Goal: Transaction & Acquisition: Purchase product/service

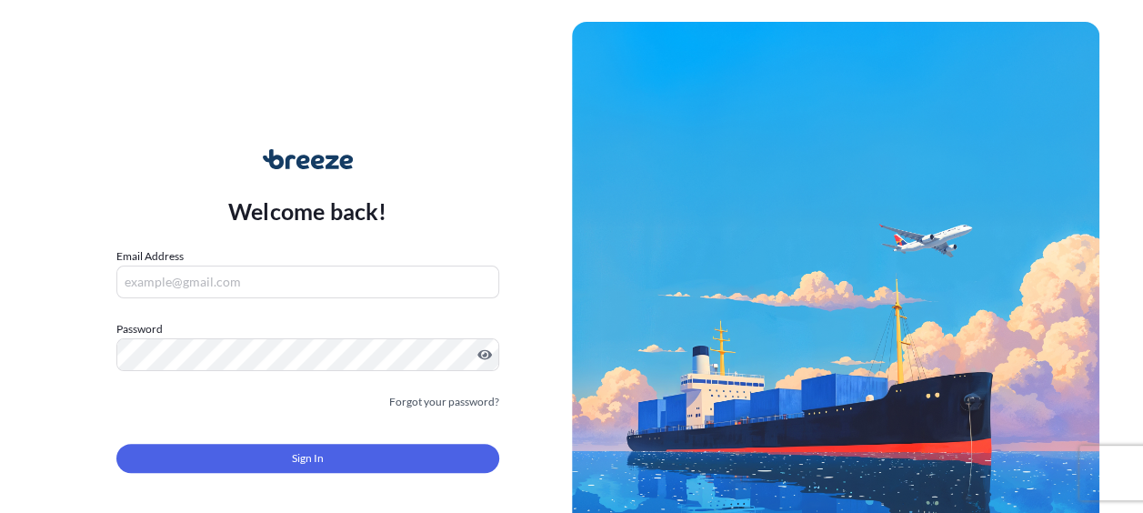
click at [414, 284] on input "Email Address" at bounding box center [307, 282] width 383 height 33
type input "[PERSON_NAME][EMAIL_ADDRESS][PERSON_NAME][DOMAIN_NAME]"
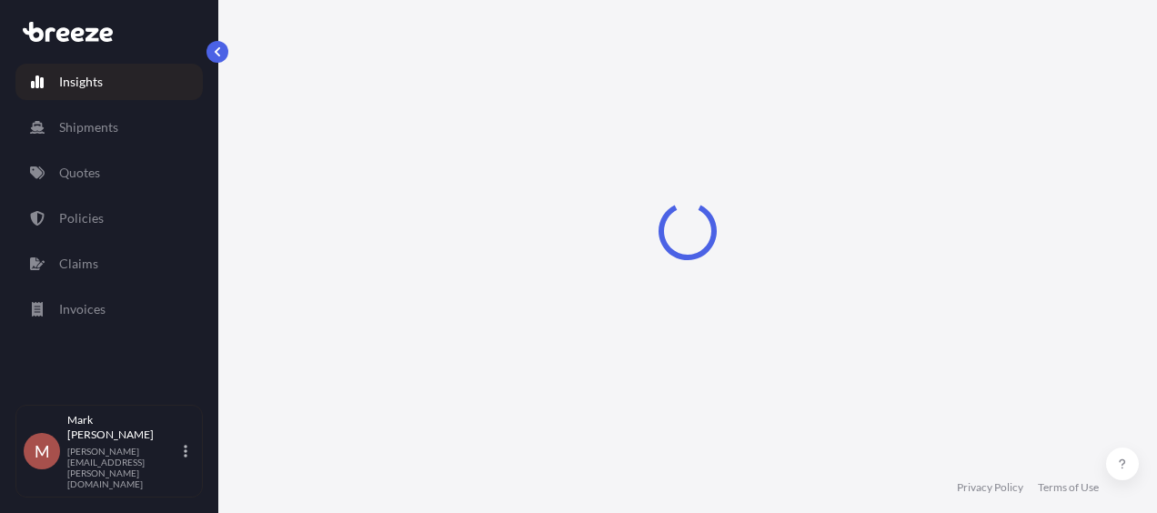
select select "2025"
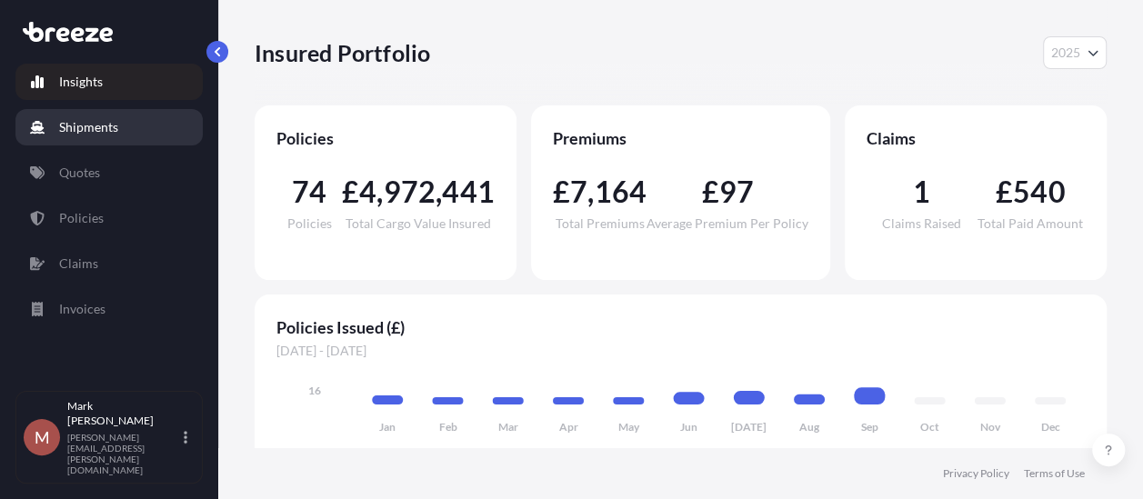
click at [119, 125] on link "Shipments" at bounding box center [108, 127] width 187 height 36
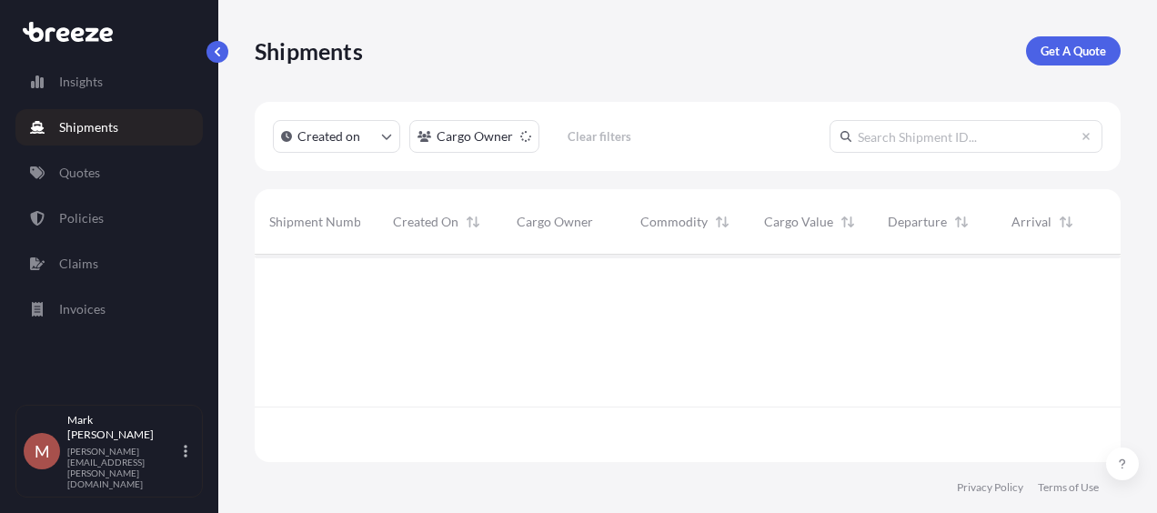
scroll to position [258, 851]
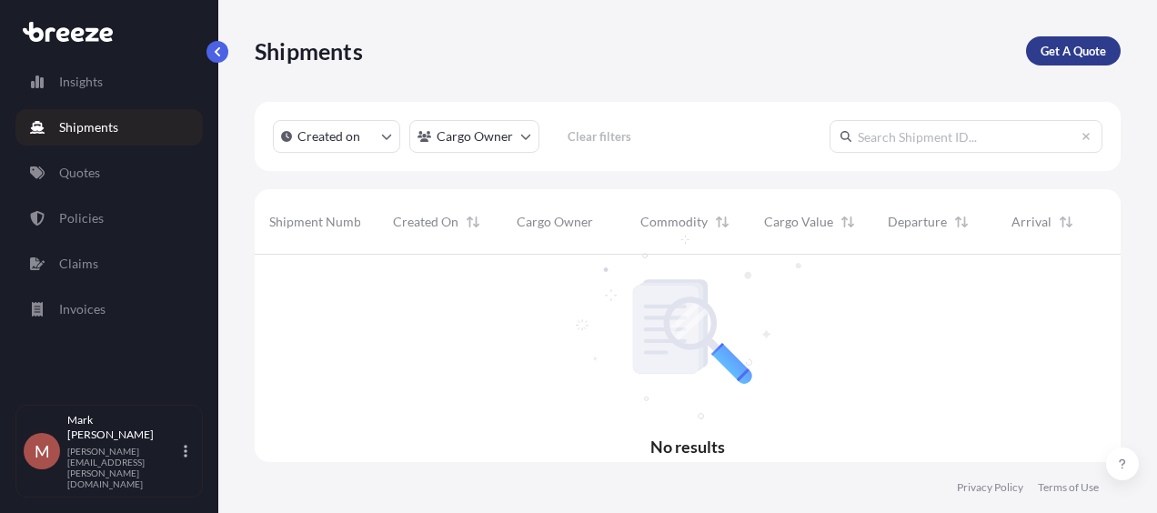
click at [1084, 44] on p "Get A Quote" at bounding box center [1072, 51] width 65 height 18
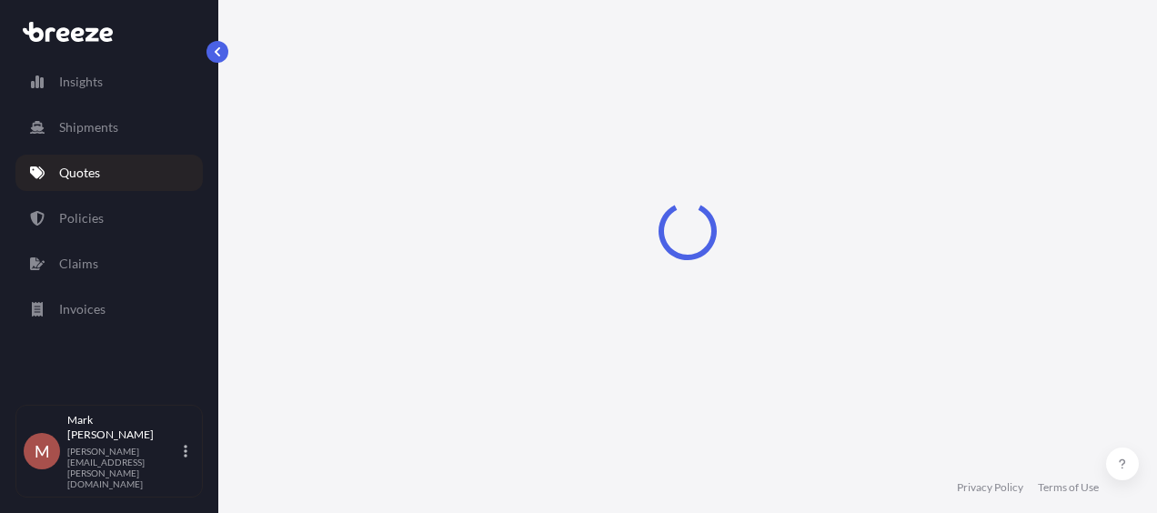
select select "Sea"
select select "1"
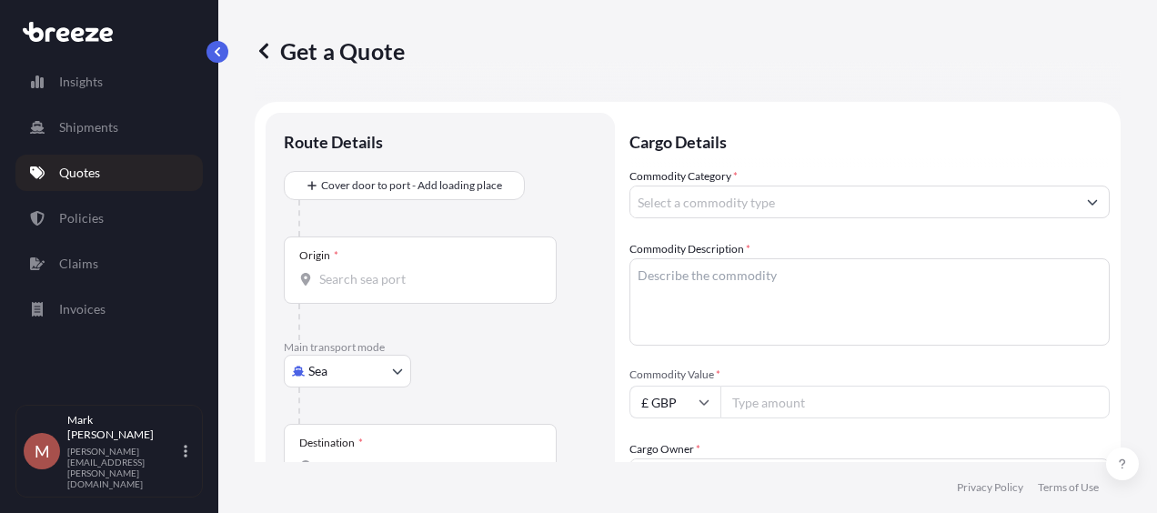
scroll to position [29, 0]
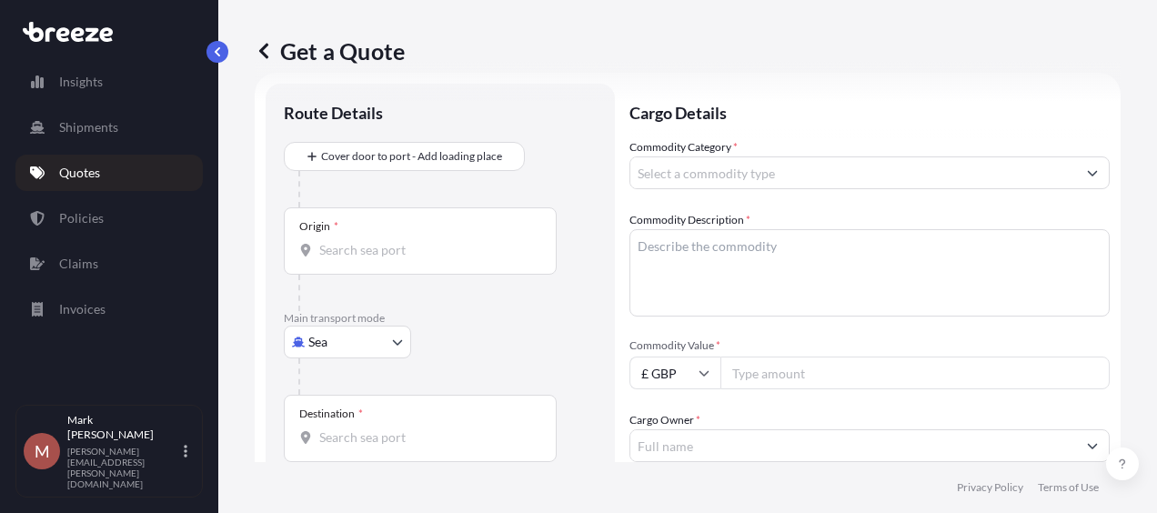
click at [446, 240] on div "Origin *" at bounding box center [420, 240] width 273 height 67
click at [446, 241] on input "Origin *" at bounding box center [426, 250] width 215 height 18
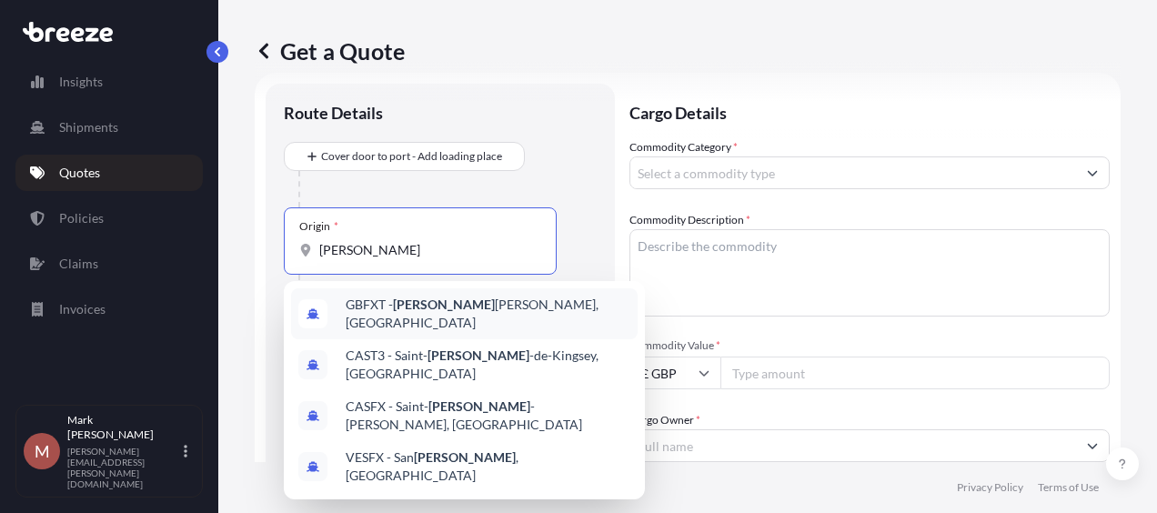
click at [469, 316] on span "GBFXT - [PERSON_NAME], [GEOGRAPHIC_DATA]" at bounding box center [488, 314] width 285 height 36
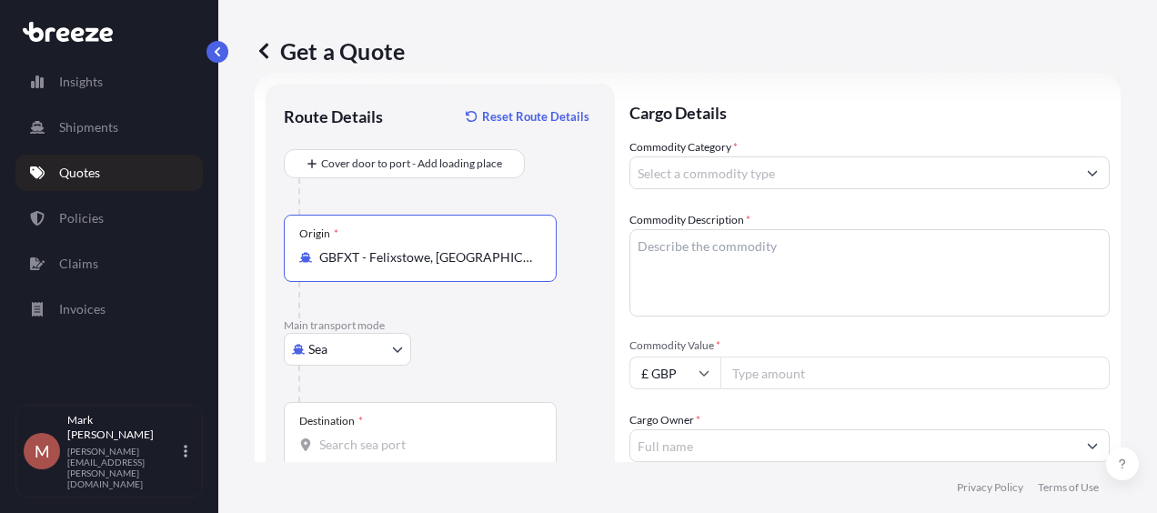
type input "GBFXT - Felixstowe, [GEOGRAPHIC_DATA]"
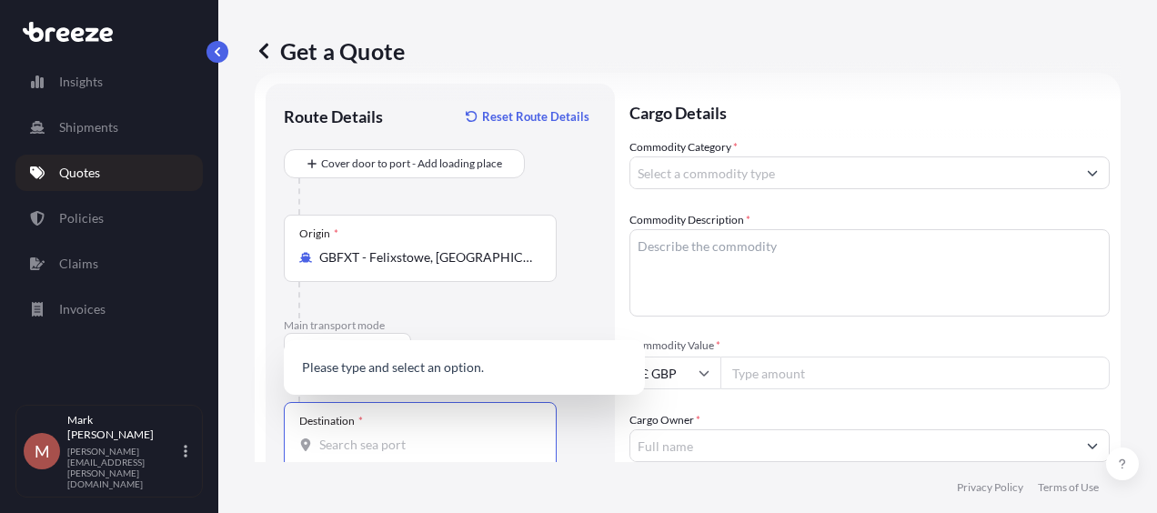
click at [427, 449] on input "Destination *" at bounding box center [426, 445] width 215 height 18
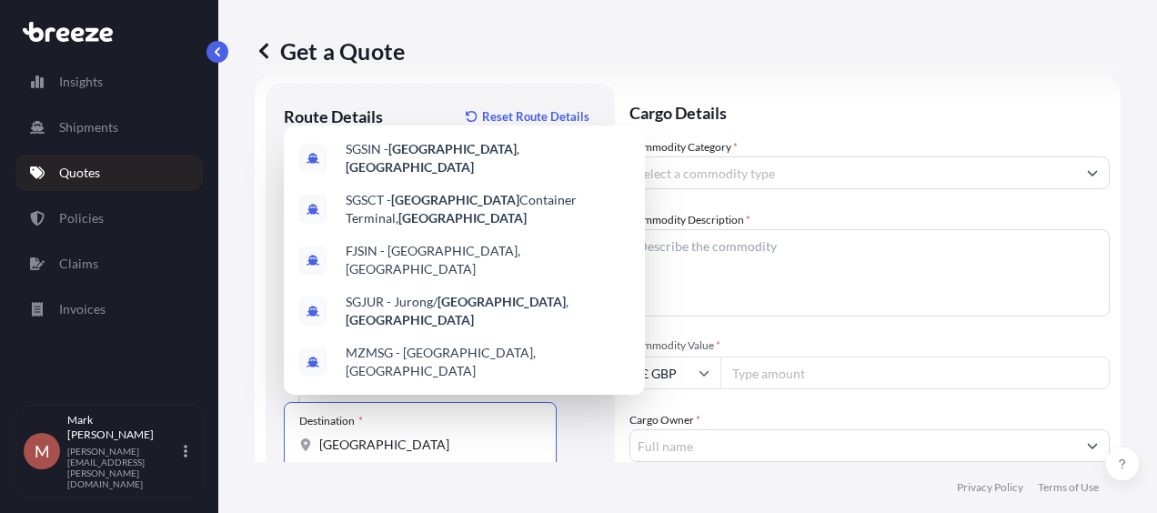
type input "[GEOGRAPHIC_DATA]"
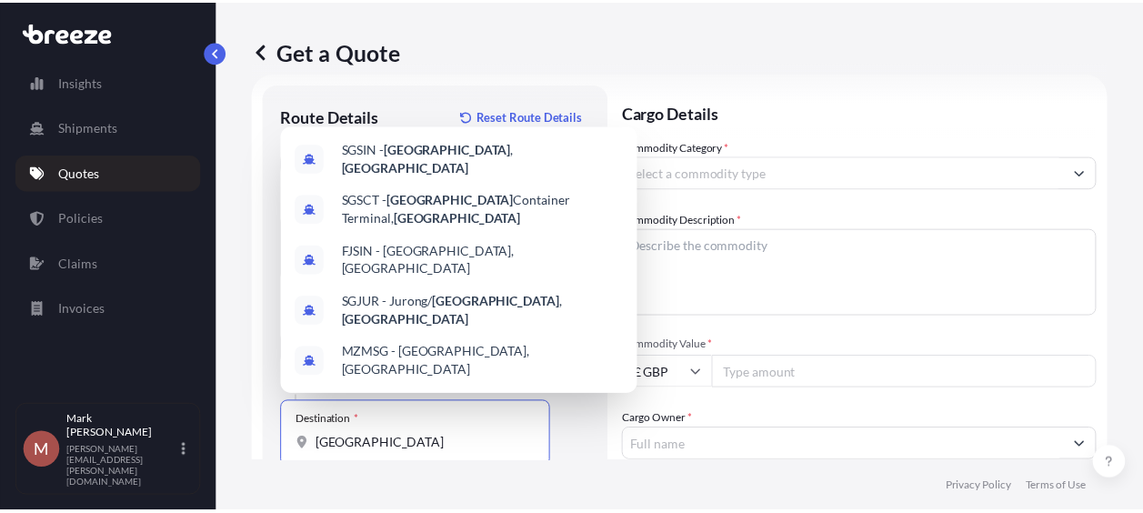
scroll to position [316, 0]
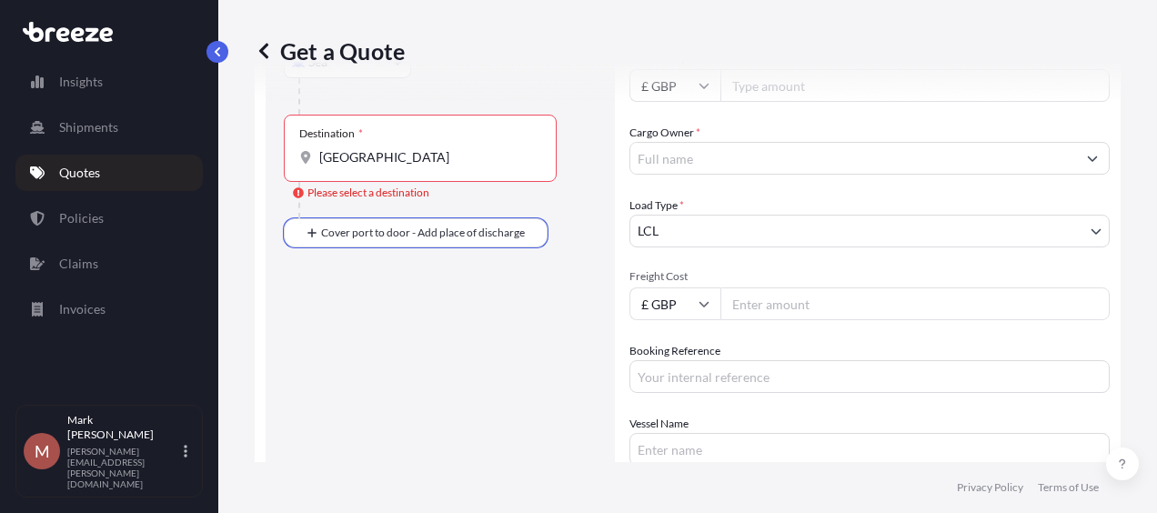
click at [415, 151] on input "[GEOGRAPHIC_DATA]" at bounding box center [426, 157] width 215 height 18
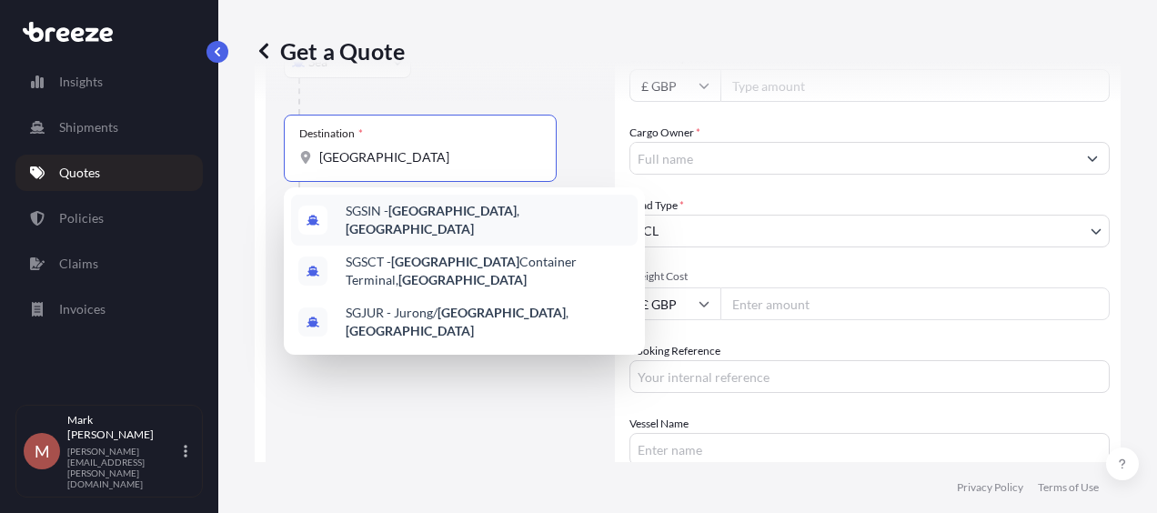
click at [434, 229] on div "SGSIN - [GEOGRAPHIC_DATA] , [GEOGRAPHIC_DATA]" at bounding box center [464, 220] width 346 height 51
type input "SGSIN - [GEOGRAPHIC_DATA], [GEOGRAPHIC_DATA]"
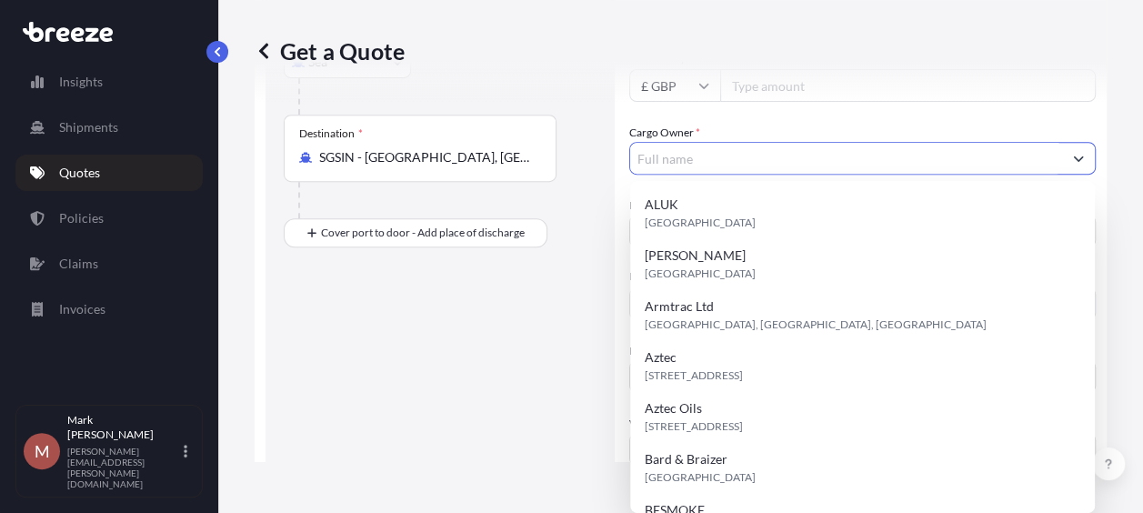
click at [1083, 156] on form "Route Details Reset Route Details Cover door to port - Add loading place Place …" at bounding box center [681, 209] width 852 height 848
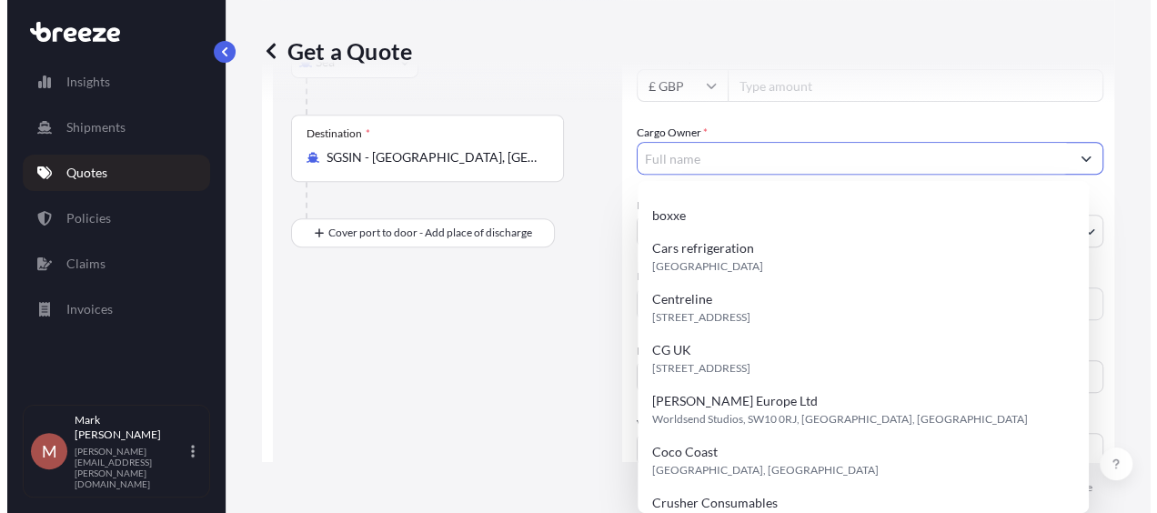
scroll to position [0, 0]
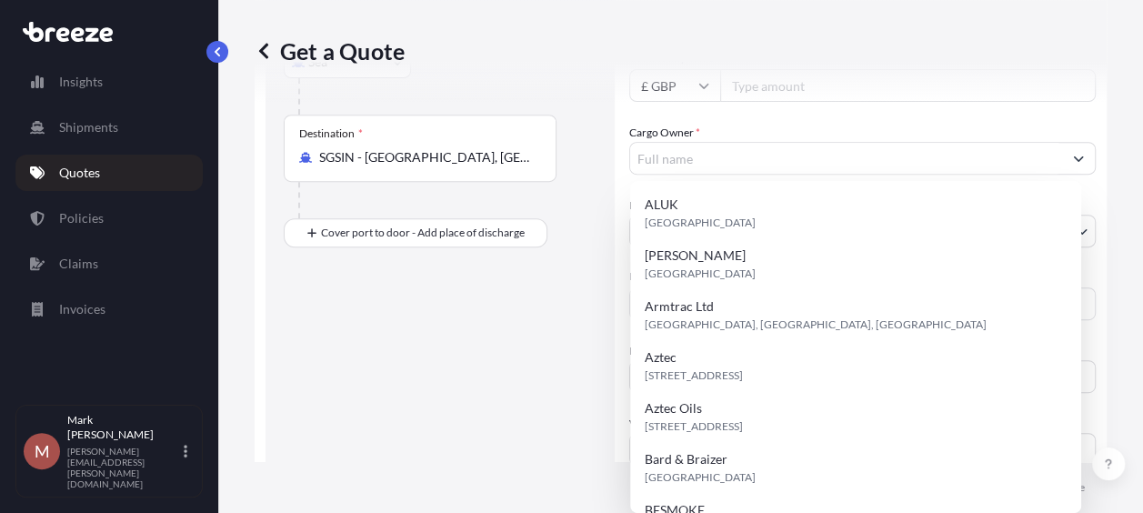
click at [442, 356] on div "Route Details Reset Route Details Cover door to port - Add loading place Place …" at bounding box center [440, 208] width 313 height 789
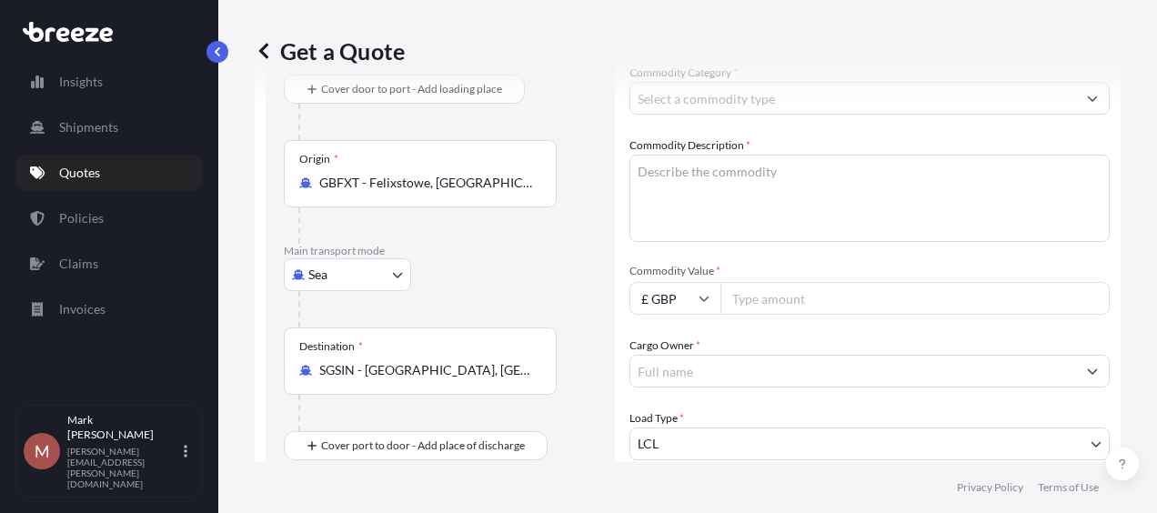
scroll to position [65, 0]
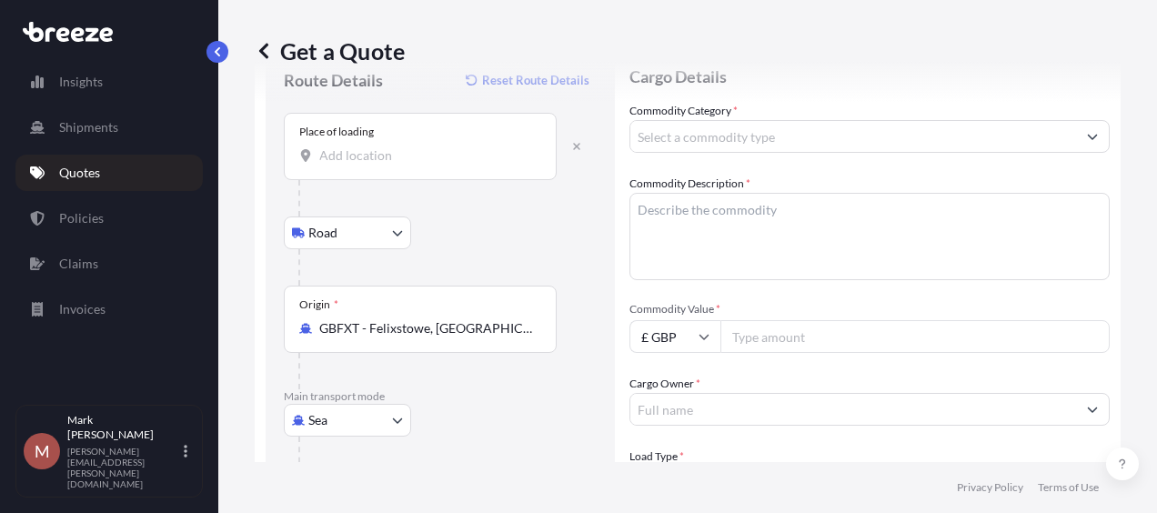
click at [422, 161] on input "Place of loading" at bounding box center [426, 155] width 215 height 18
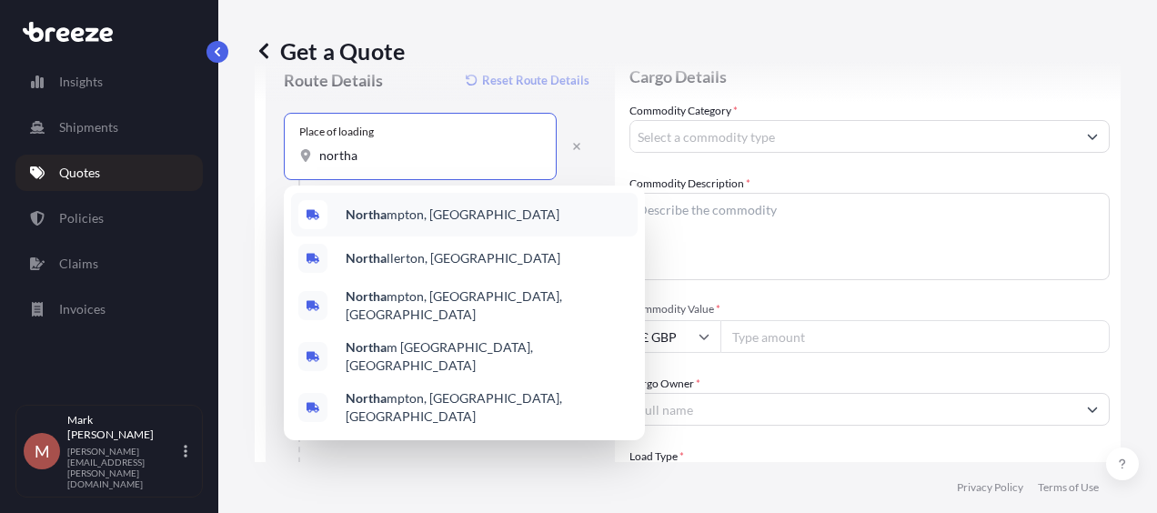
click at [442, 216] on span "Northa mpton, [GEOGRAPHIC_DATA]" at bounding box center [453, 215] width 214 height 18
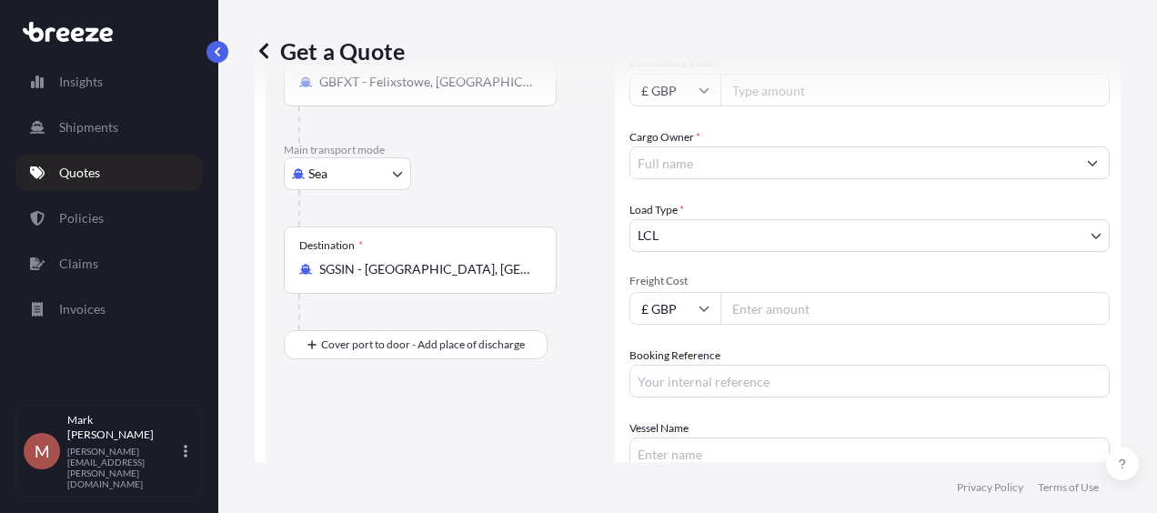
scroll to position [320, 0]
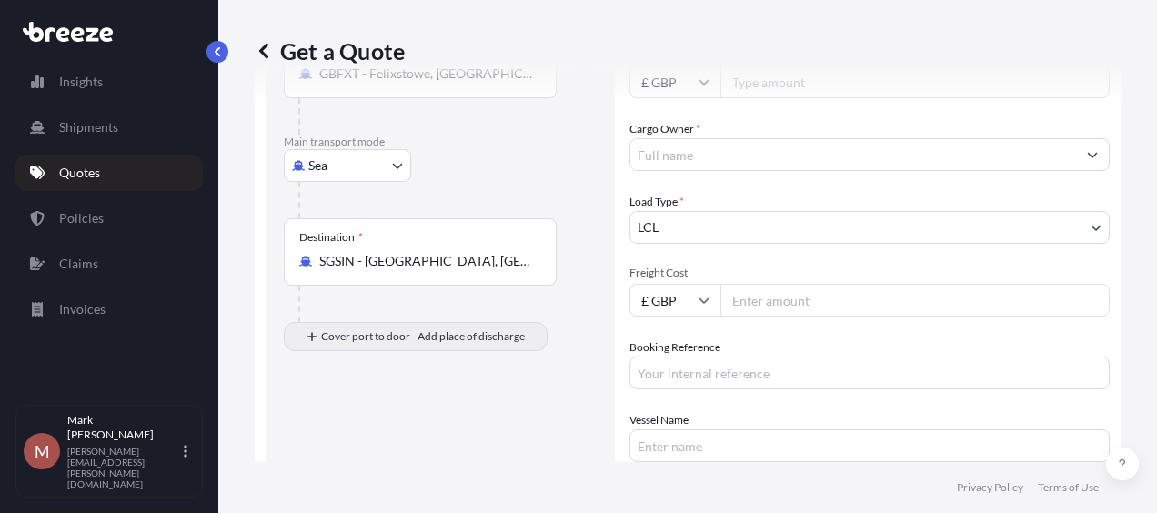
type input "[GEOGRAPHIC_DATA], [GEOGRAPHIC_DATA]"
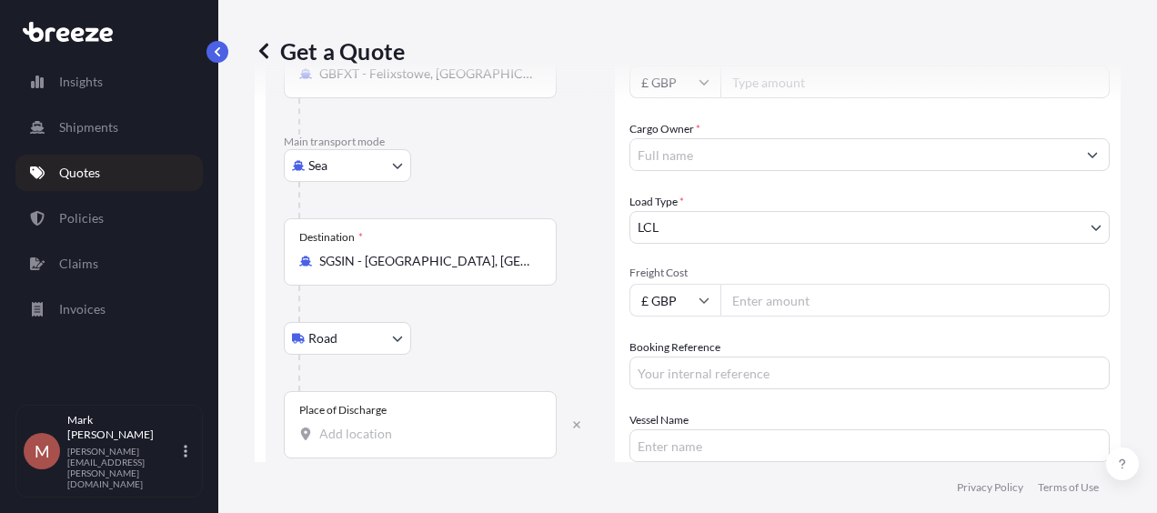
click at [399, 418] on div "Place of Discharge" at bounding box center [420, 424] width 273 height 67
click at [399, 425] on input "Place of Discharge" at bounding box center [426, 434] width 215 height 18
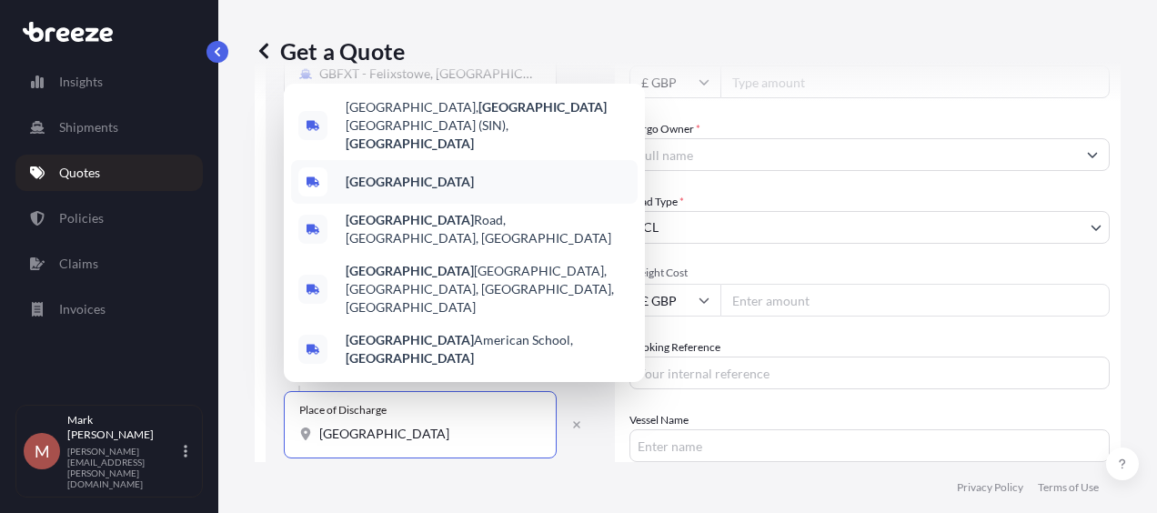
click at [424, 204] on div "[GEOGRAPHIC_DATA]" at bounding box center [464, 182] width 346 height 44
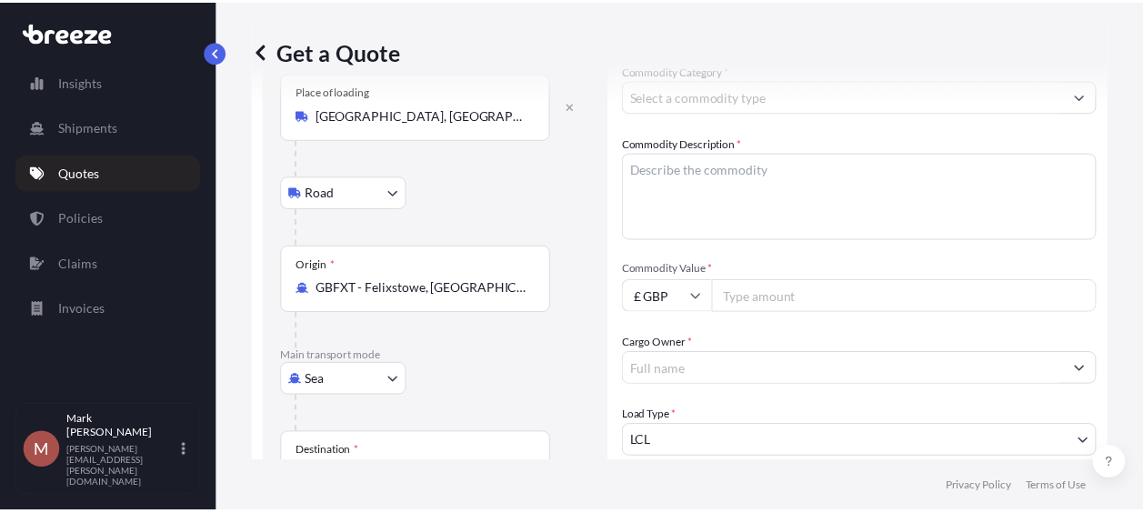
scroll to position [0, 0]
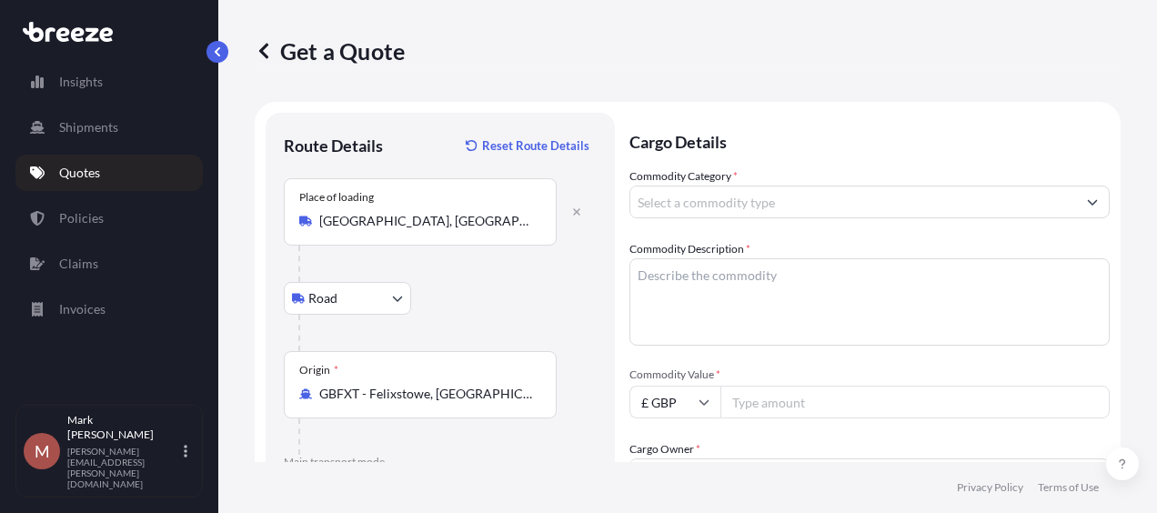
type input "[GEOGRAPHIC_DATA]"
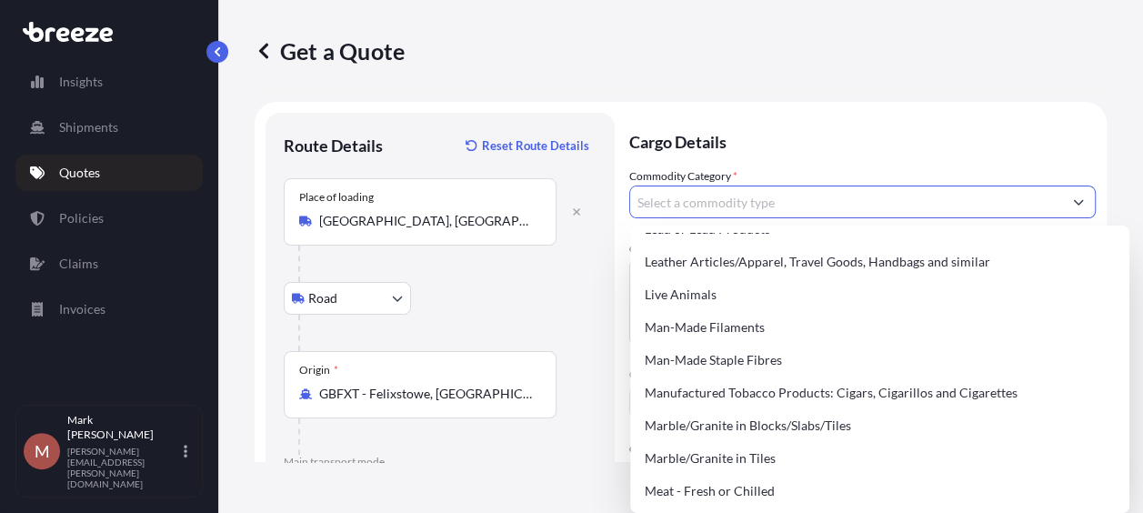
scroll to position [2121, 0]
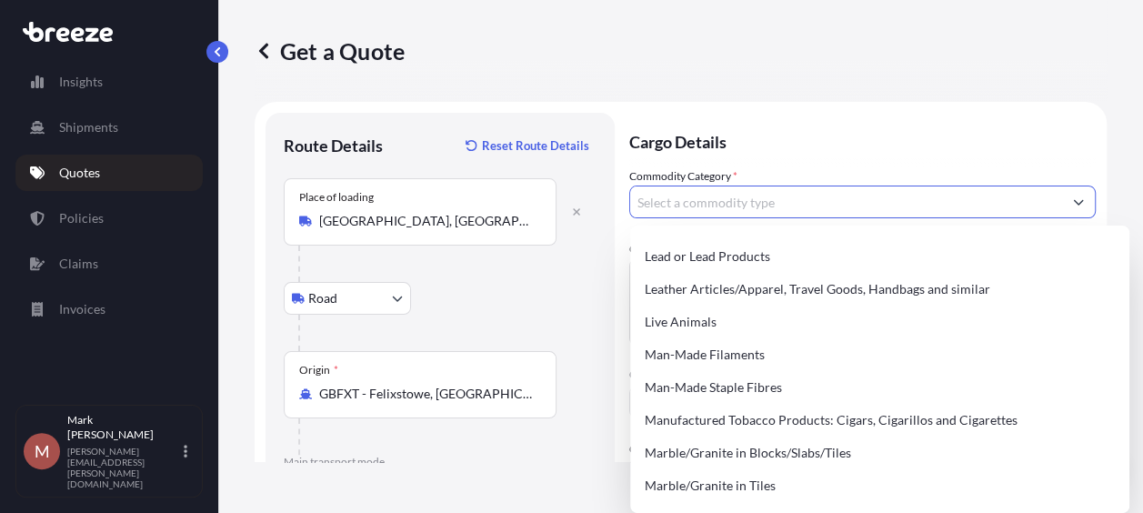
click at [1142, 498] on html "Insights Shipments Quotes Policies Claims Invoices M [PERSON_NAME] [EMAIL_ADDRE…" at bounding box center [571, 256] width 1143 height 513
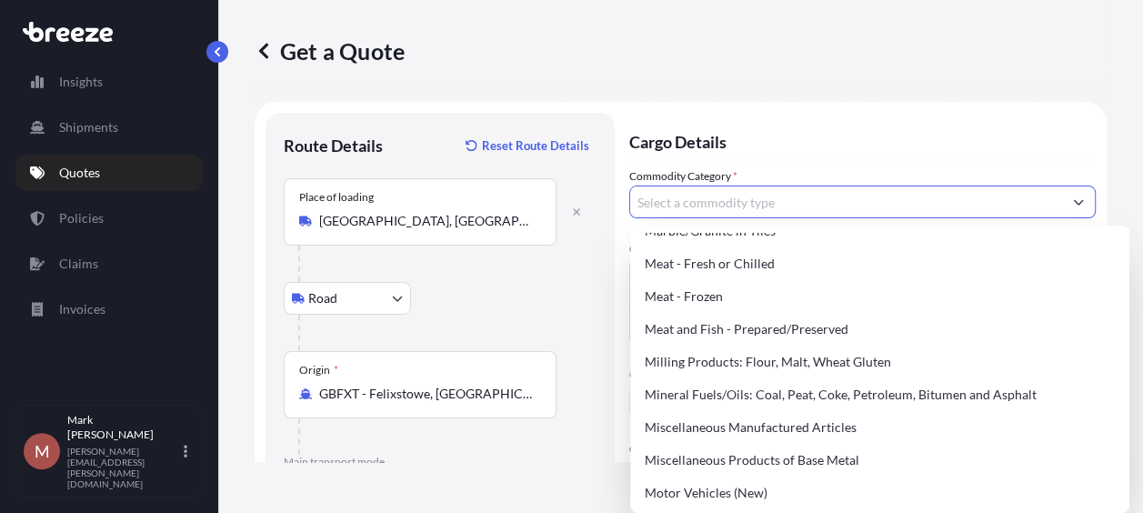
scroll to position [2393, 0]
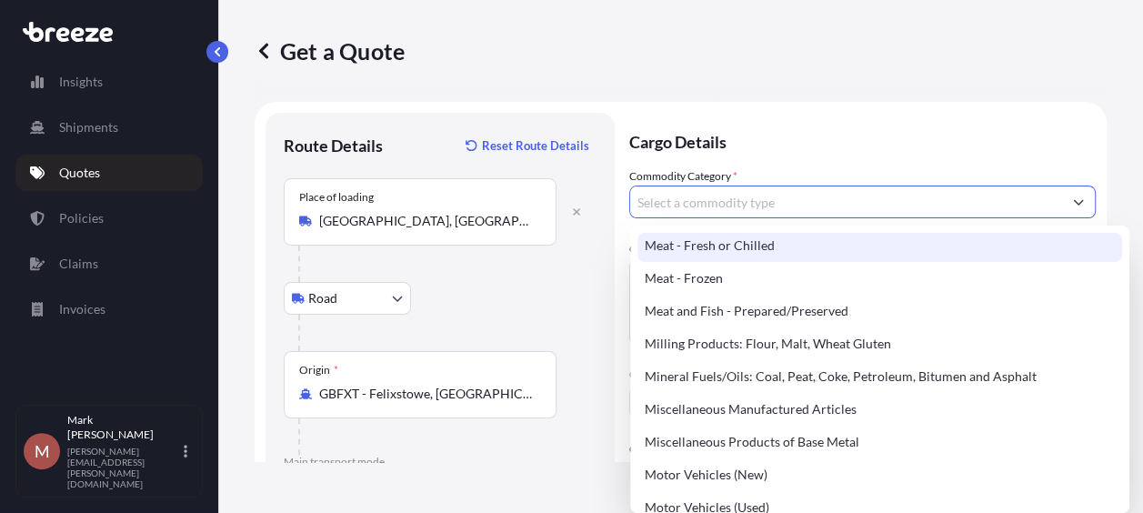
click at [966, 195] on input "Commodity Category *" at bounding box center [846, 202] width 432 height 33
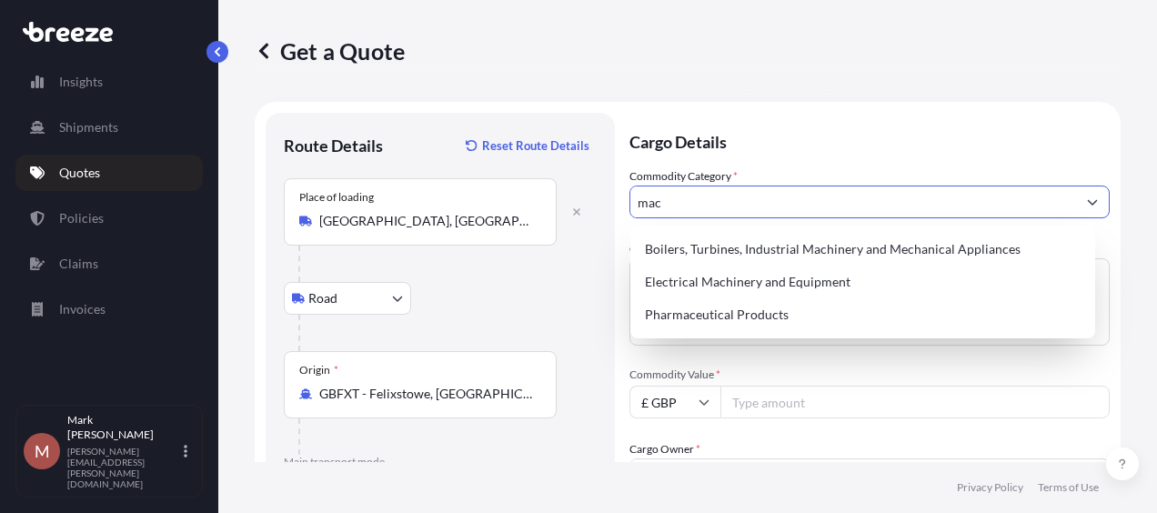
scroll to position [0, 0]
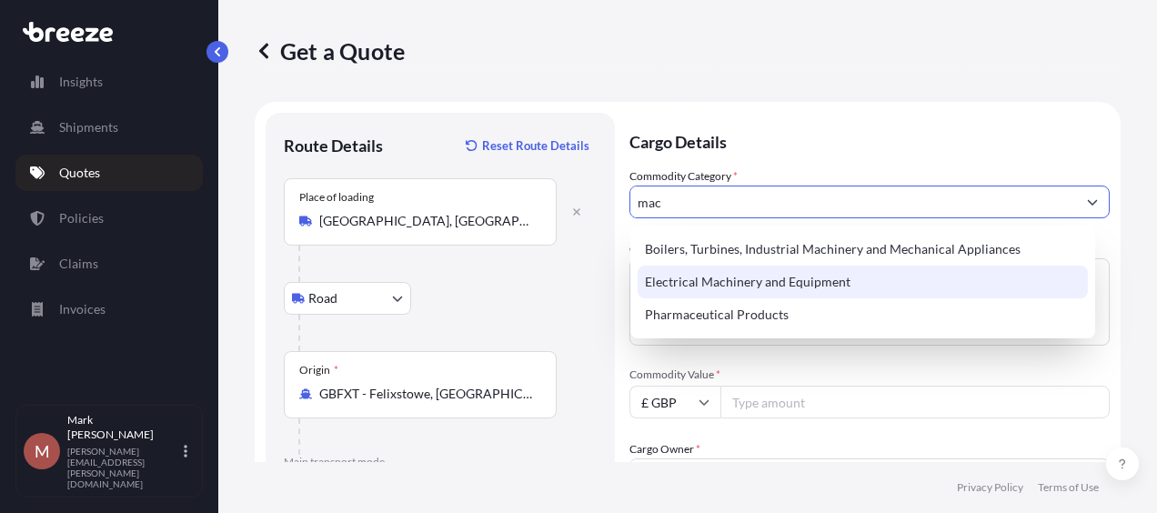
click at [924, 286] on div "Electrical Machinery and Equipment" at bounding box center [862, 282] width 450 height 33
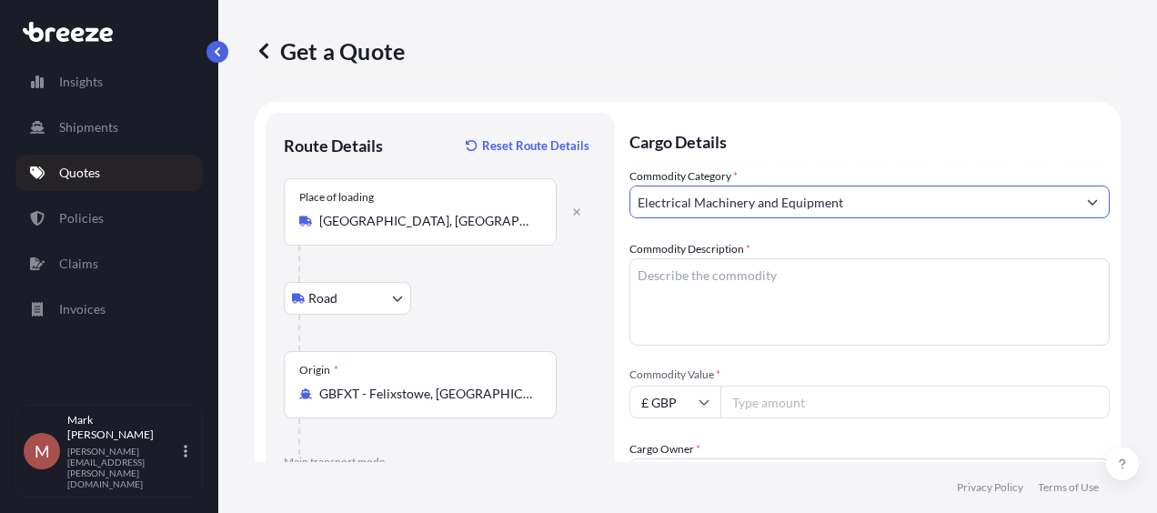
type input "Electrical Machinery and Equipment"
click at [850, 276] on textarea "Commodity Description *" at bounding box center [869, 301] width 480 height 87
type textarea "Machinery"
click at [755, 386] on input "Commodity Value *" at bounding box center [914, 402] width 389 height 33
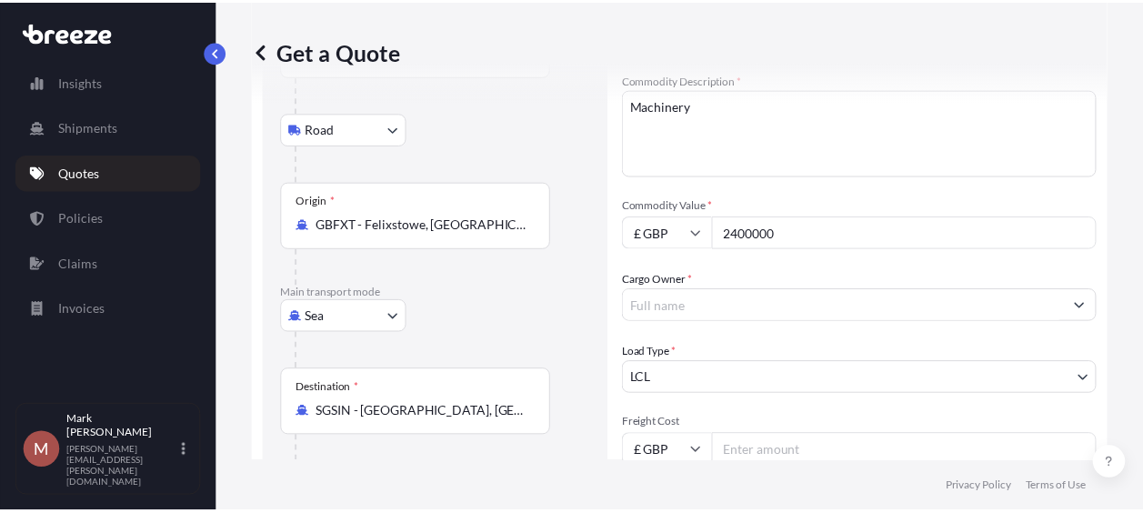
scroll to position [182, 0]
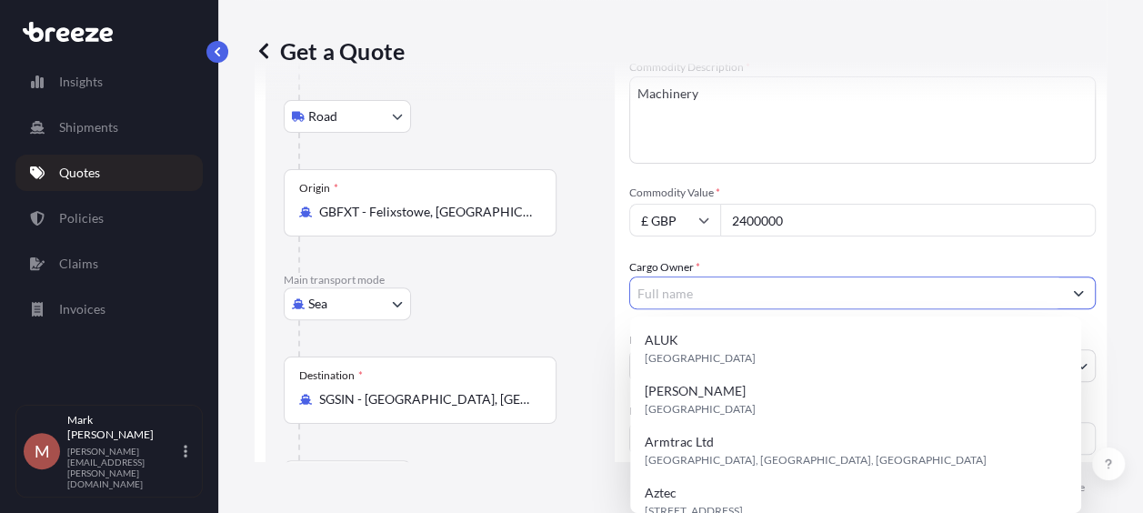
click at [1039, 278] on input "Cargo Owner *" at bounding box center [846, 292] width 432 height 33
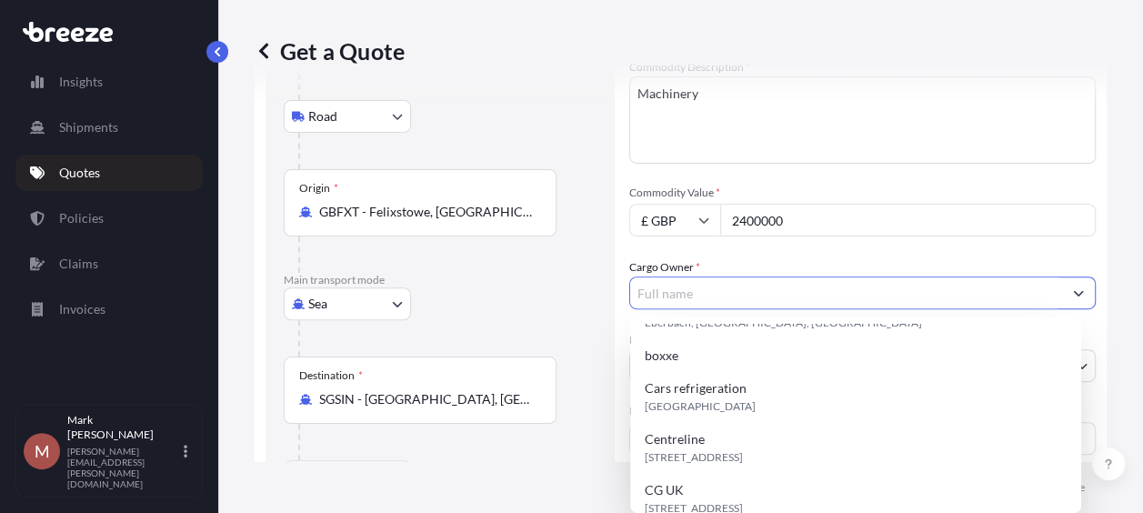
scroll to position [396, 0]
click at [1142, 498] on html "Insights Shipments Quotes Policies Claims Invoices M [PERSON_NAME] [EMAIL_ADDRE…" at bounding box center [571, 256] width 1143 height 513
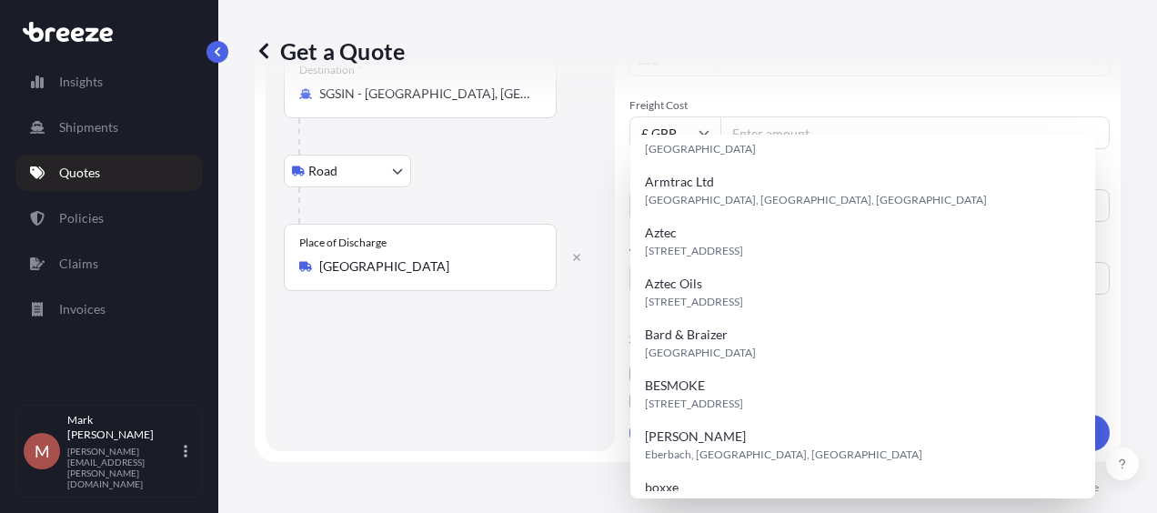
scroll to position [0, 0]
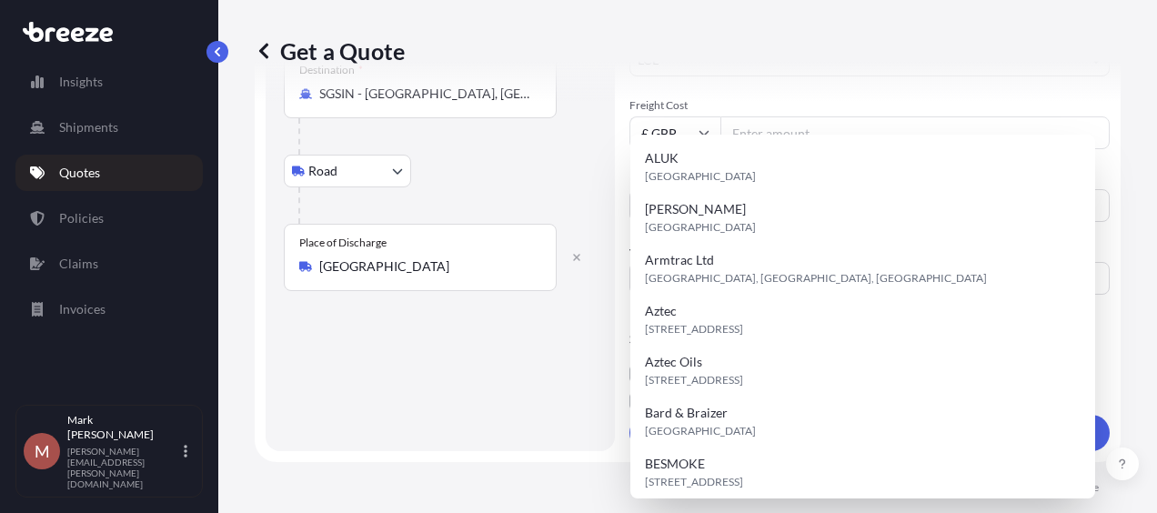
click at [1108, 127] on div "Get a Quote Route Details Reset Route Details Place of loading [GEOGRAPHIC_DATA…" at bounding box center [687, 231] width 938 height 462
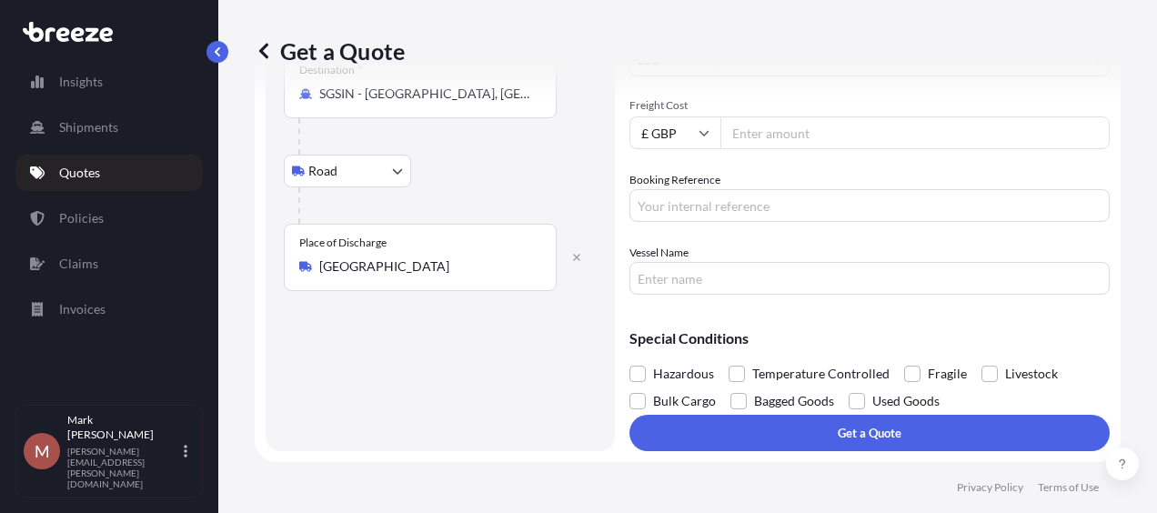
click at [895, 136] on input "Freight Cost" at bounding box center [914, 132] width 389 height 33
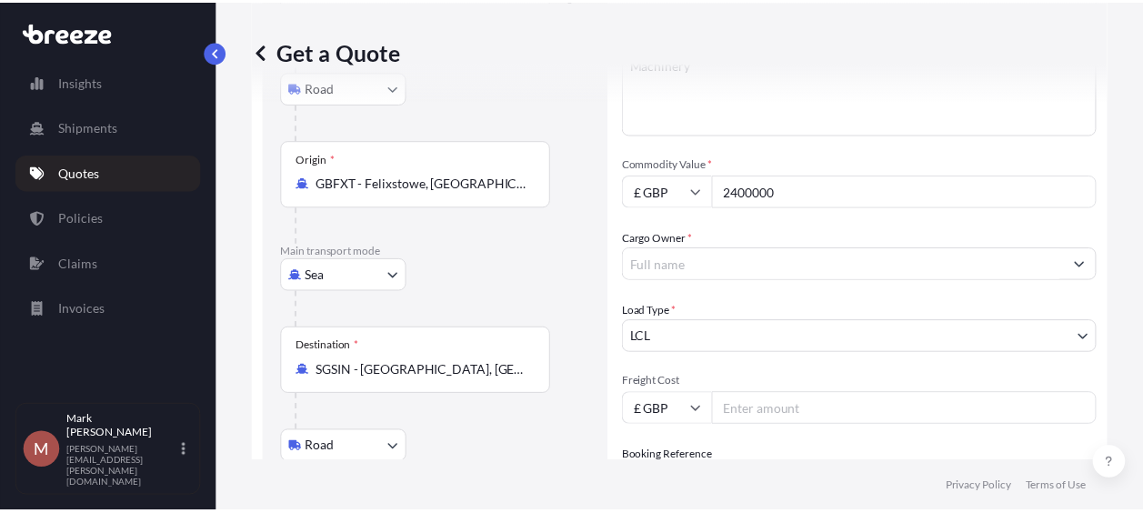
scroll to position [200, 0]
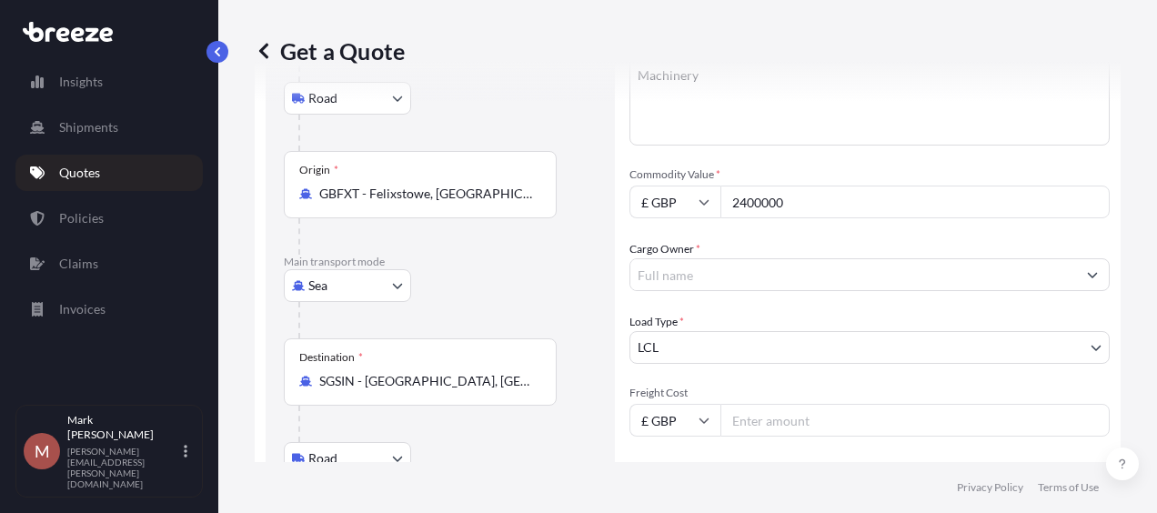
drag, startPoint x: 790, startPoint y: 198, endPoint x: 651, endPoint y: 219, distance: 140.7
click at [651, 219] on div "Commodity Category * Electrical Machinery and Equipment Commodity Description *…" at bounding box center [869, 274] width 480 height 615
type input "430000"
click at [1076, 269] on button "Show suggestions" at bounding box center [1092, 274] width 33 height 33
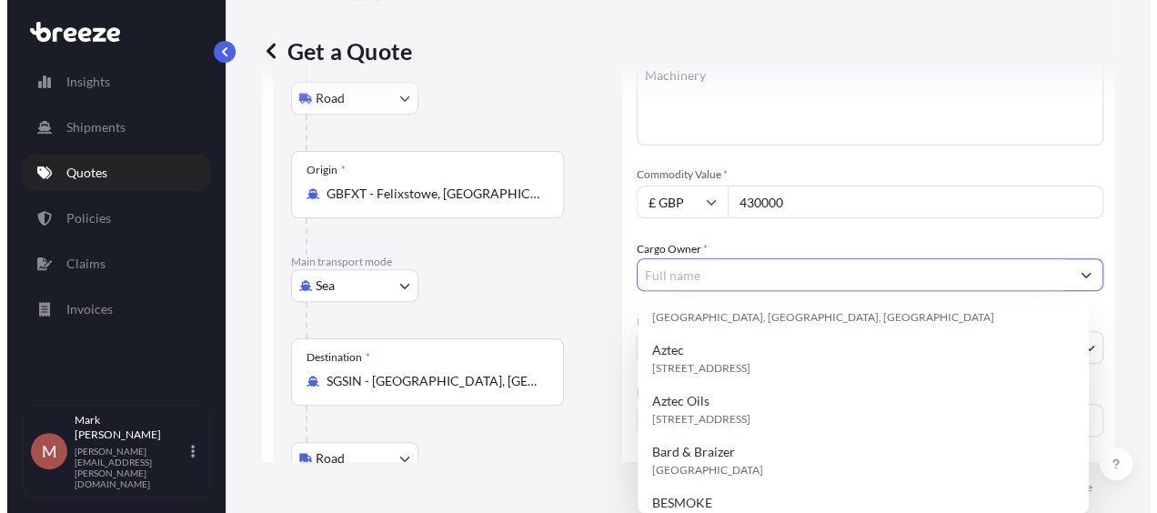
scroll to position [0, 0]
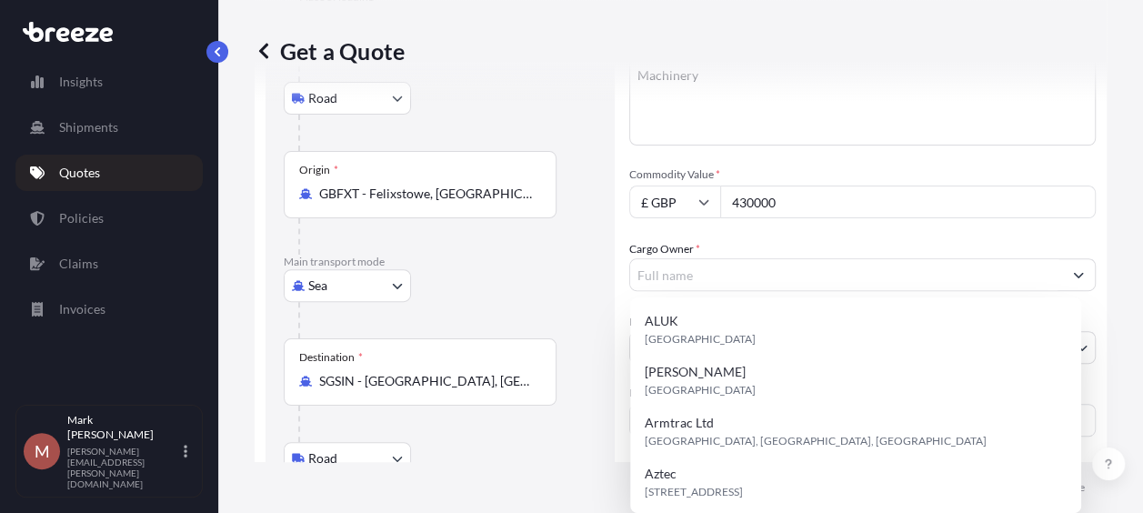
click at [551, 259] on p "Main transport mode" at bounding box center [440, 262] width 313 height 15
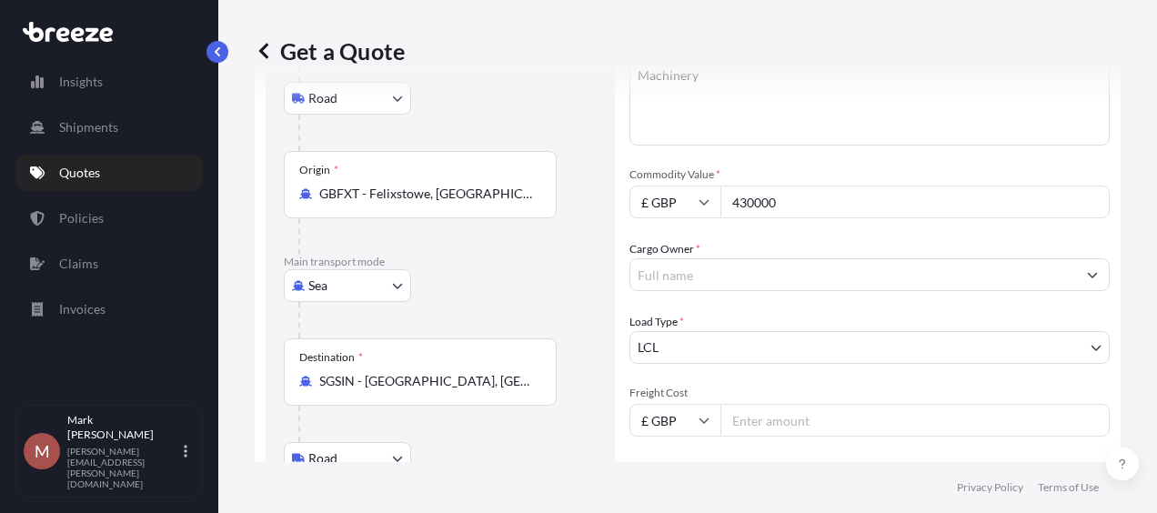
click at [875, 426] on input "Freight Cost" at bounding box center [914, 420] width 389 height 33
type input "34000"
click at [1063, 342] on body "Insights Shipments Quotes Policies Claims Invoices M [PERSON_NAME] [EMAIL_ADDRE…" at bounding box center [578, 256] width 1157 height 513
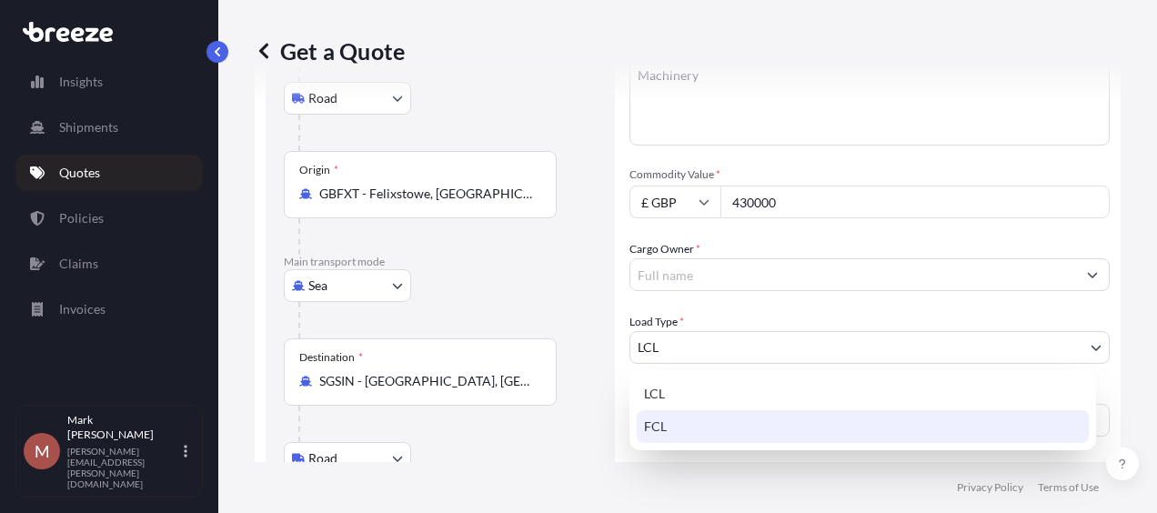
click at [1017, 431] on div "FCL" at bounding box center [863, 426] width 452 height 33
select select "2"
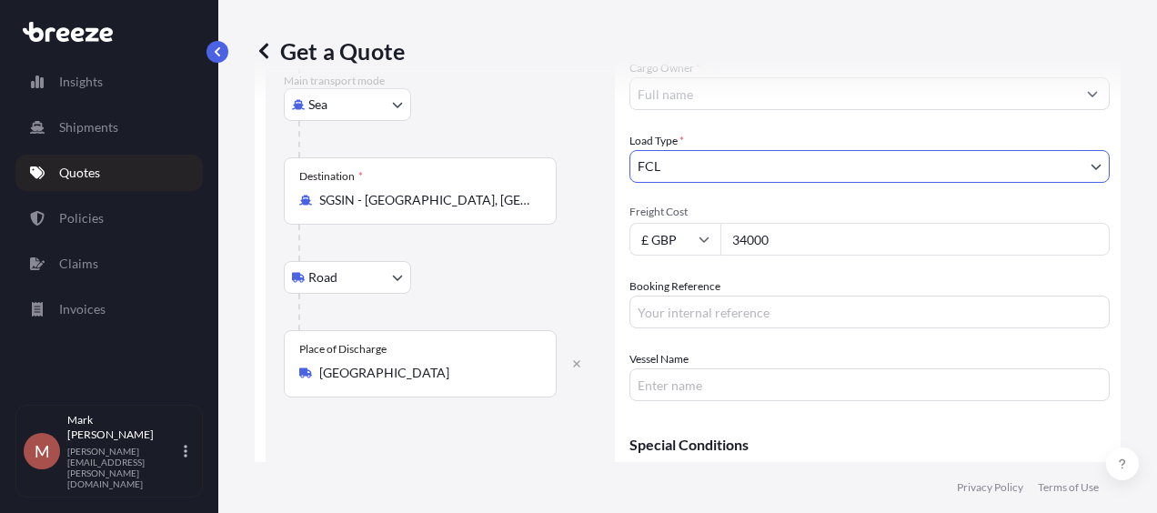
scroll to position [382, 0]
click at [817, 302] on input "Booking Reference" at bounding box center [869, 311] width 480 height 33
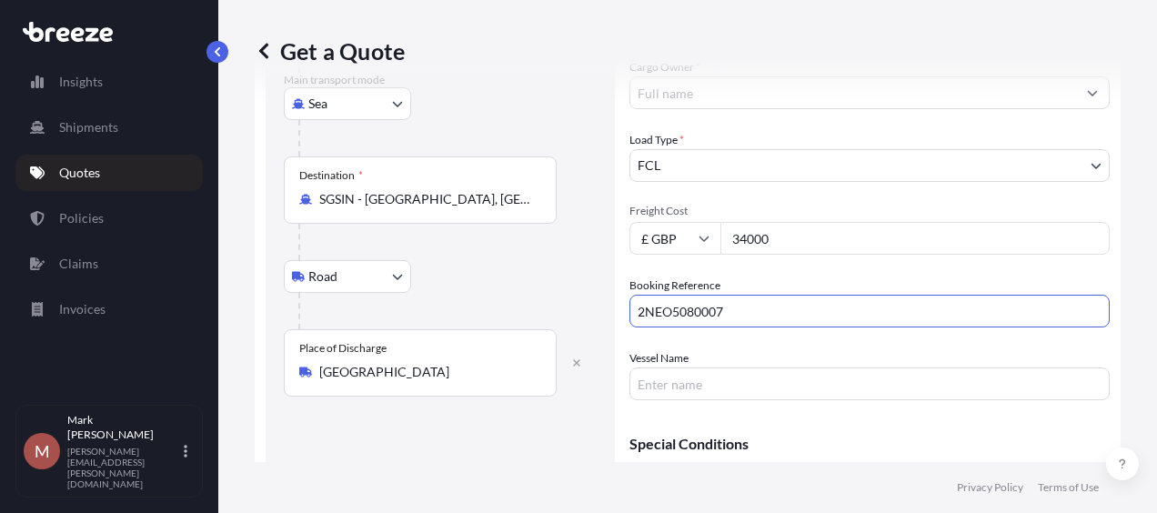
type input "2NEO5080007"
click at [737, 386] on input "Vessel Name" at bounding box center [869, 383] width 480 height 33
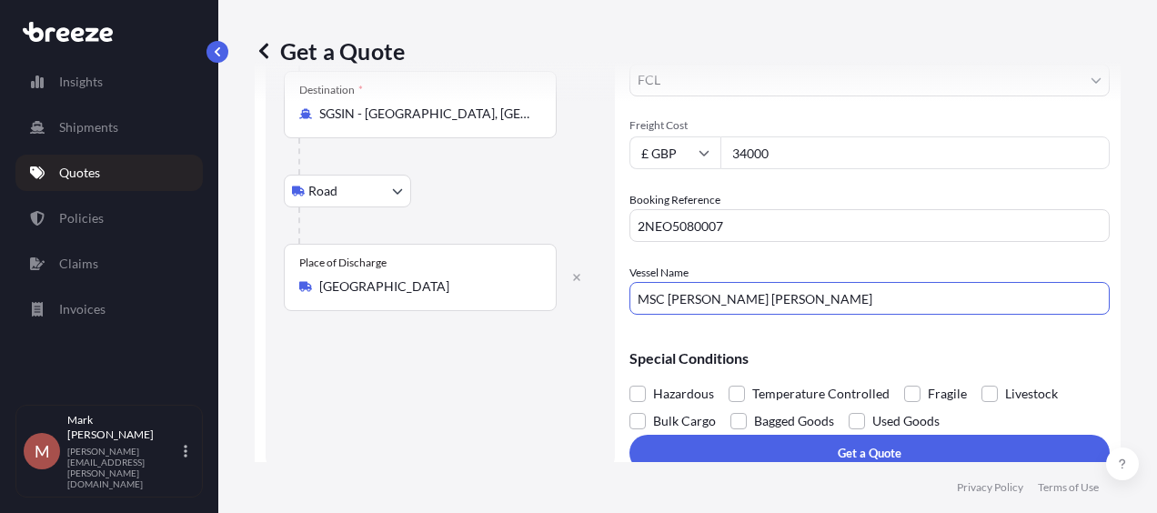
scroll to position [487, 0]
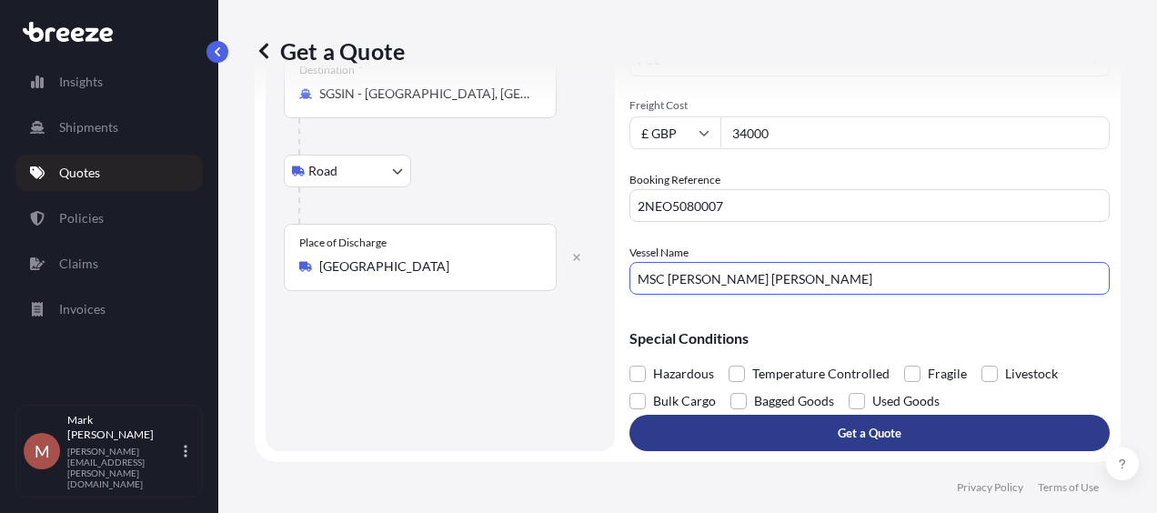
type input "MSC [PERSON_NAME] [PERSON_NAME]"
click at [908, 422] on button "Get a Quote" at bounding box center [869, 433] width 480 height 36
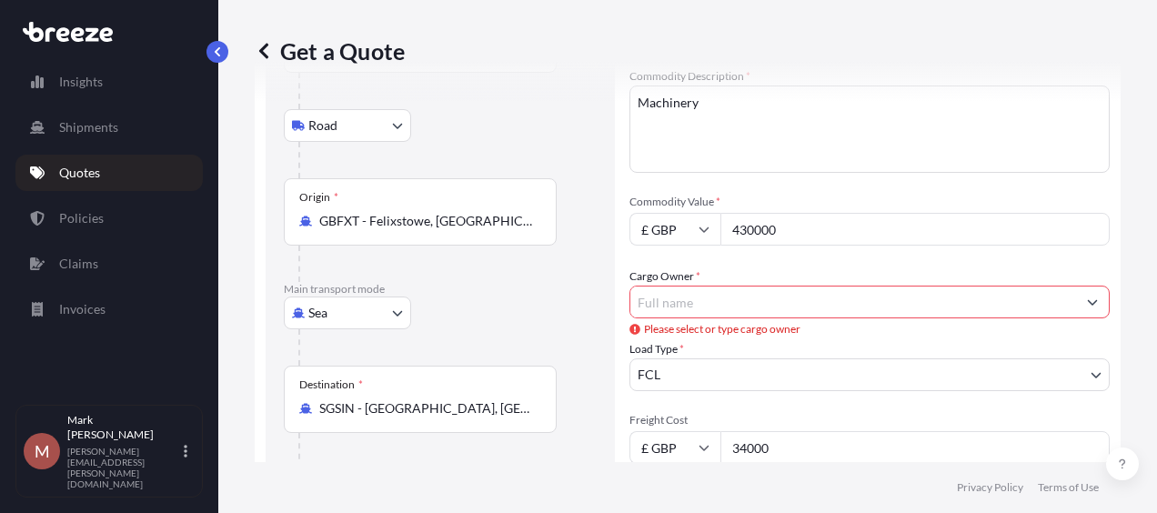
scroll to position [135, 0]
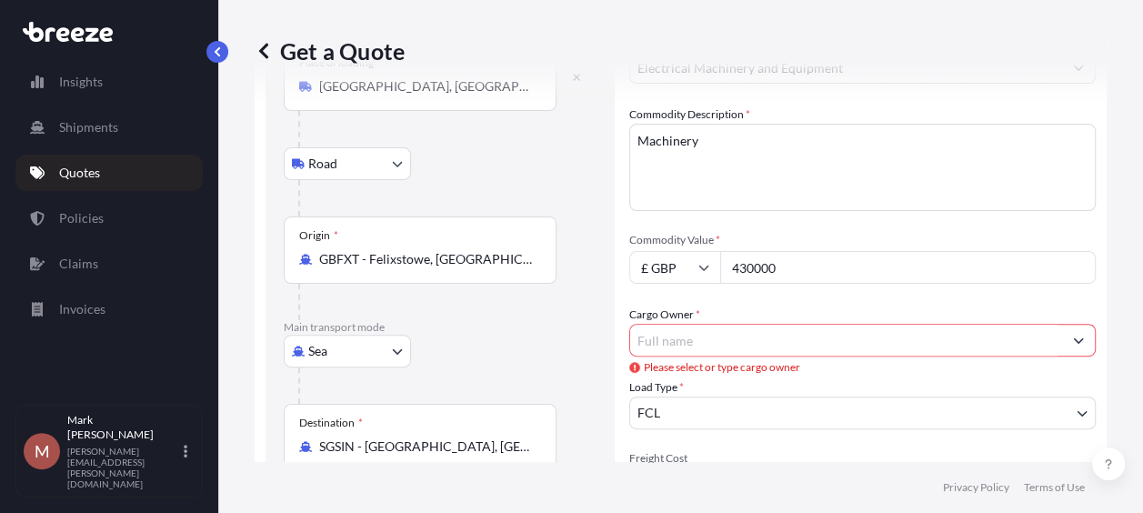
click at [972, 344] on input "Cargo Owner *" at bounding box center [846, 340] width 432 height 33
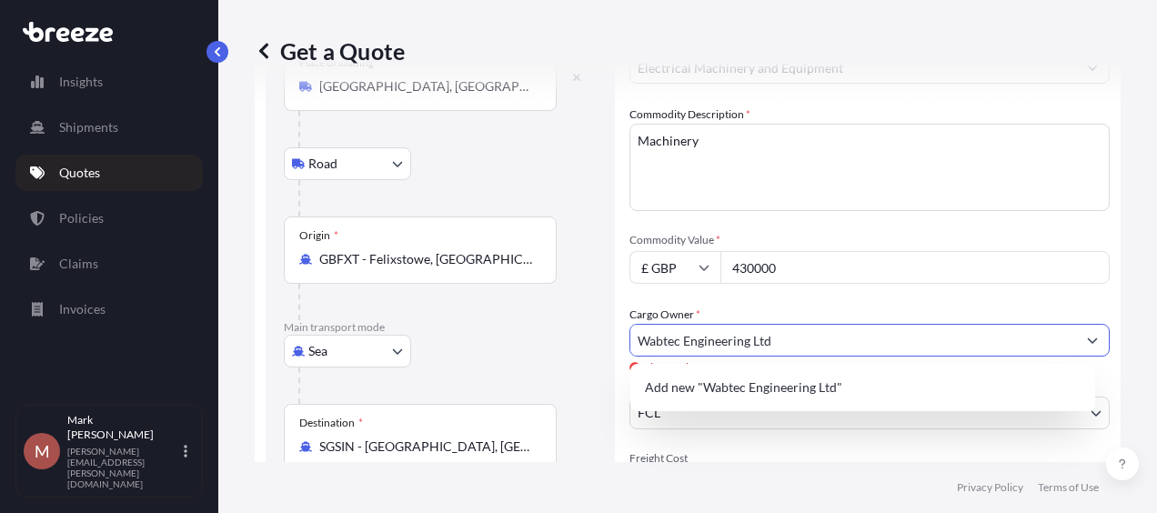
type input "Wabtec Engineering Ltd"
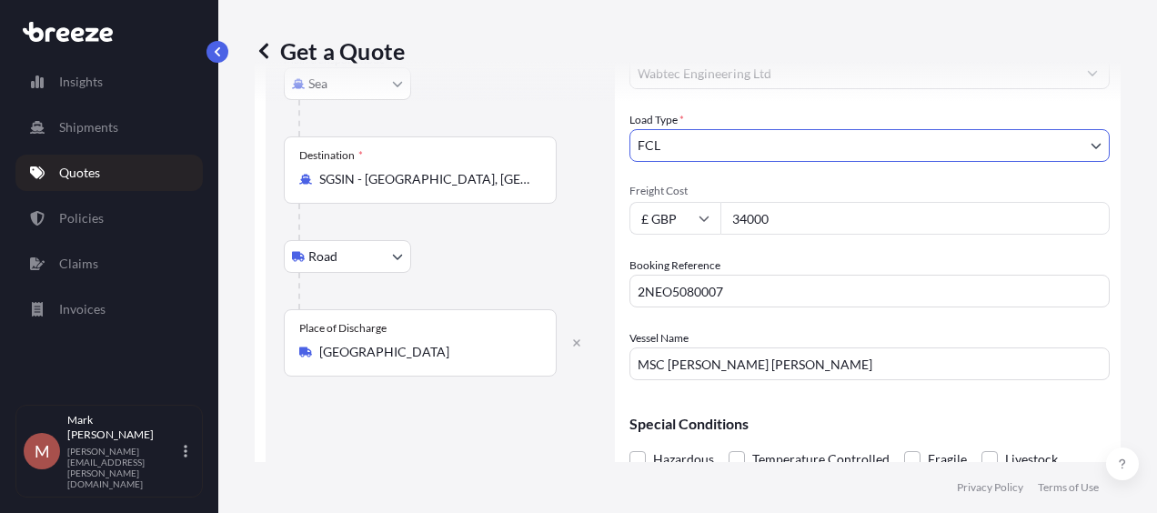
scroll to position [487, 0]
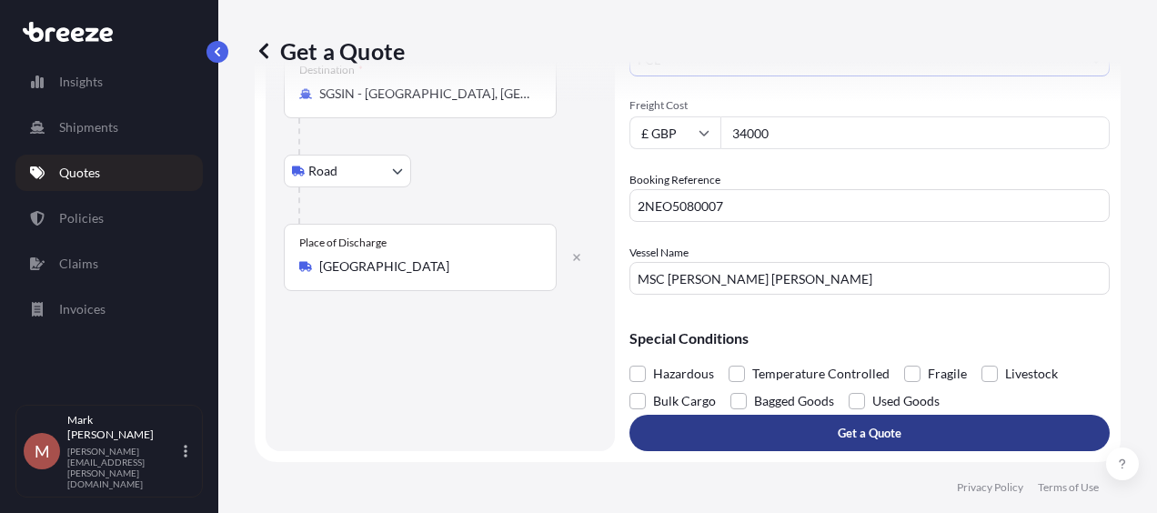
click at [903, 433] on button "Get a Quote" at bounding box center [869, 433] width 480 height 36
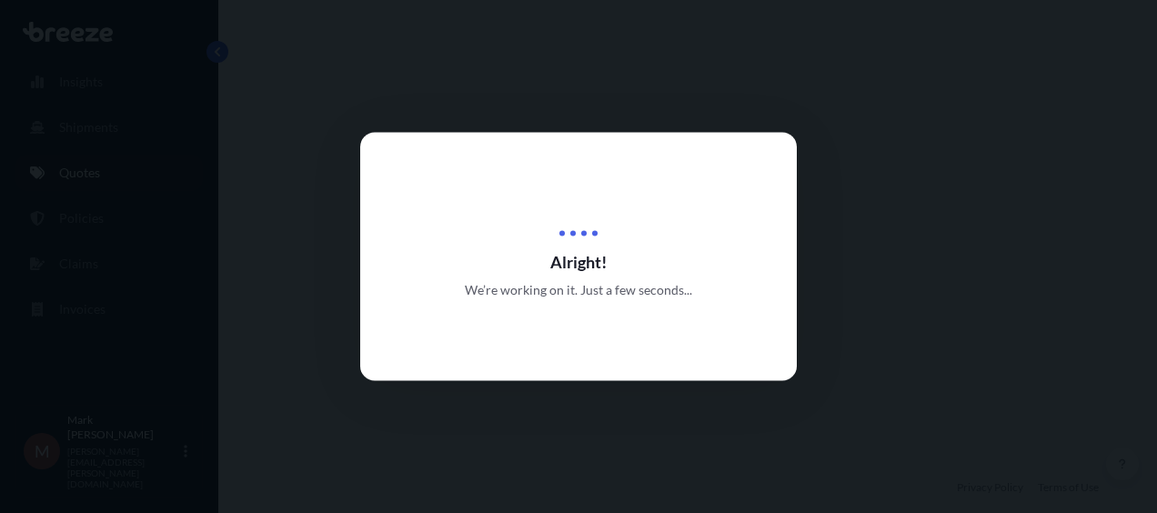
select select "Road"
select select "Sea"
select select "Road"
select select "2"
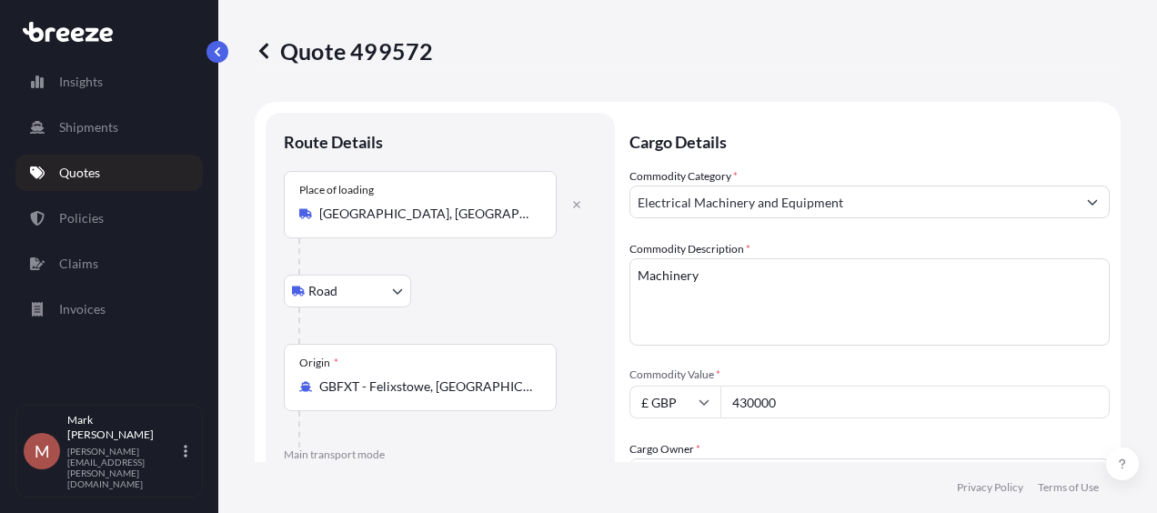
click at [96, 167] on p "Quotes" at bounding box center [79, 173] width 41 height 18
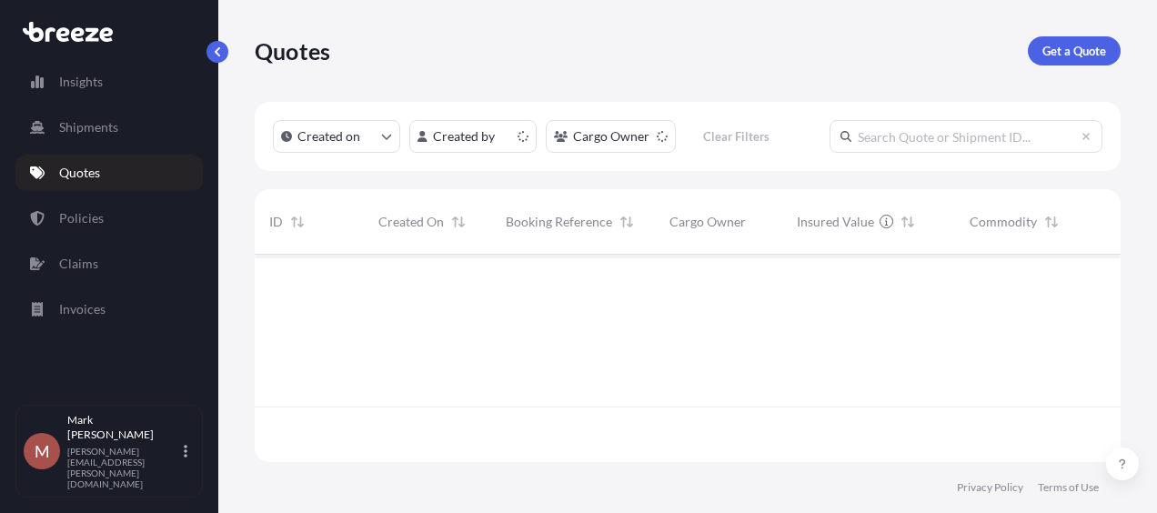
scroll to position [204, 851]
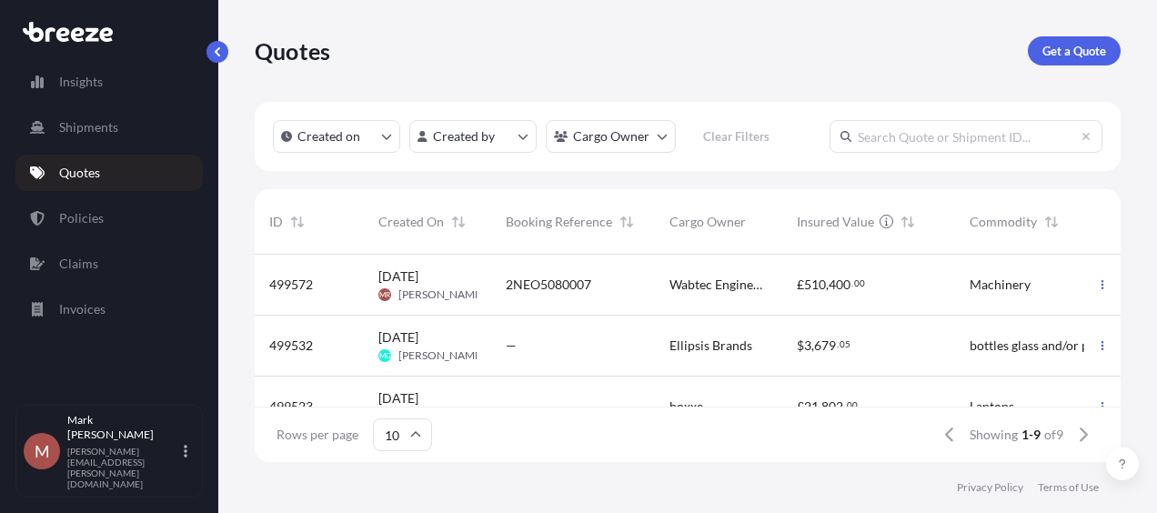
click at [827, 274] on div "£ 510 , 400 . 00" at bounding box center [868, 285] width 173 height 61
select select "Road"
select select "Sea"
select select "Road"
select select "2"
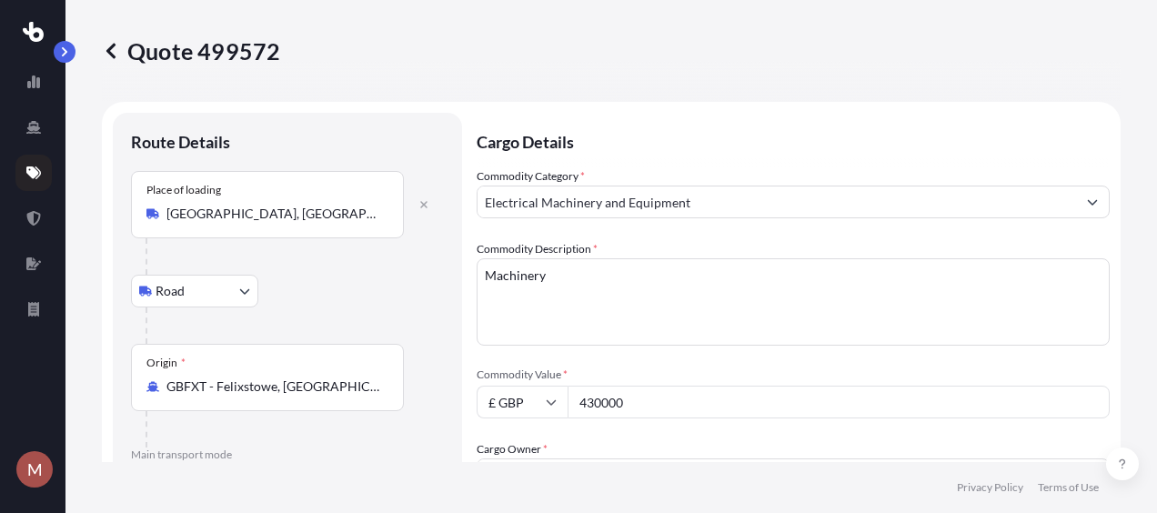
click at [31, 168] on icon at bounding box center [33, 172] width 15 height 13
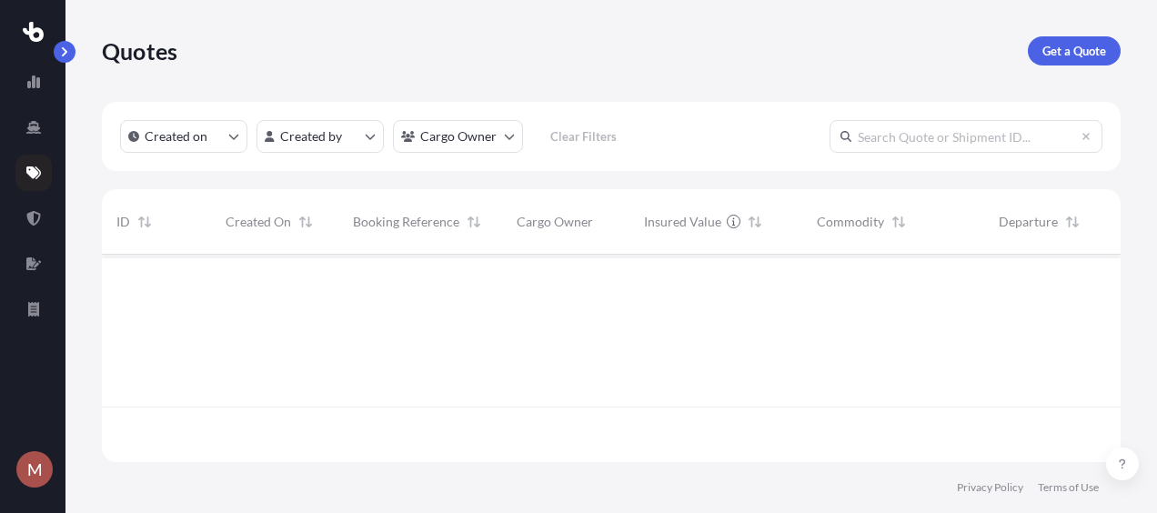
scroll to position [204, 1004]
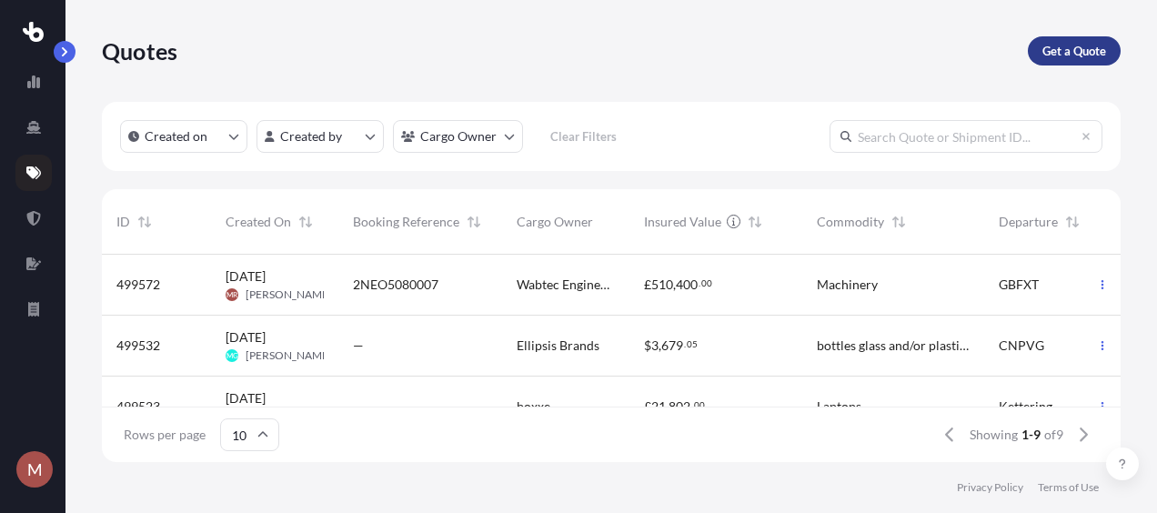
click at [1073, 47] on p "Get a Quote" at bounding box center [1074, 51] width 64 height 18
select select "Road"
select select "Sea"
select select "1"
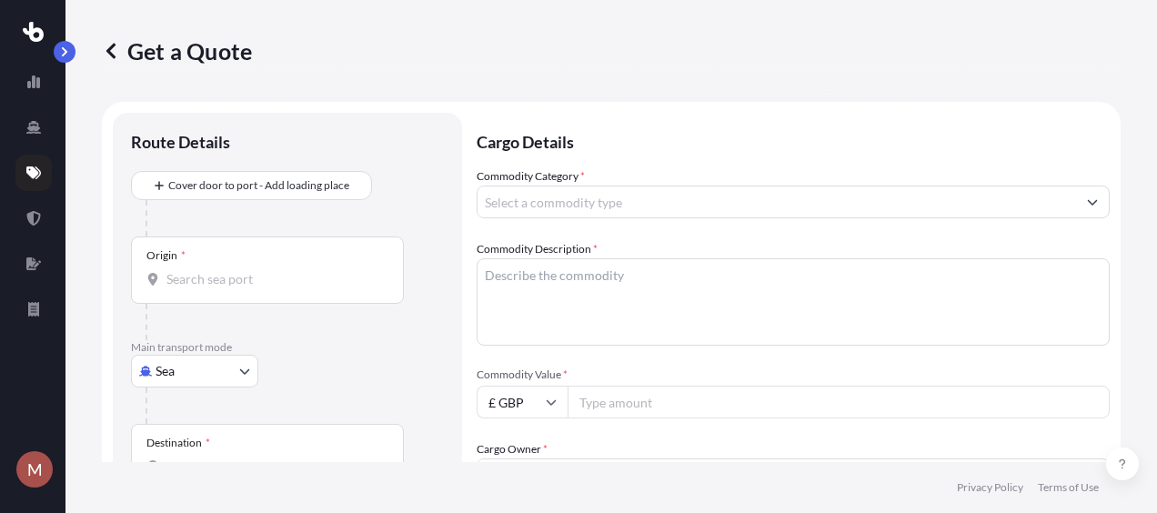
scroll to position [29, 0]
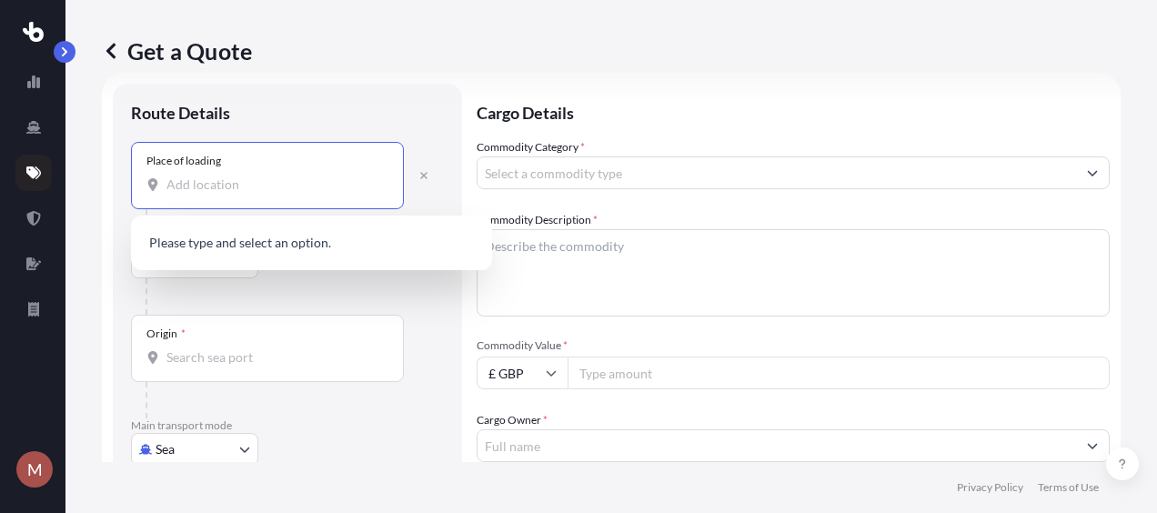
click at [341, 189] on input "Place of loading" at bounding box center [273, 185] width 215 height 18
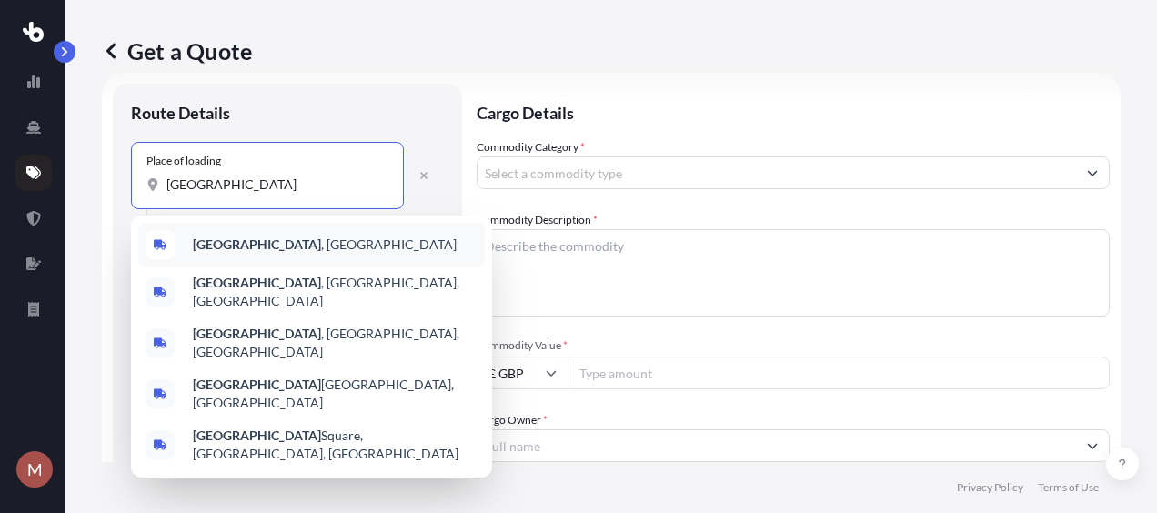
click at [324, 246] on div "[GEOGRAPHIC_DATA] , [GEOGRAPHIC_DATA]" at bounding box center [311, 245] width 346 height 44
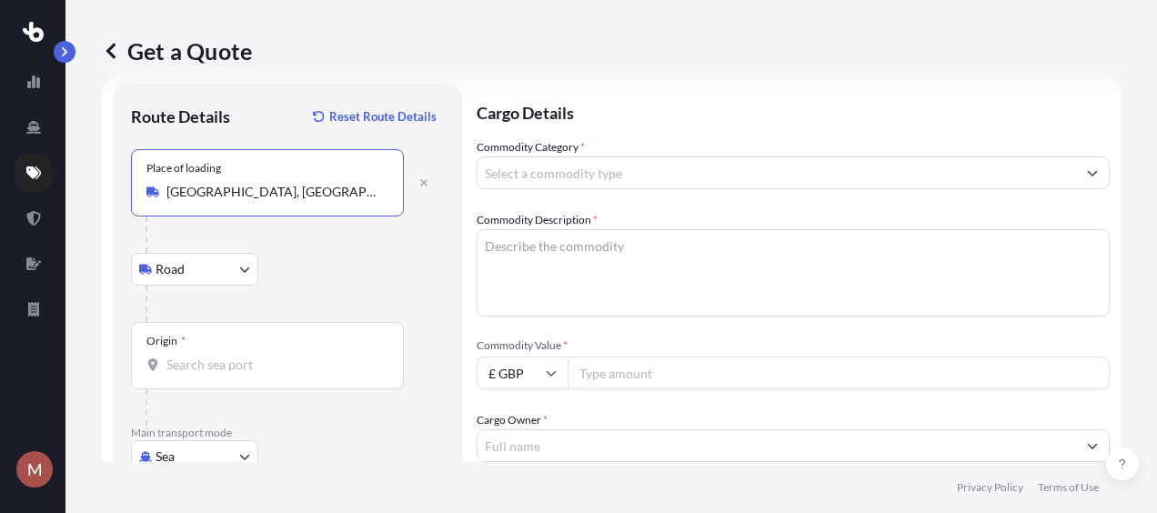
type input "[GEOGRAPHIC_DATA], [GEOGRAPHIC_DATA]"
click at [231, 364] on input "Origin *" at bounding box center [273, 365] width 215 height 18
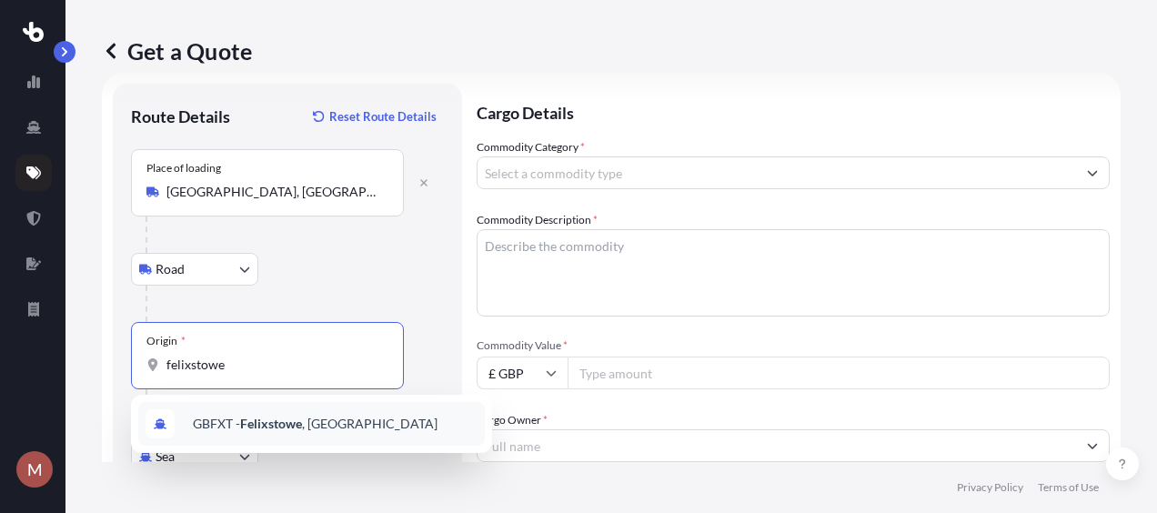
click at [238, 415] on span "GBFXT - Felixstowe , [GEOGRAPHIC_DATA]" at bounding box center [315, 424] width 245 height 18
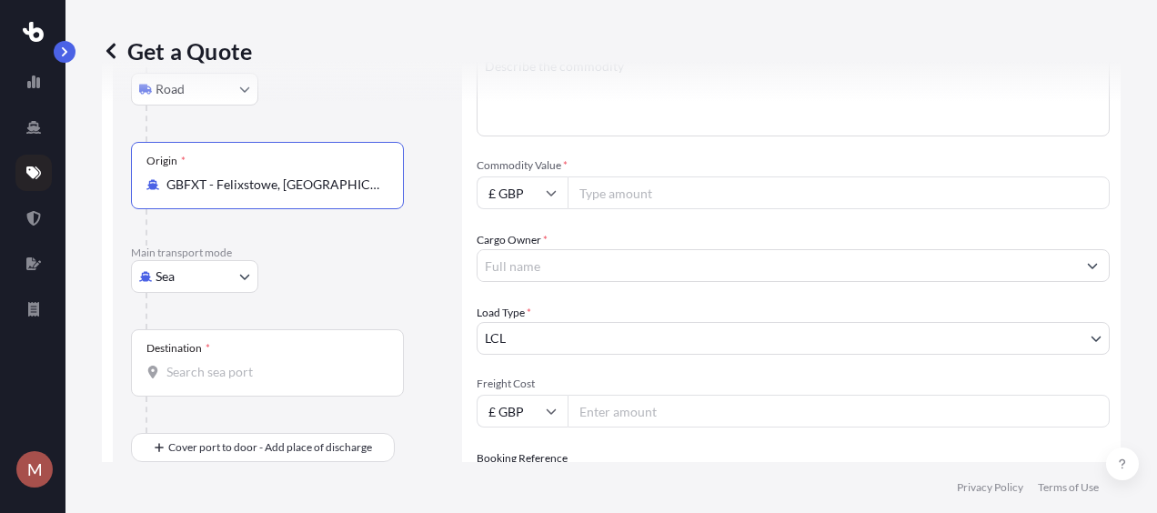
scroll to position [210, 0]
type input "GBFXT - Felixstowe, [GEOGRAPHIC_DATA]"
click at [338, 367] on input "Destination *" at bounding box center [273, 371] width 215 height 18
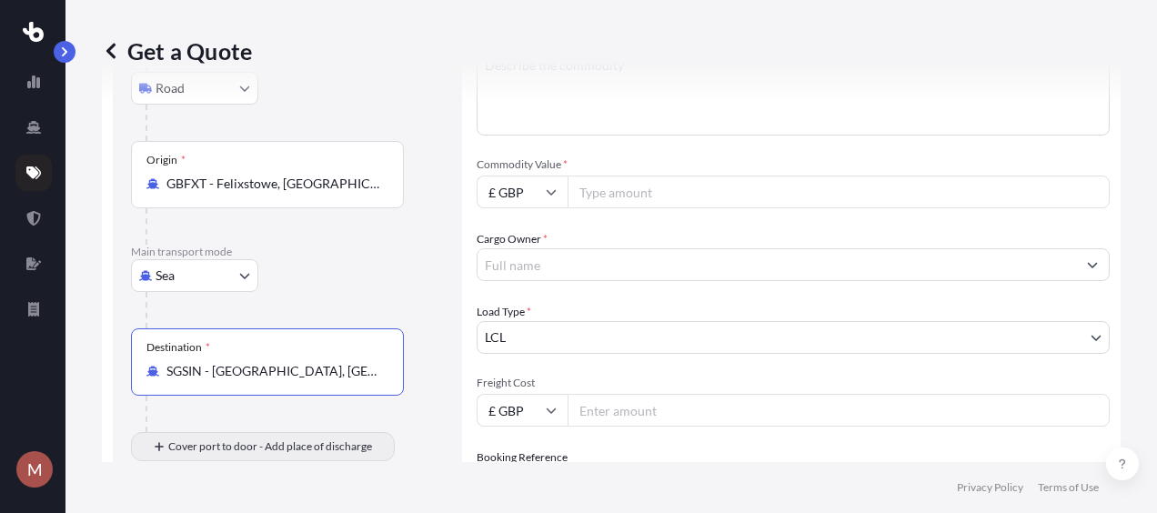
type input "SGSIN - [GEOGRAPHIC_DATA], [GEOGRAPHIC_DATA]"
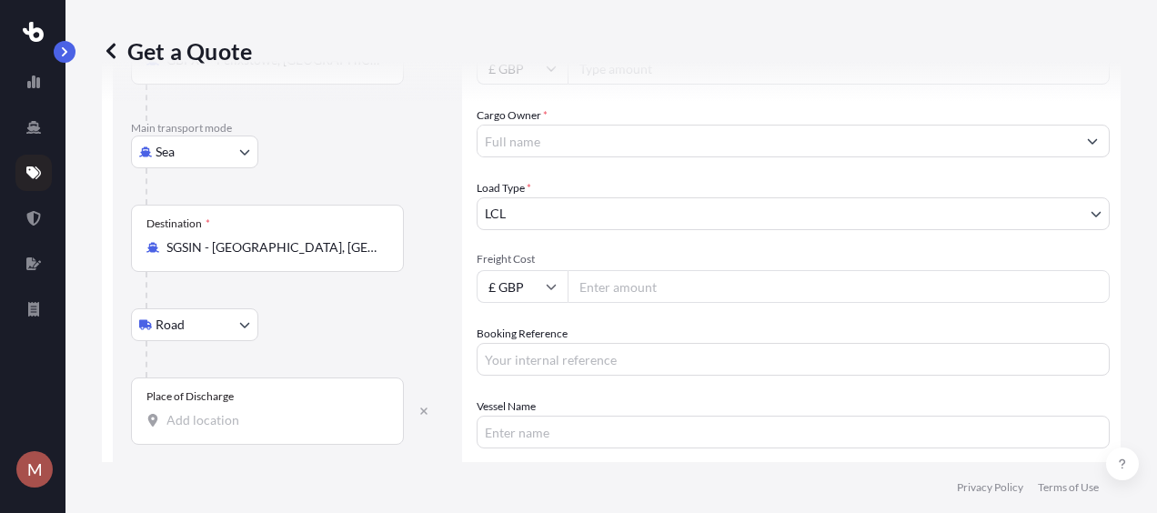
scroll to position [356, 0]
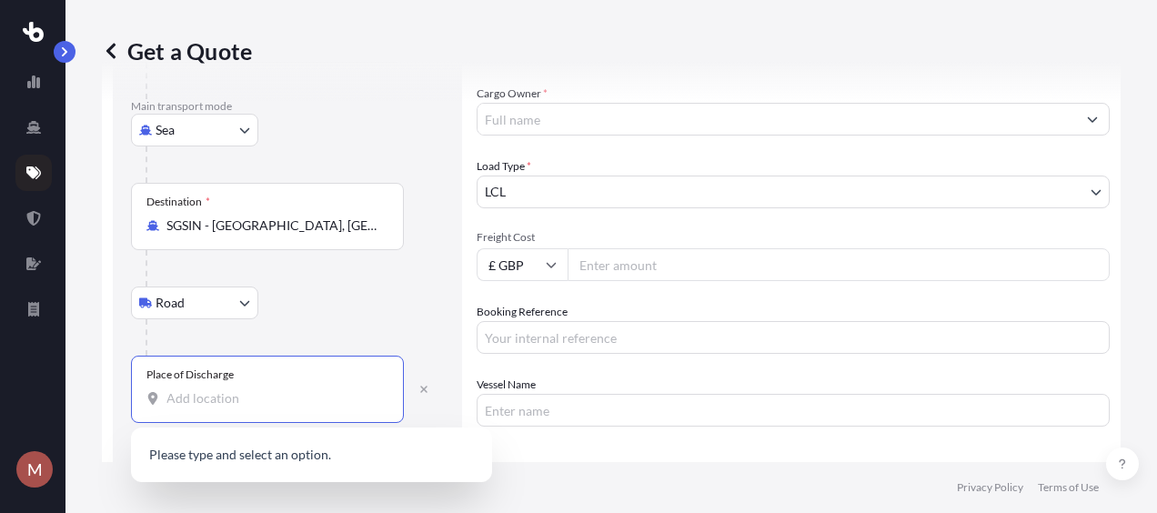
click at [318, 395] on input "Place of Discharge" at bounding box center [273, 398] width 215 height 18
type input "[GEOGRAPHIC_DATA]"
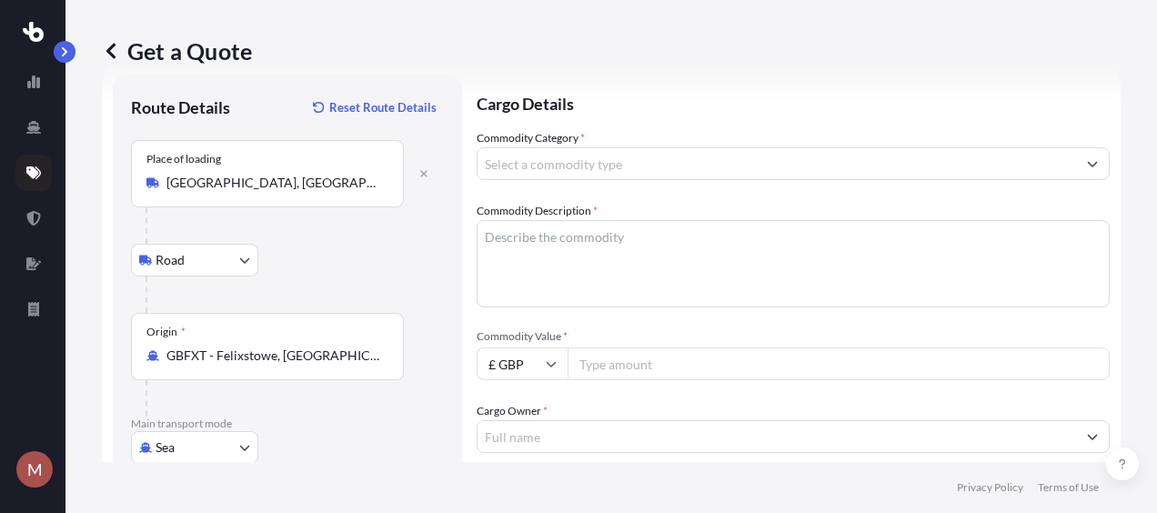
scroll to position [0, 0]
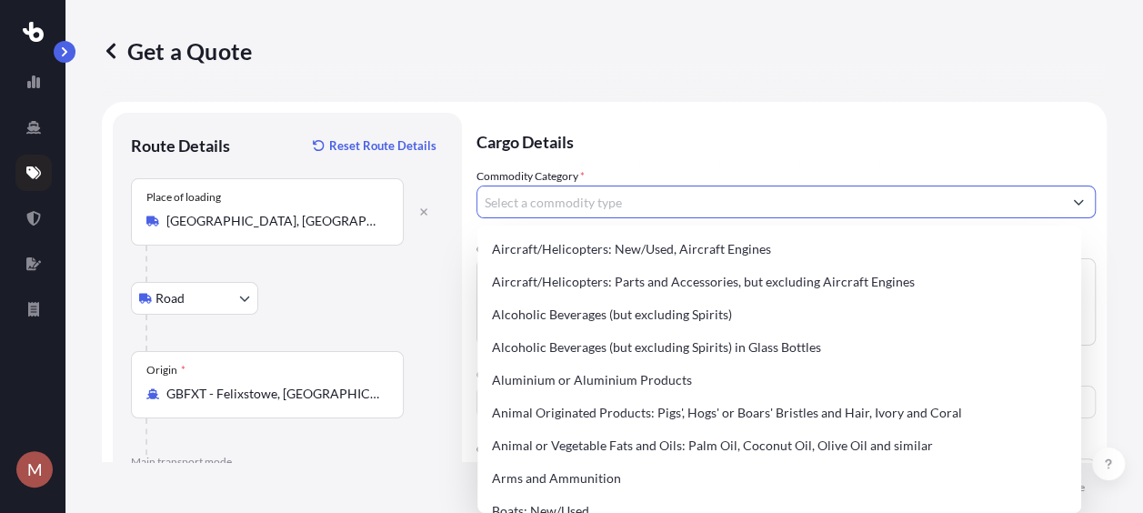
click at [853, 208] on input "Commodity Category *" at bounding box center [769, 202] width 585 height 33
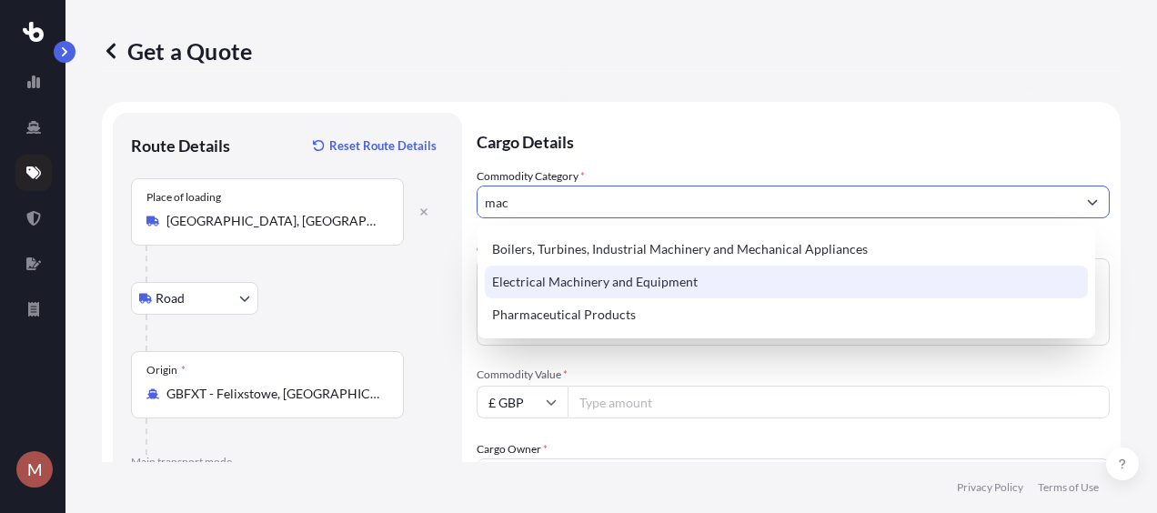
click at [817, 279] on div "Electrical Machinery and Equipment" at bounding box center [786, 282] width 603 height 33
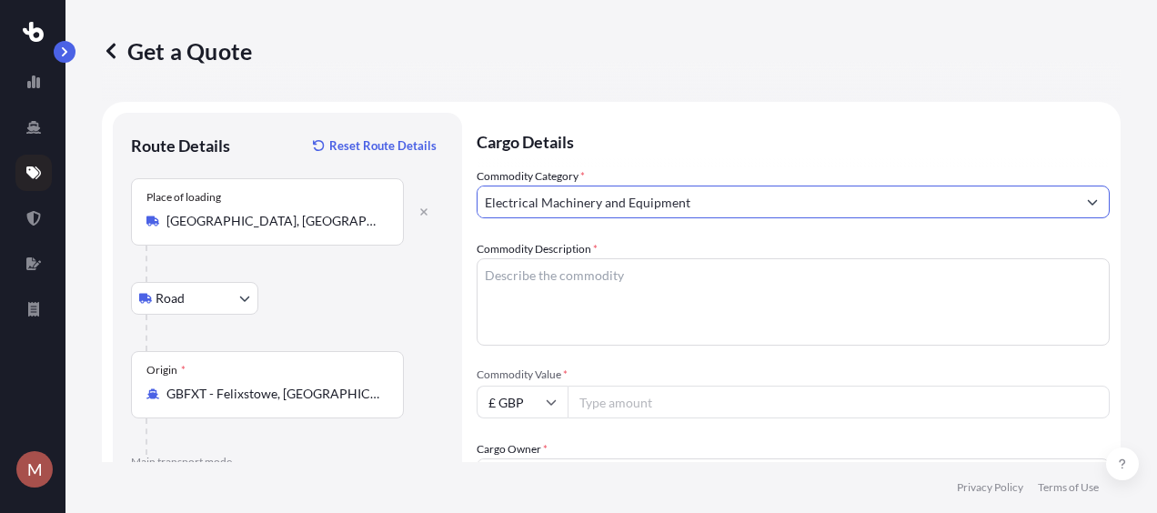
type input "Electrical Machinery and Equipment"
click at [772, 286] on textarea "Commodity Description *" at bounding box center [792, 301] width 633 height 87
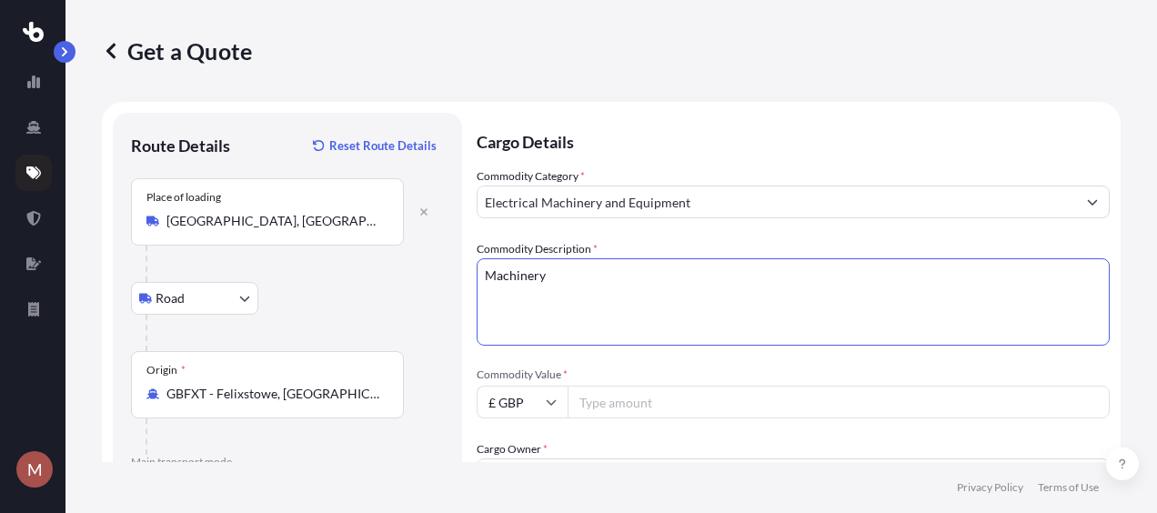
type textarea "Machinery"
click at [722, 393] on input "Commodity Value *" at bounding box center [838, 402] width 542 height 33
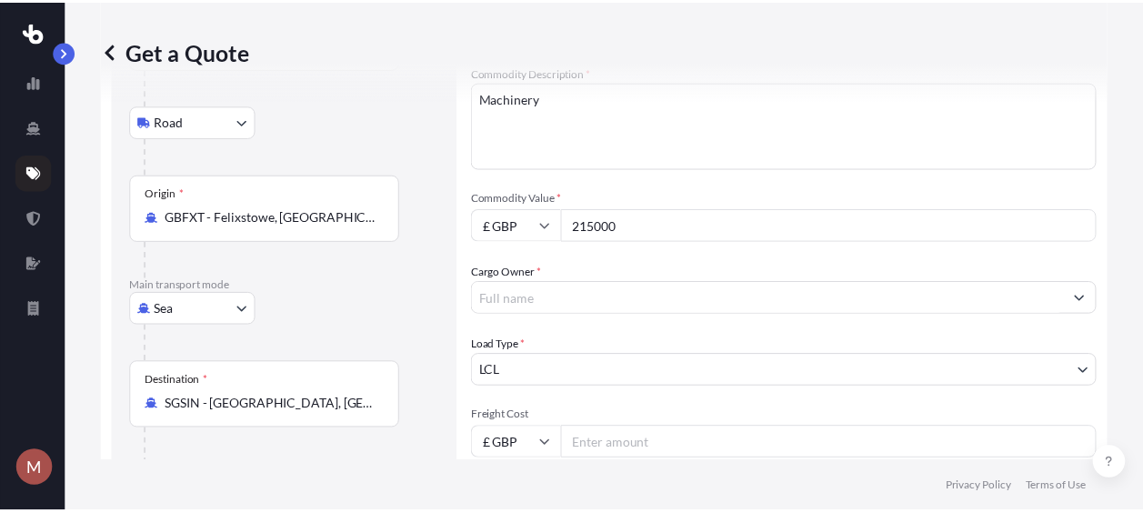
scroll to position [182, 0]
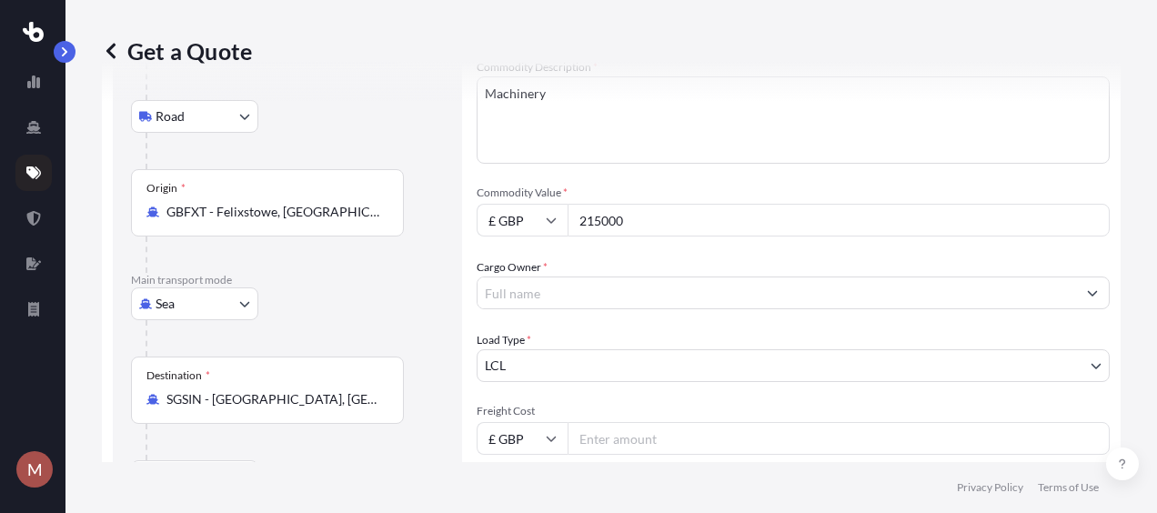
type input "215000"
click at [919, 294] on input "Cargo Owner *" at bounding box center [776, 292] width 598 height 33
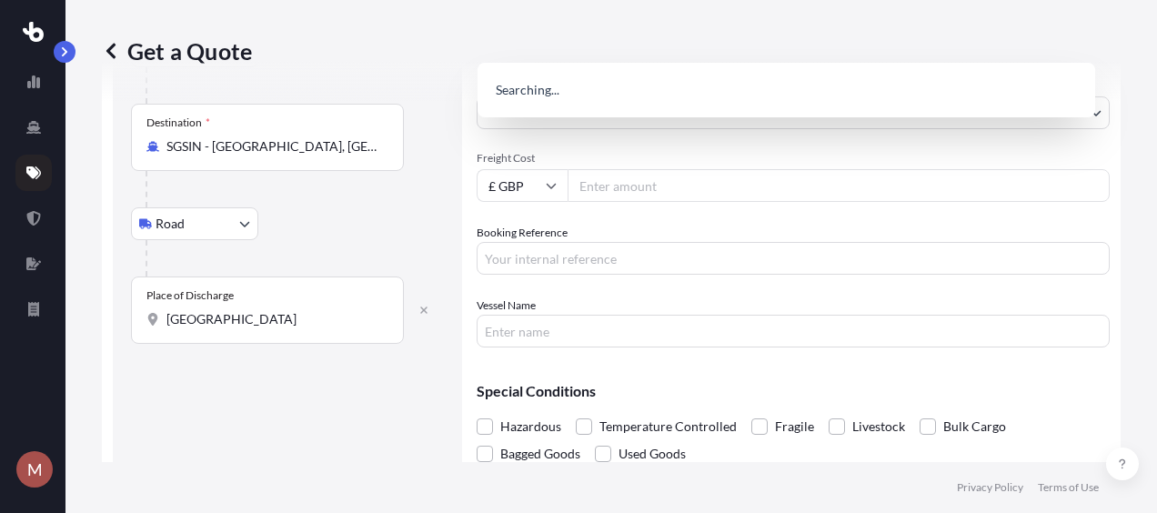
scroll to position [0, 0]
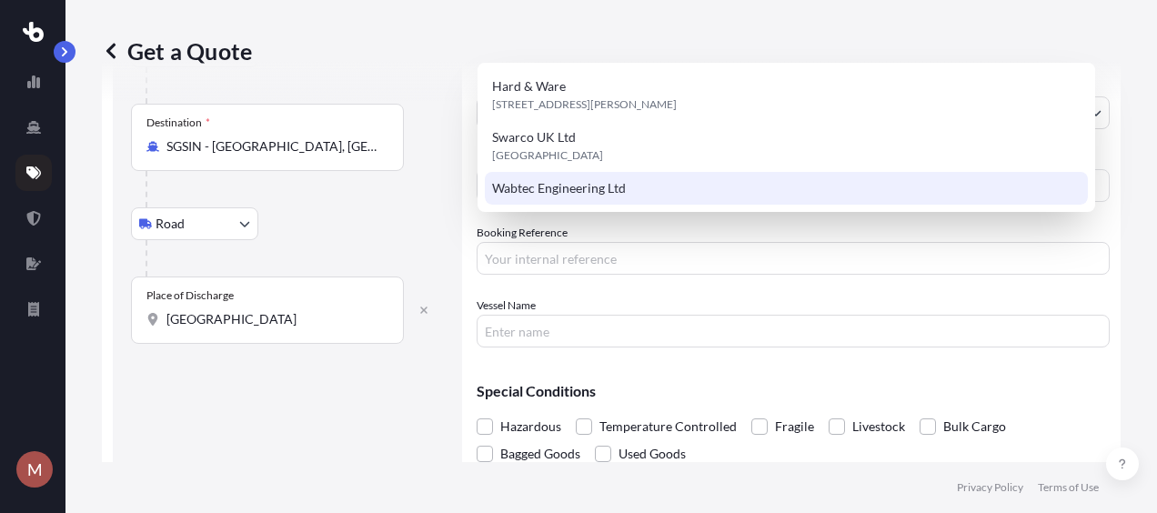
click at [841, 197] on div "Wabtec Engineering Ltd" at bounding box center [786, 188] width 603 height 33
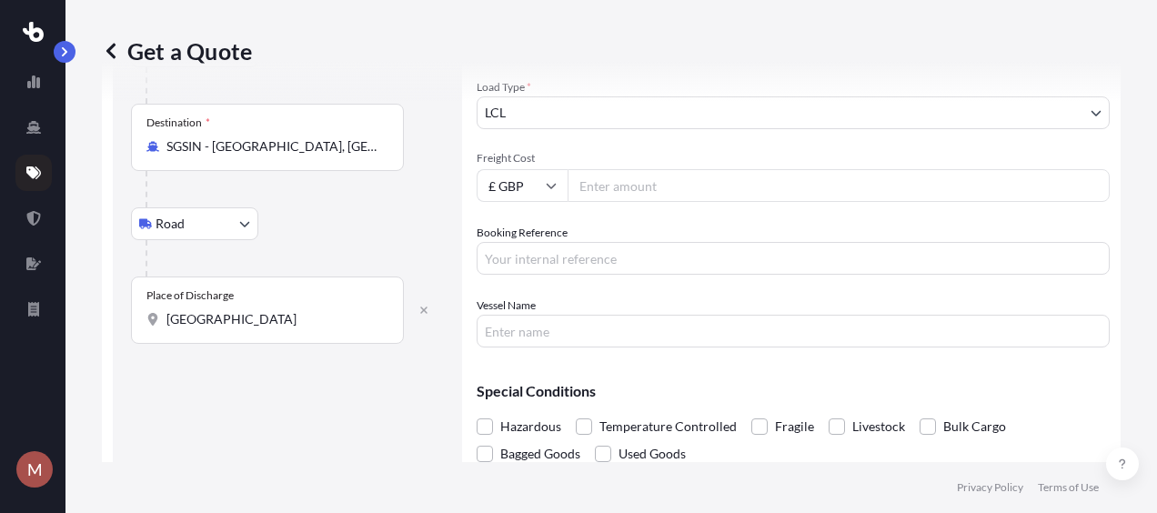
type input "Wabtec Engineering Ltd"
click at [858, 194] on input "Freight Cost" at bounding box center [838, 185] width 542 height 33
type input "17000"
click at [950, 111] on body "3 options available. M Get a Quote Route Details Reset Route Details Place of l…" at bounding box center [578, 256] width 1157 height 513
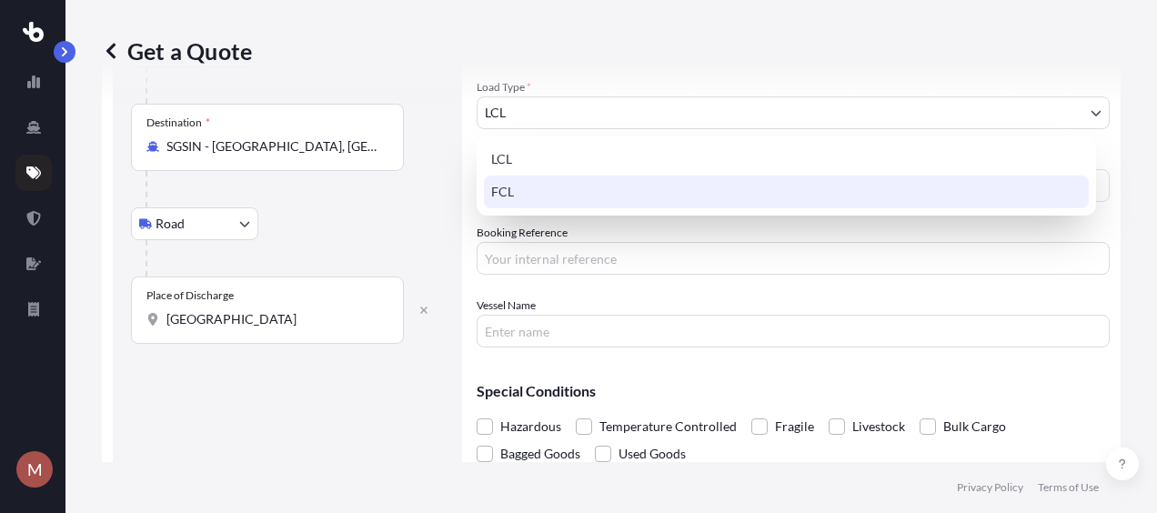
click at [928, 203] on div "FCL" at bounding box center [786, 192] width 605 height 33
select select "2"
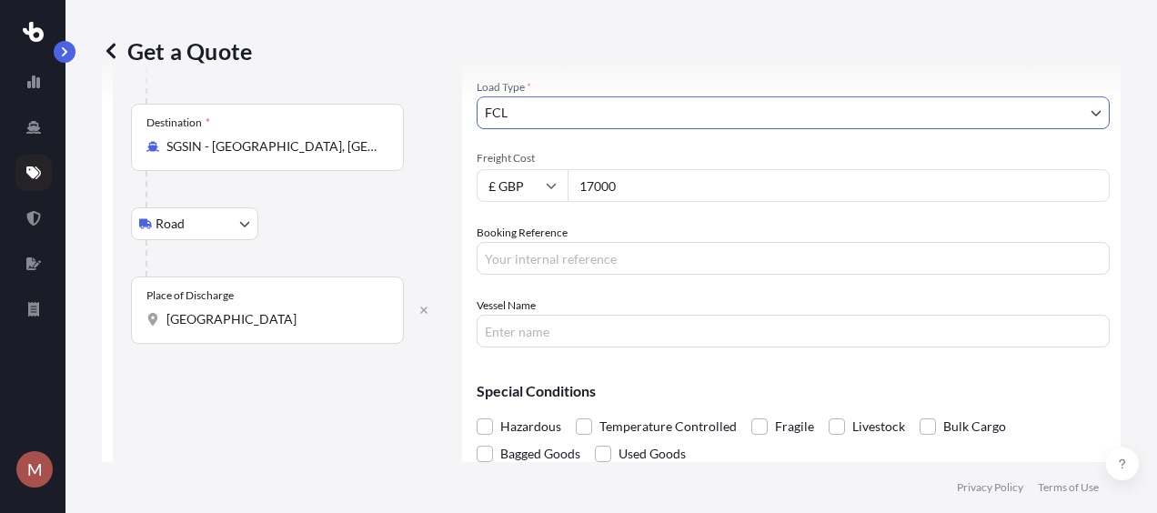
click at [904, 266] on input "Booking Reference" at bounding box center [792, 258] width 633 height 33
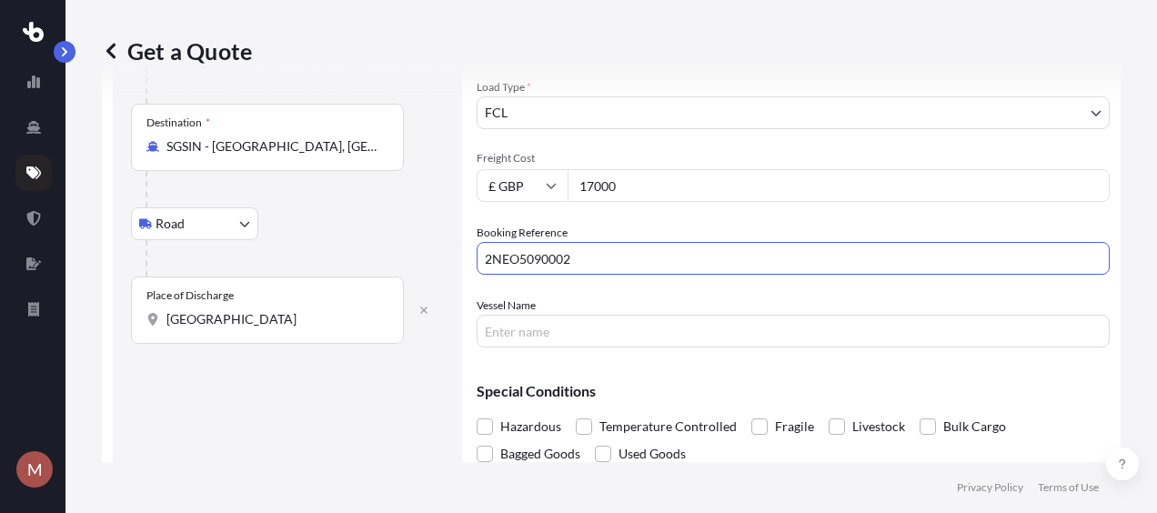
type input "2NEO5090002"
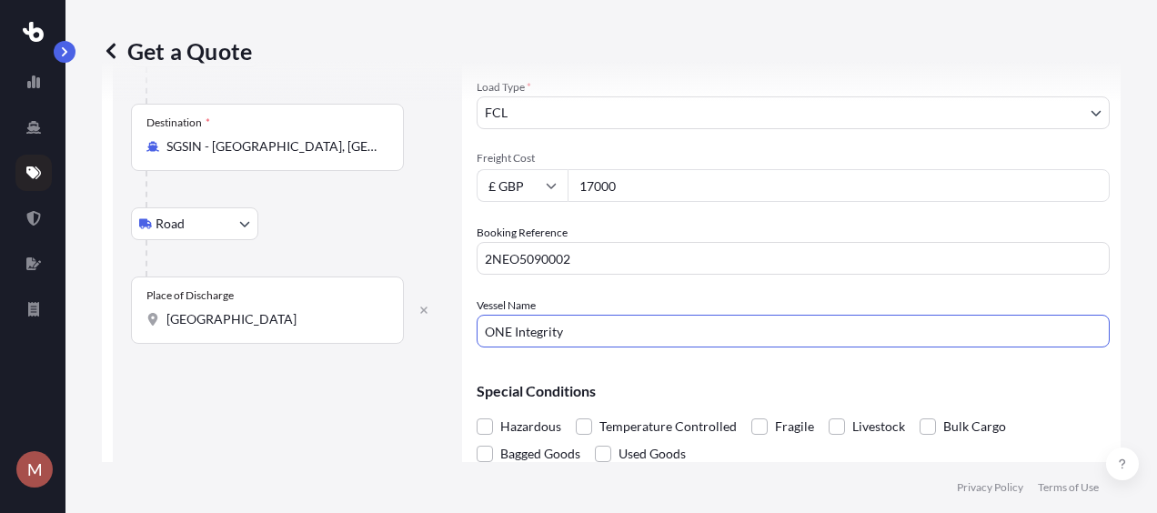
type input "ONE Integrity"
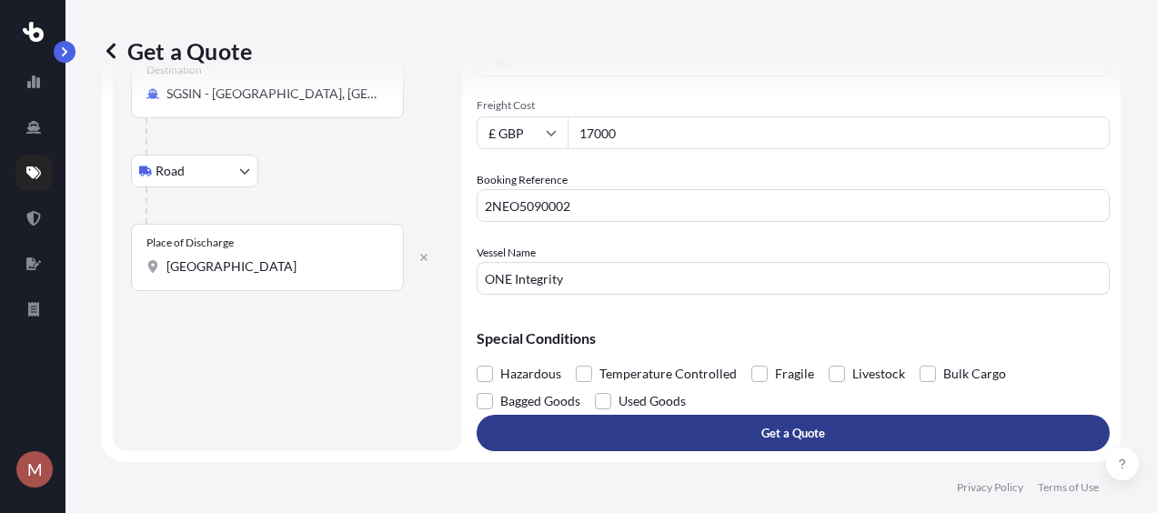
click at [831, 429] on button "Get a Quote" at bounding box center [792, 433] width 633 height 36
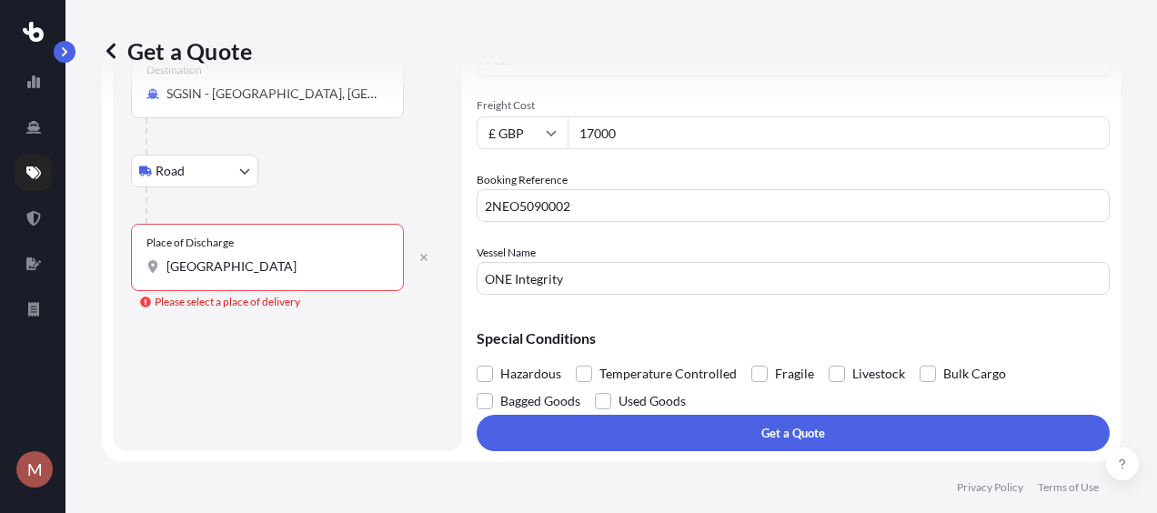
click at [315, 261] on input "[GEOGRAPHIC_DATA]" at bounding box center [273, 266] width 215 height 18
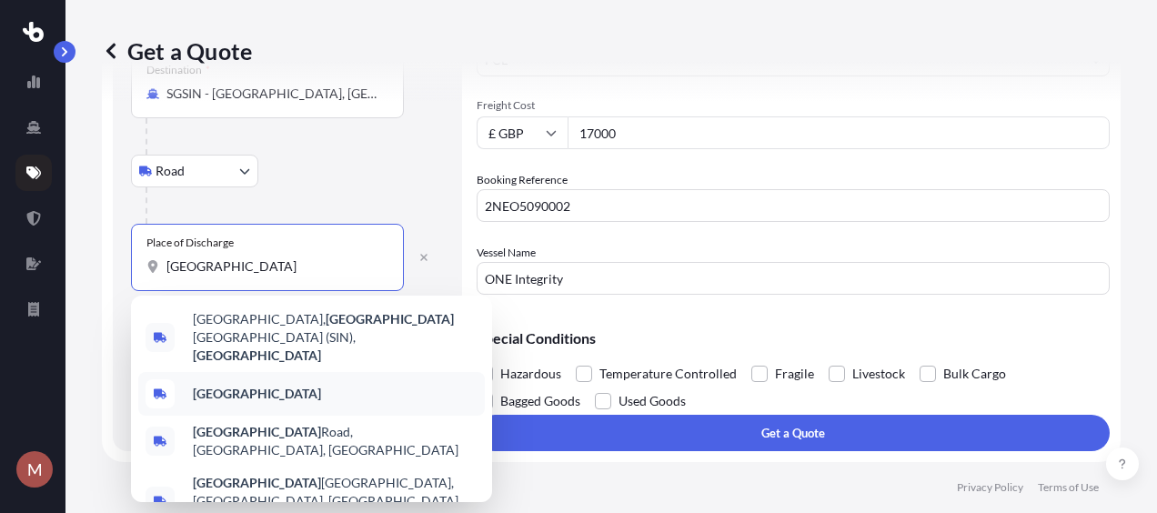
click at [304, 386] on div "[GEOGRAPHIC_DATA]" at bounding box center [311, 394] width 346 height 44
type input "[GEOGRAPHIC_DATA]"
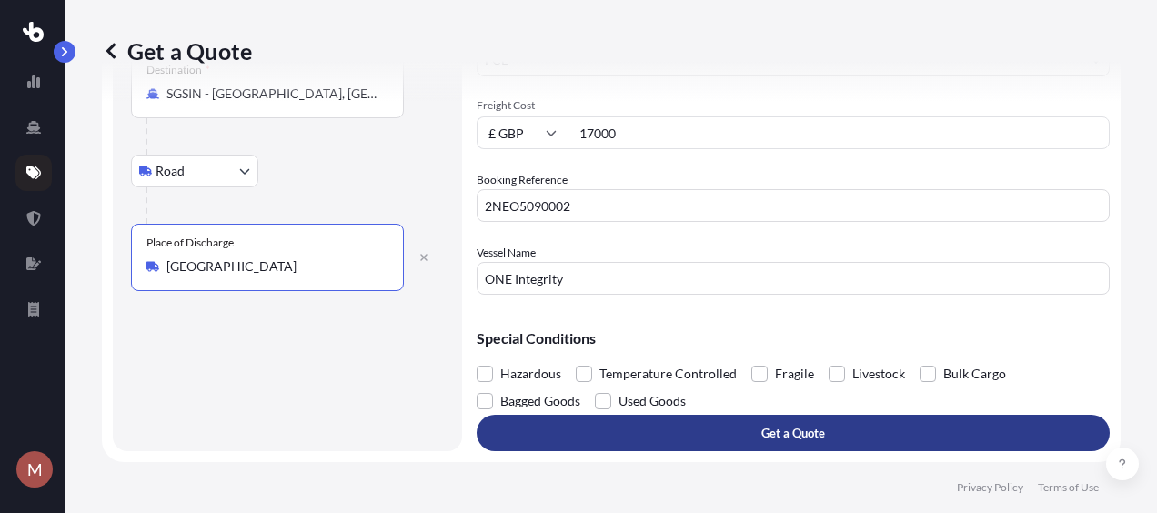
click at [663, 433] on button "Get a Quote" at bounding box center [792, 433] width 633 height 36
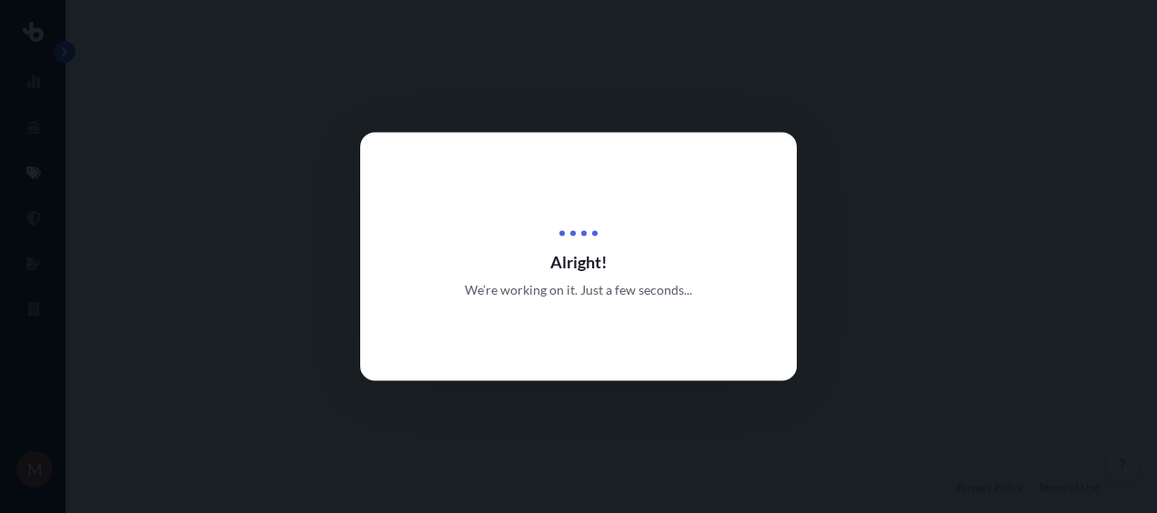
select select "Road"
select select "Sea"
select select "Road"
select select "2"
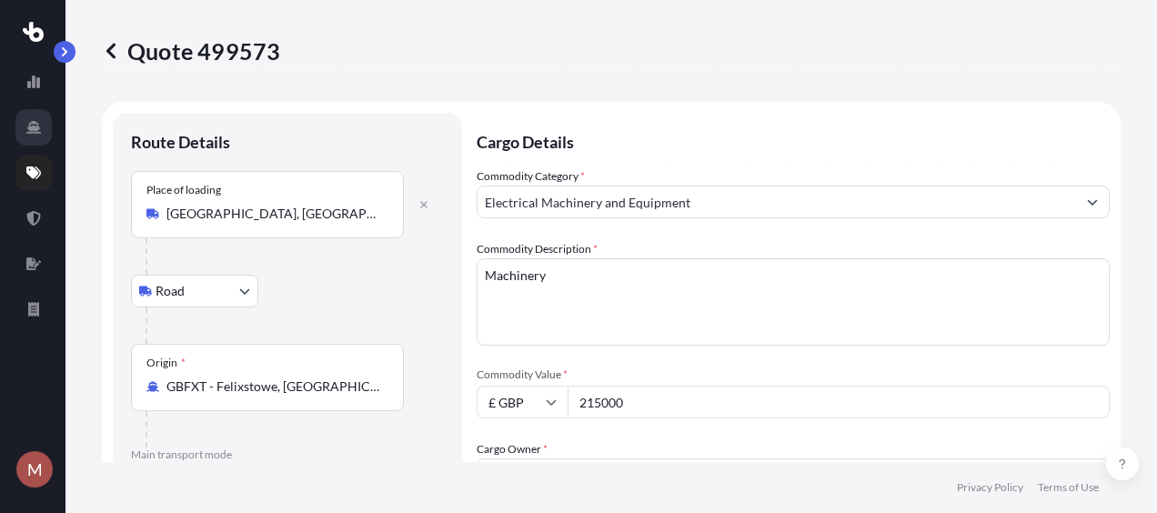
click at [35, 120] on icon at bounding box center [33, 127] width 15 height 15
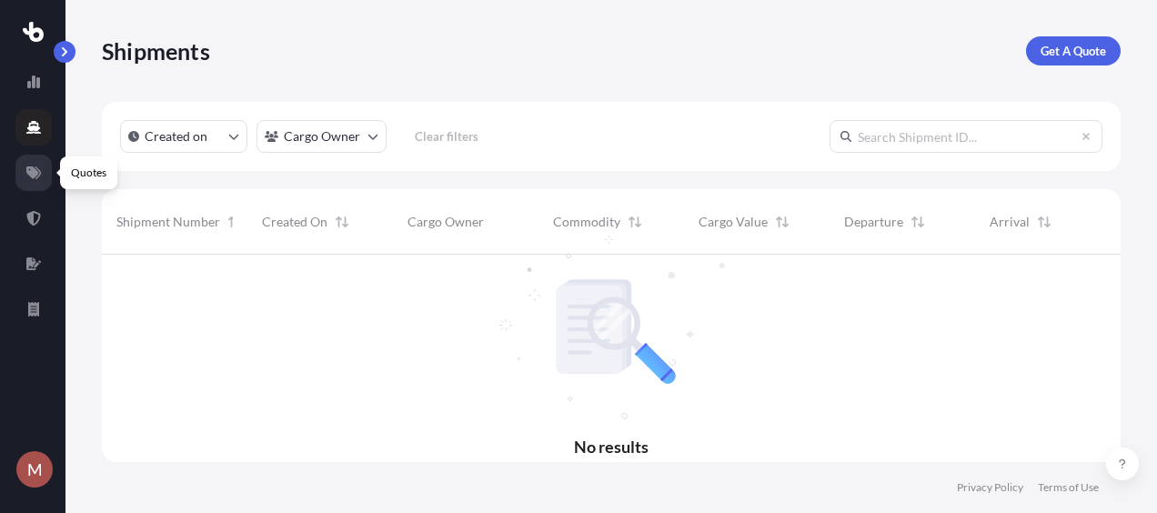
scroll to position [258, 1004]
click at [39, 166] on icon at bounding box center [33, 173] width 15 height 15
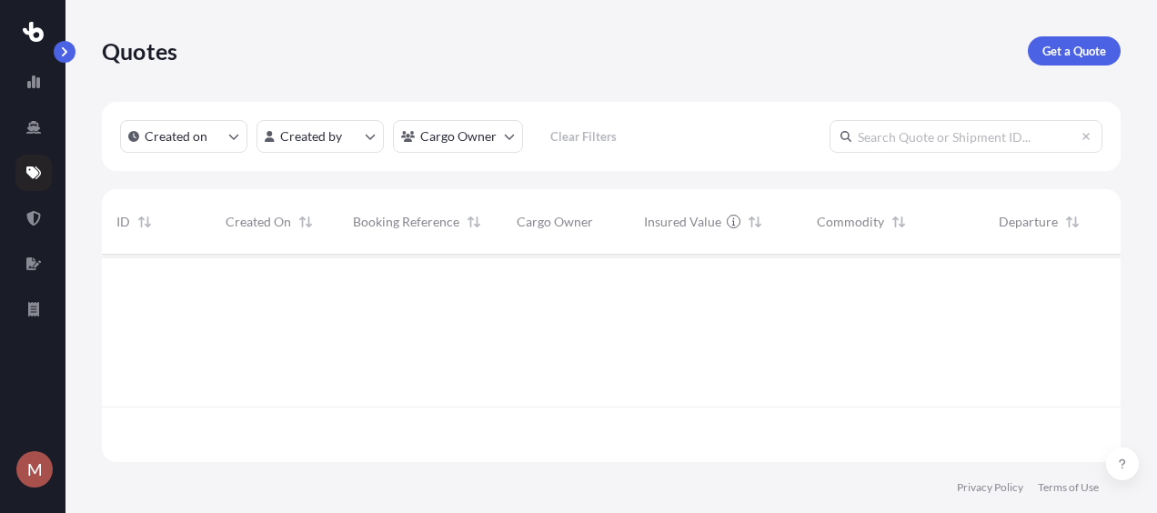
scroll to position [204, 1004]
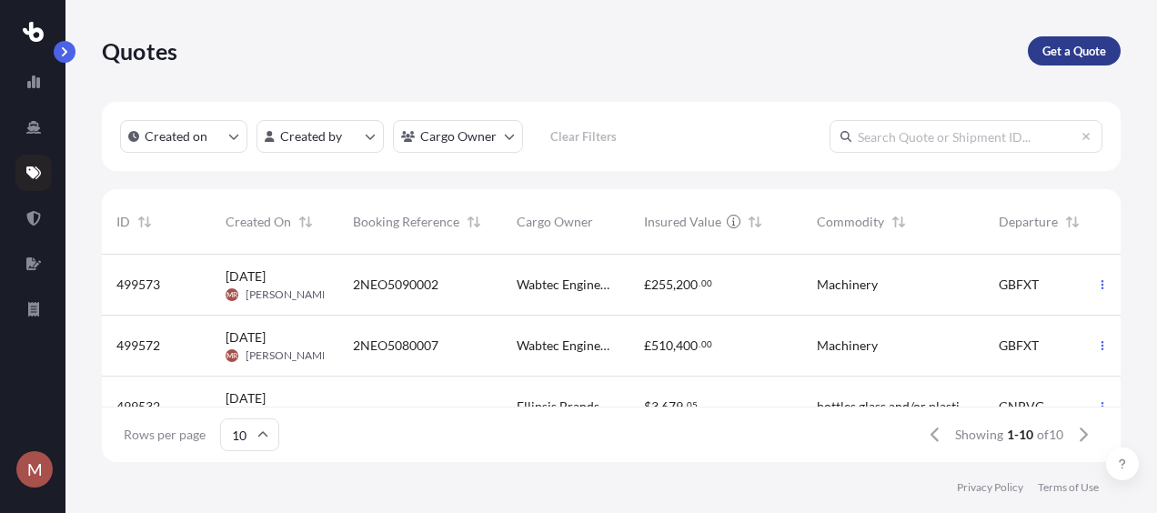
click at [1078, 42] on p "Get a Quote" at bounding box center [1074, 51] width 64 height 18
select select "Sea"
select select "1"
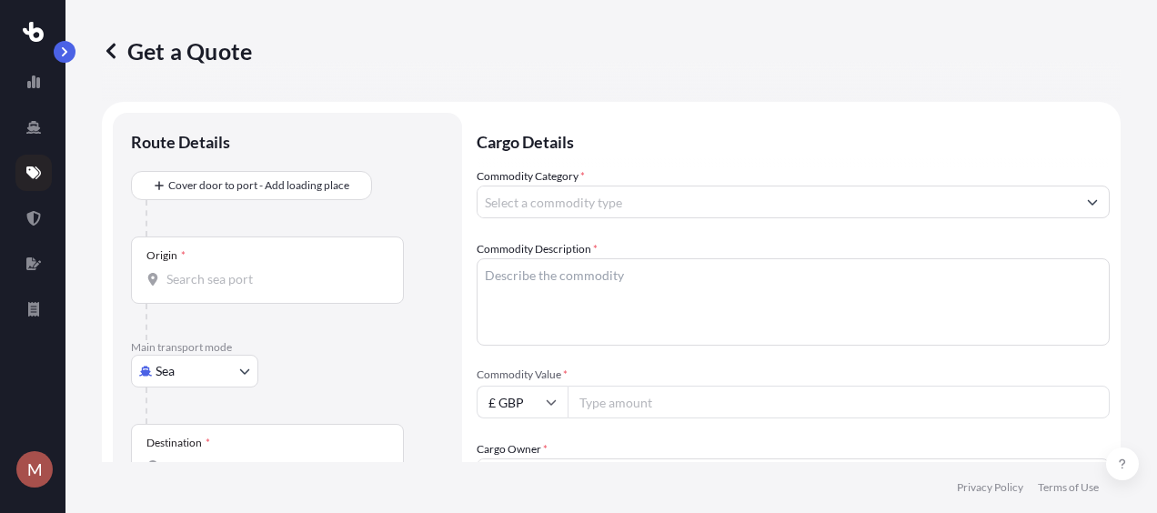
scroll to position [29, 0]
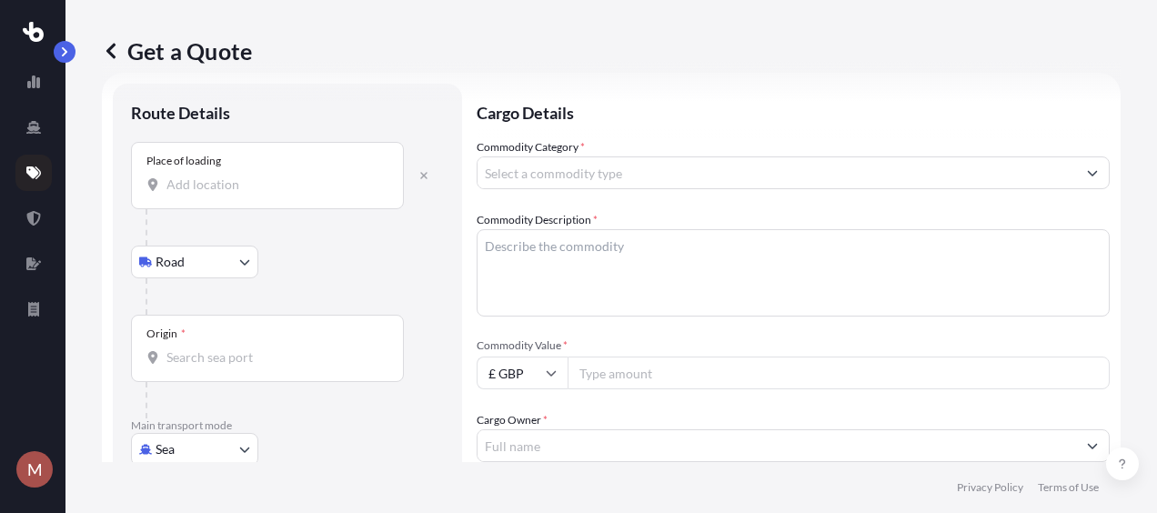
click at [304, 181] on input "Place of loading" at bounding box center [273, 185] width 215 height 18
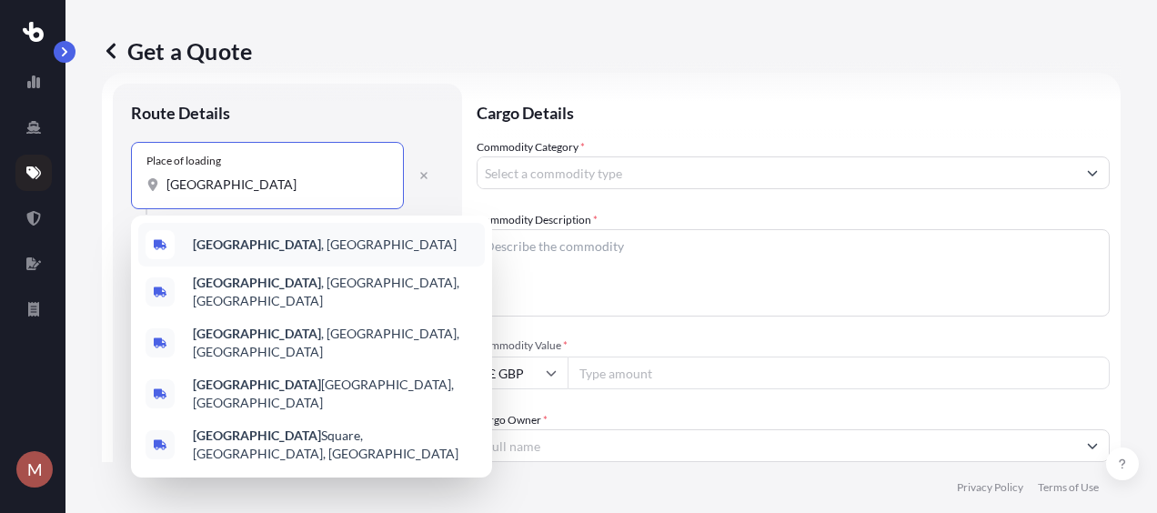
click at [273, 239] on span "[GEOGRAPHIC_DATA] , [GEOGRAPHIC_DATA]" at bounding box center [325, 245] width 264 height 18
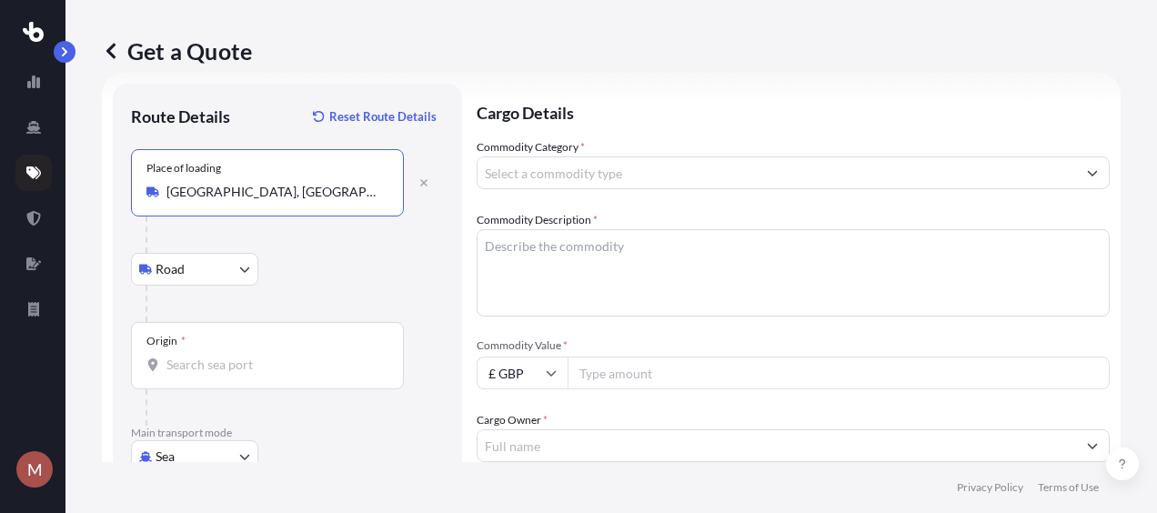
type input "[GEOGRAPHIC_DATA], [GEOGRAPHIC_DATA]"
click at [222, 363] on input "Origin *" at bounding box center [273, 365] width 215 height 18
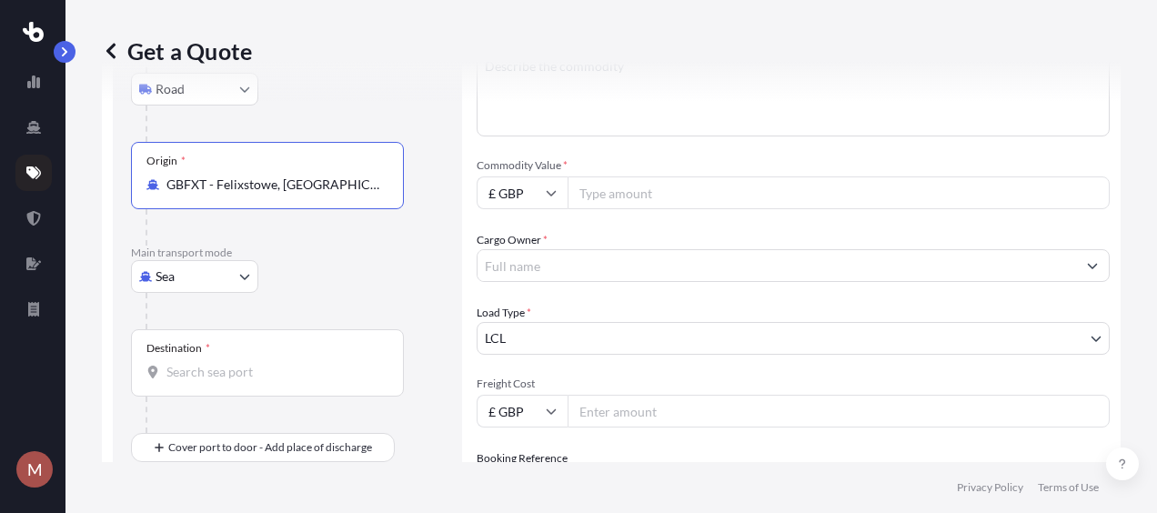
scroll to position [211, 0]
type input "GBFXT - Felixstowe, [GEOGRAPHIC_DATA]"
click at [316, 379] on div "Destination *" at bounding box center [267, 360] width 273 height 67
click at [316, 379] on input "Destination *" at bounding box center [273, 370] width 215 height 18
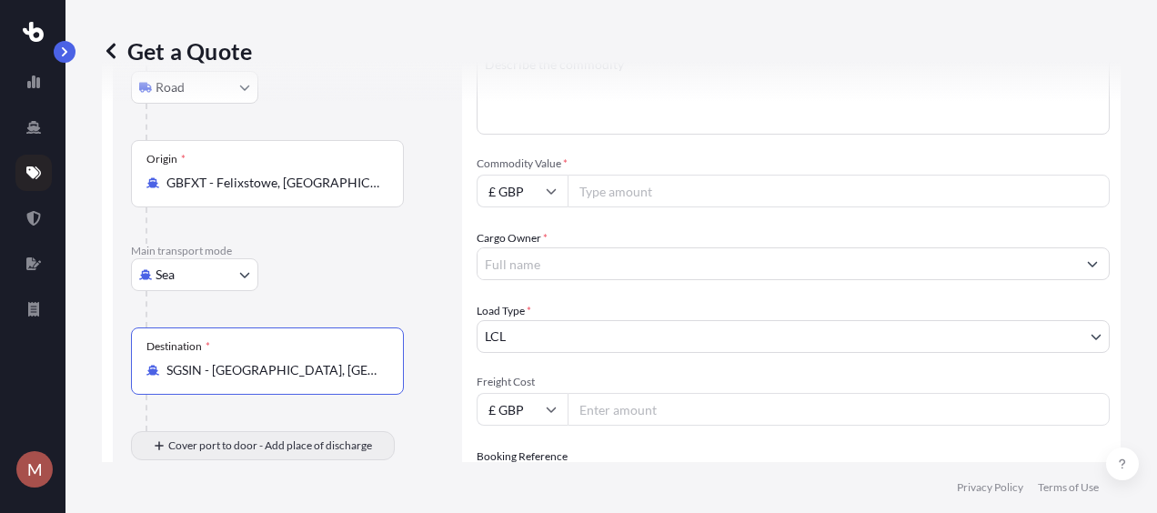
type input "SGSIN - [GEOGRAPHIC_DATA], [GEOGRAPHIC_DATA]"
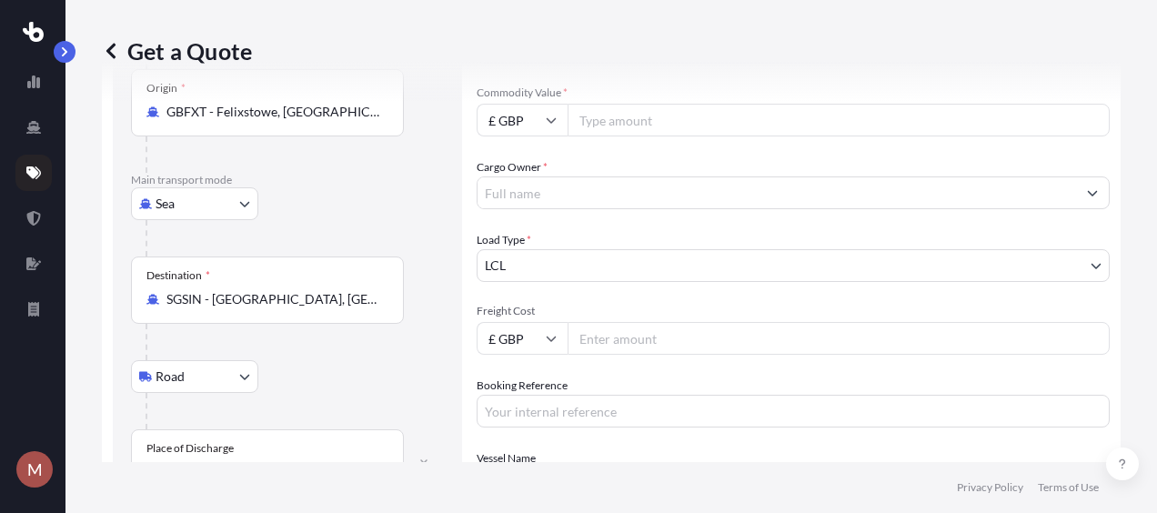
scroll to position [298, 0]
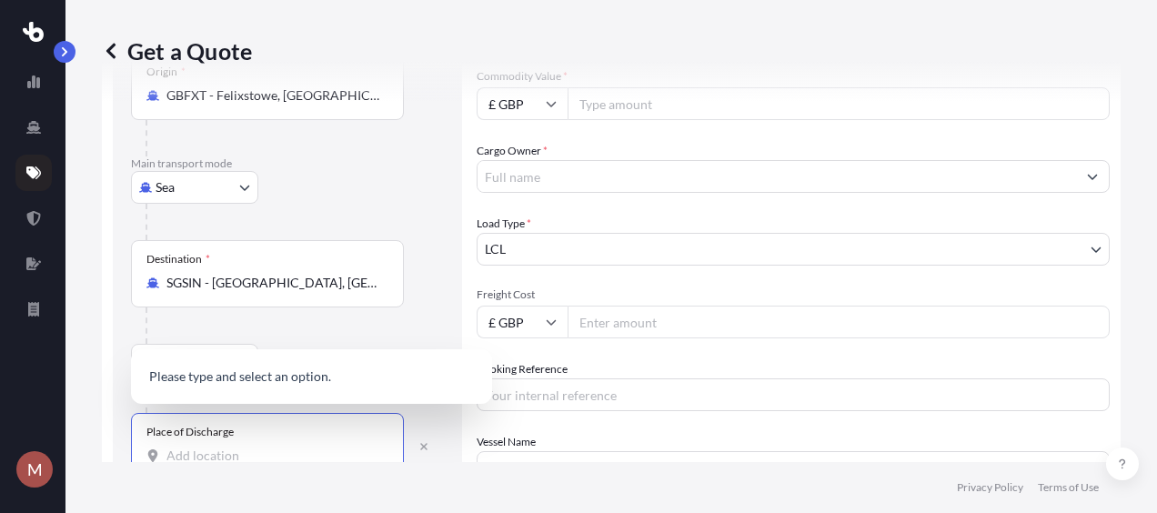
click at [342, 451] on input "Place of Discharge" at bounding box center [273, 455] width 215 height 18
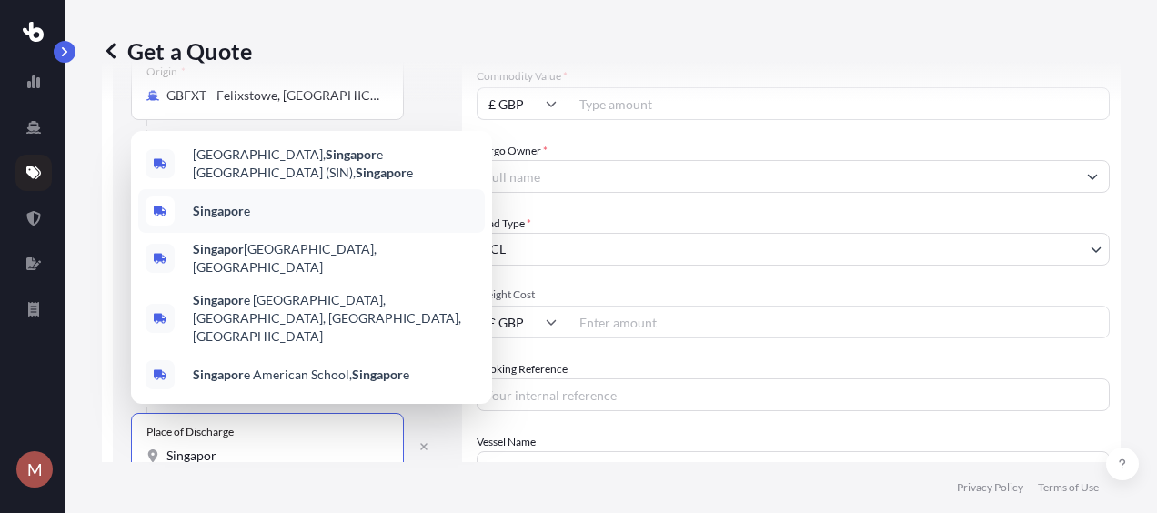
click at [314, 233] on div "Singapor e" at bounding box center [311, 211] width 346 height 44
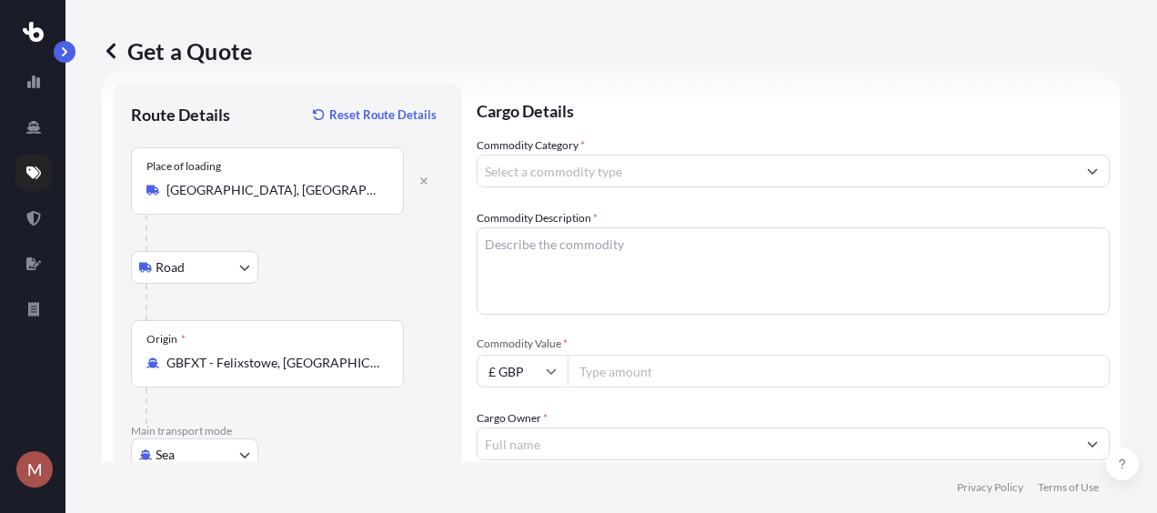
scroll to position [0, 0]
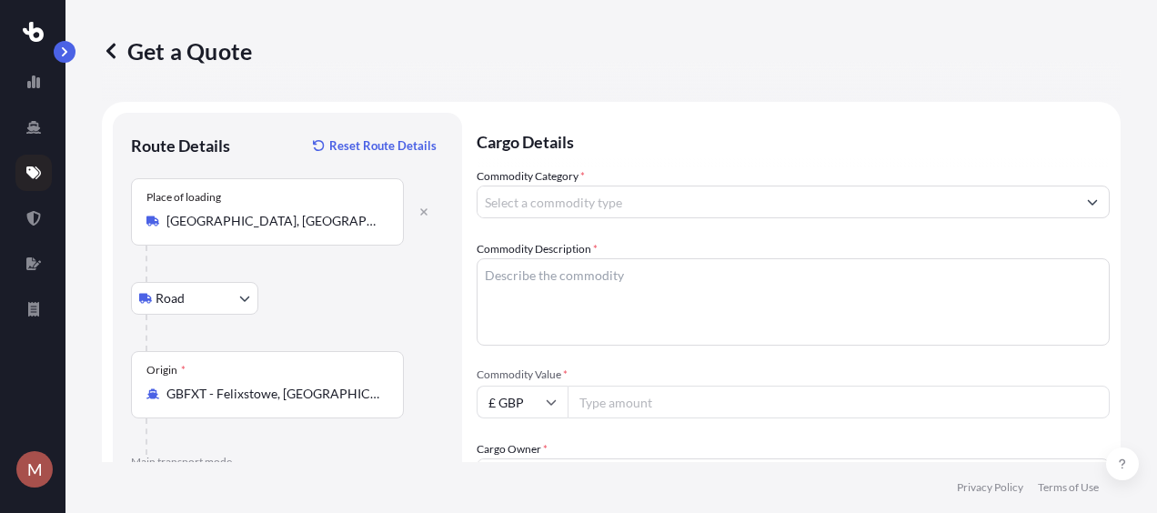
type input "[GEOGRAPHIC_DATA]"
click at [951, 196] on input "Commodity Category *" at bounding box center [776, 202] width 598 height 33
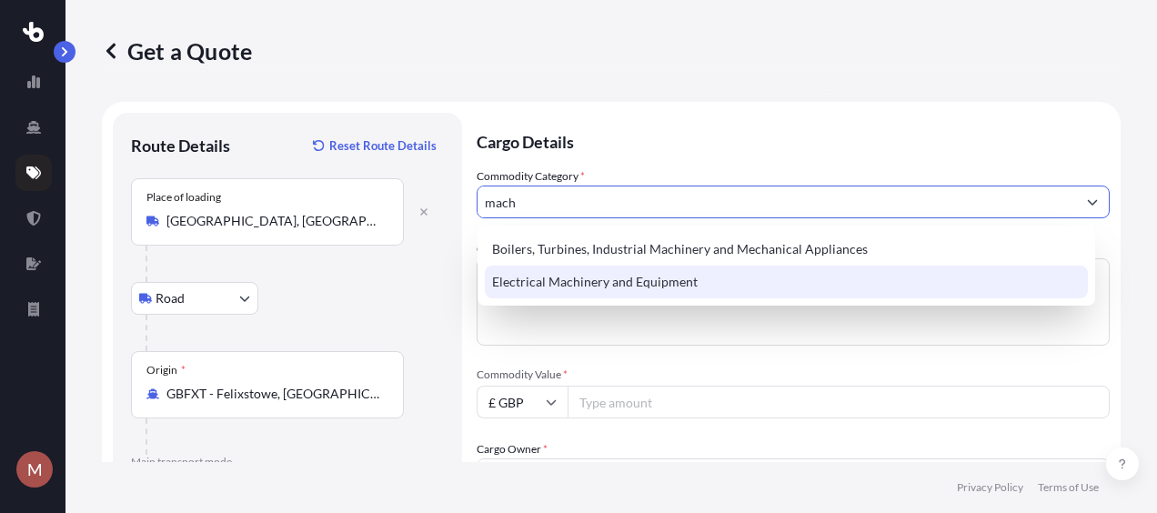
click at [936, 286] on div "Electrical Machinery and Equipment" at bounding box center [786, 282] width 603 height 33
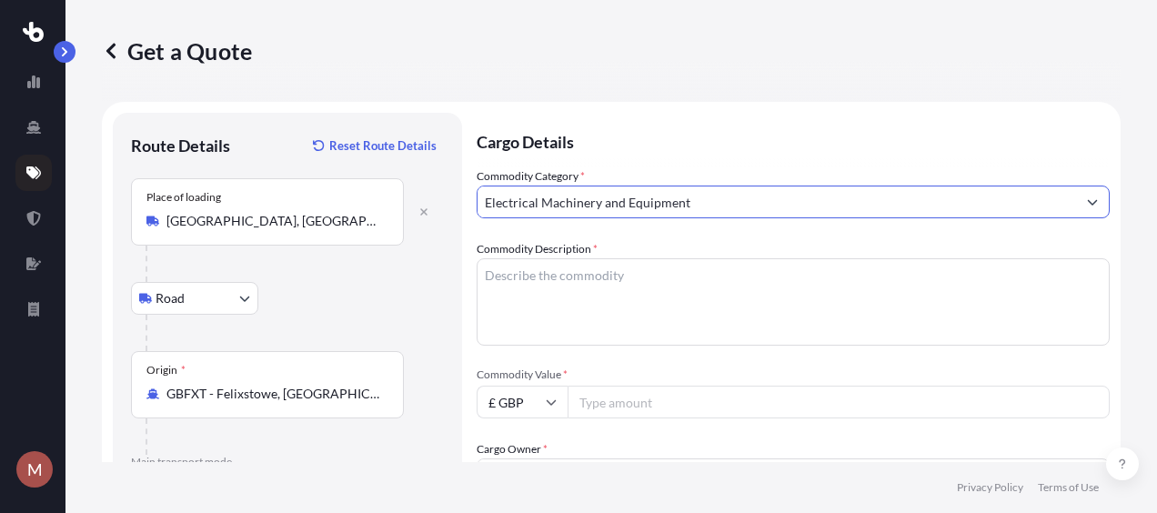
type input "Electrical Machinery and Equipment"
click at [861, 301] on textarea "Commodity Description *" at bounding box center [792, 301] width 633 height 87
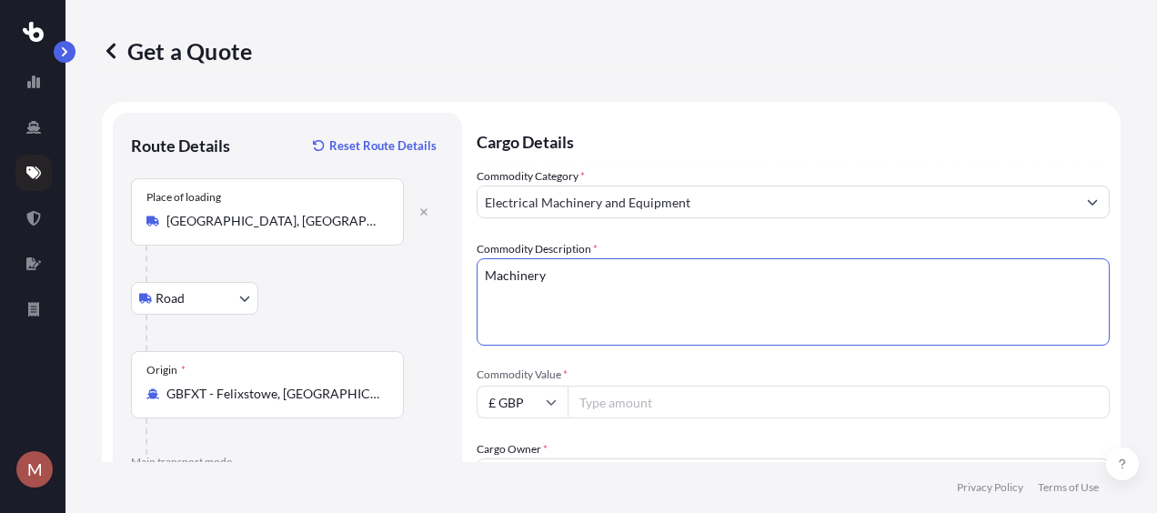
type textarea "Machinery"
click at [844, 402] on input "Commodity Value *" at bounding box center [838, 402] width 542 height 33
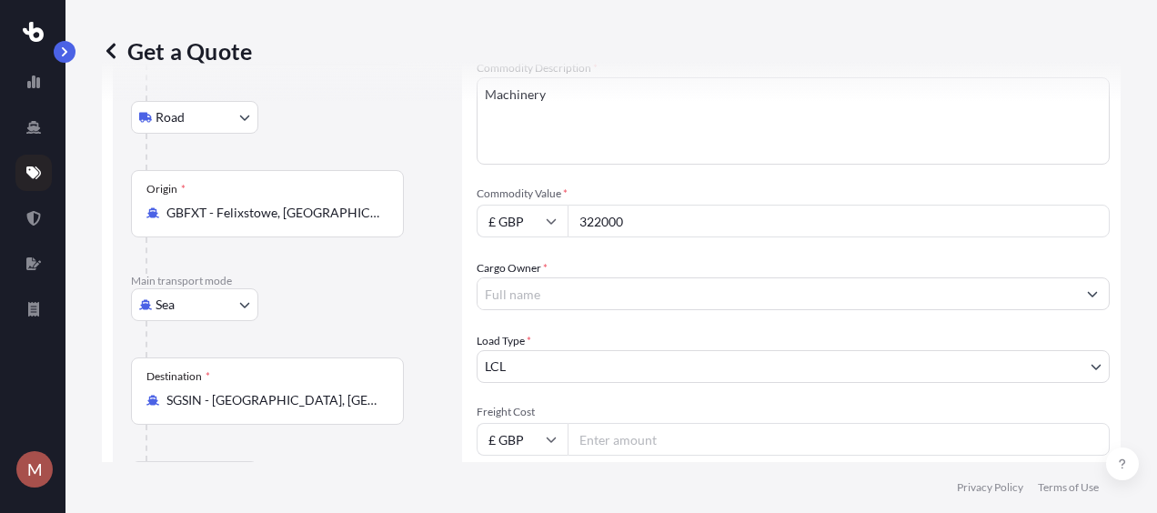
scroll to position [182, 0]
type input "322000"
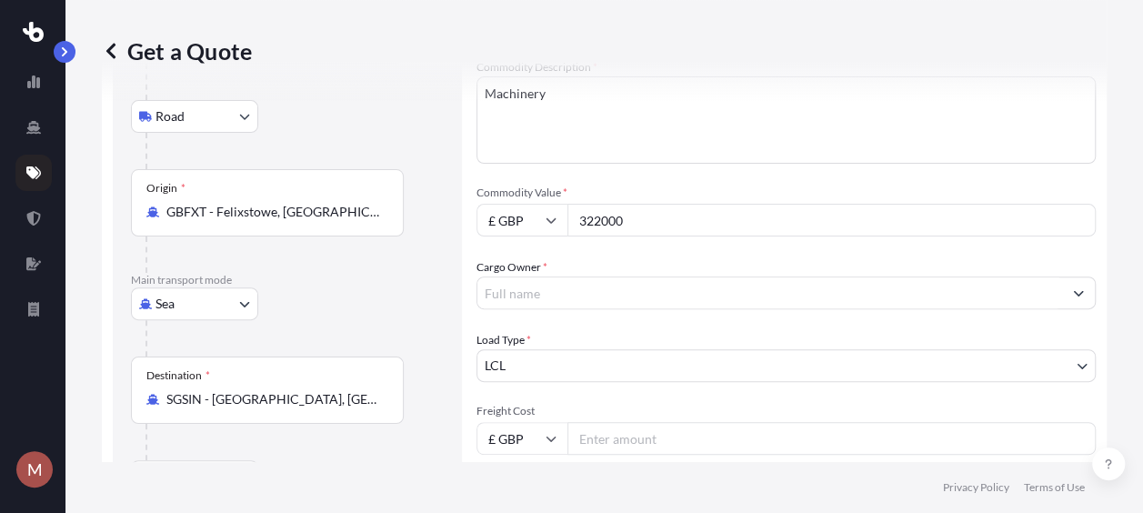
click at [922, 288] on input "Cargo Owner *" at bounding box center [769, 292] width 585 height 33
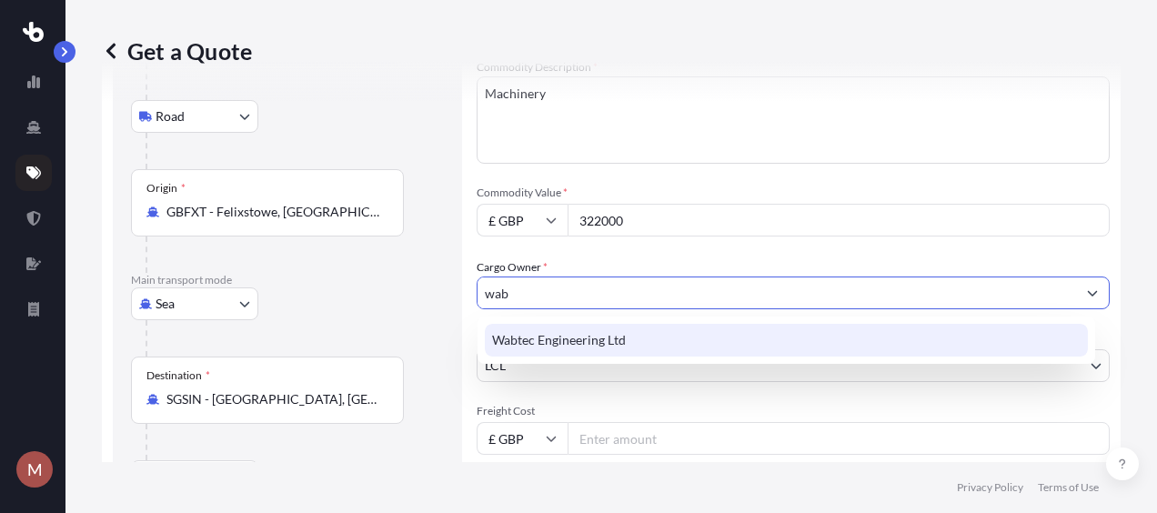
click at [842, 349] on div "Wabtec Engineering Ltd" at bounding box center [786, 340] width 603 height 33
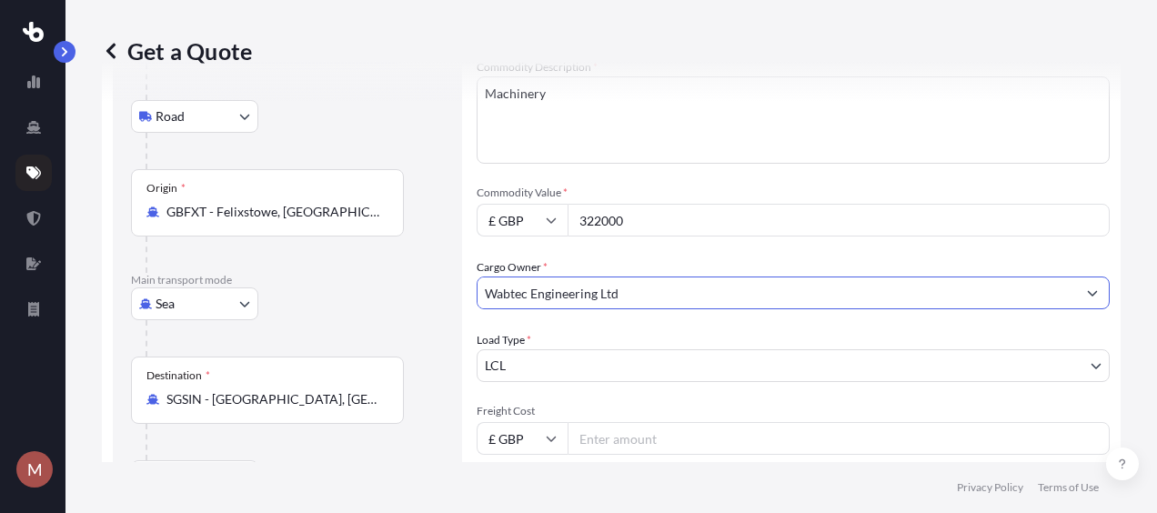
type input "Wabtec Engineering Ltd"
click at [822, 365] on body "15 options available. 0 options available. 1 option available. M Get a Quote Ro…" at bounding box center [578, 256] width 1157 height 513
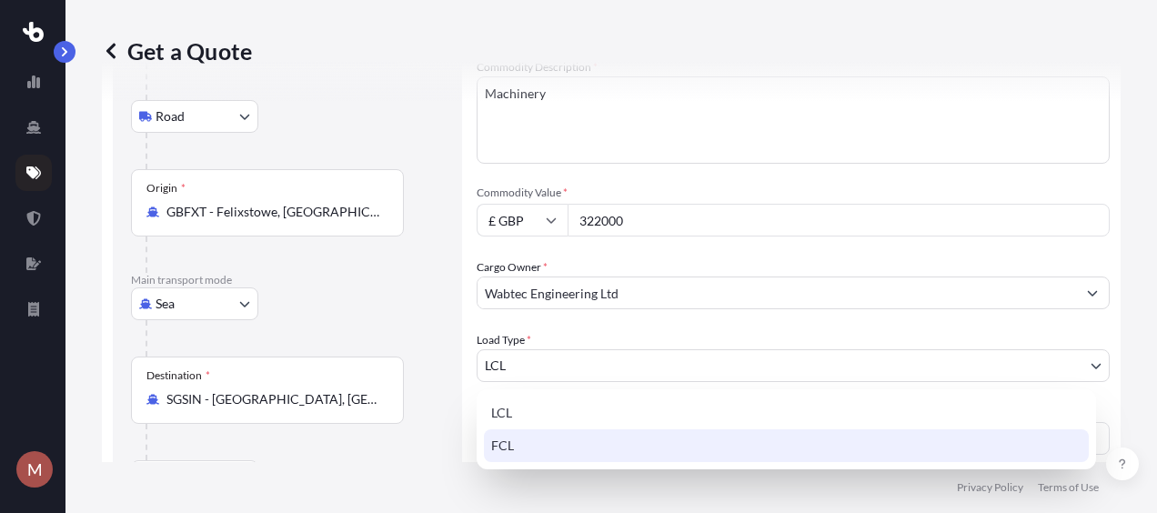
click at [793, 446] on div "FCL" at bounding box center [786, 445] width 605 height 33
select select "2"
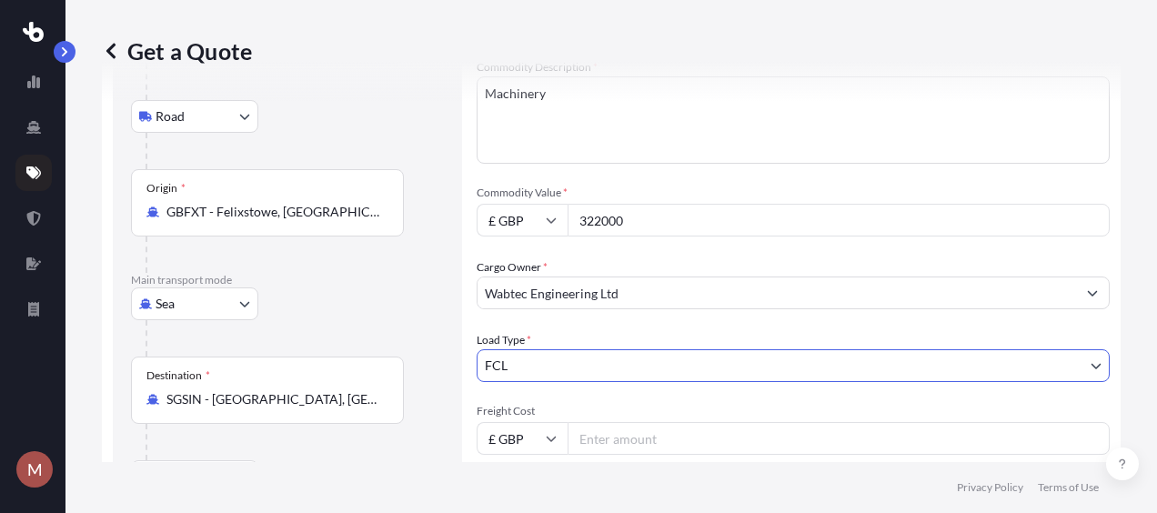
click at [811, 442] on input "Freight Cost" at bounding box center [838, 438] width 542 height 33
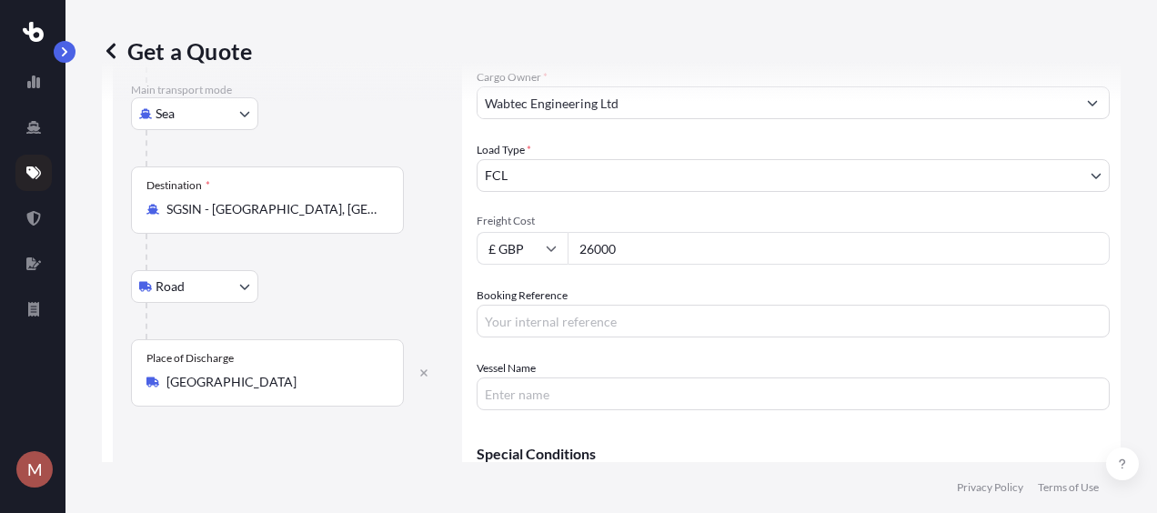
scroll to position [400, 0]
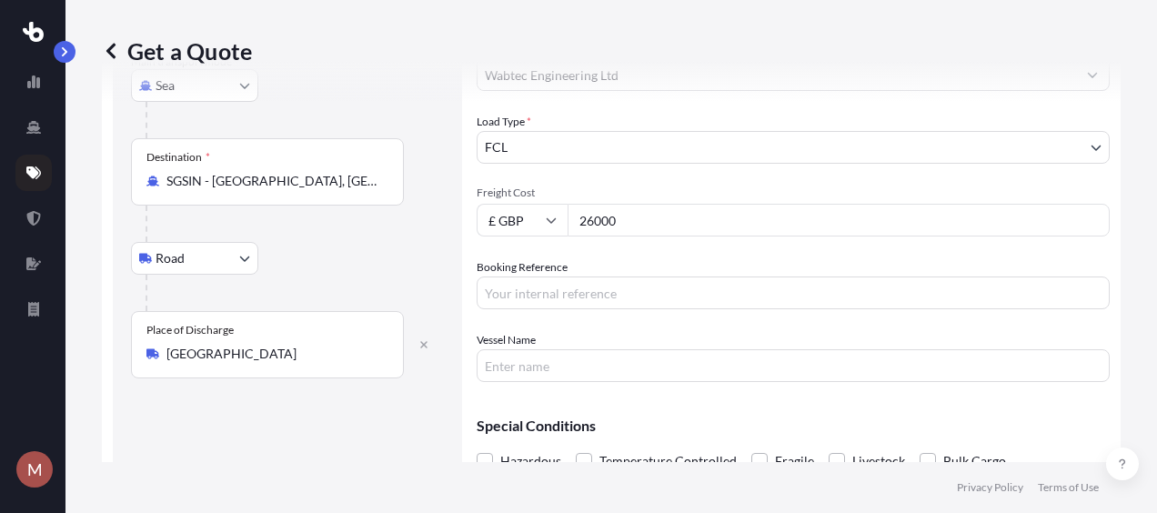
type input "26000"
click at [901, 286] on input "Booking Reference" at bounding box center [792, 292] width 633 height 33
type input "2NEO5090003"
click at [875, 372] on input "Vessel Name" at bounding box center [792, 365] width 633 height 33
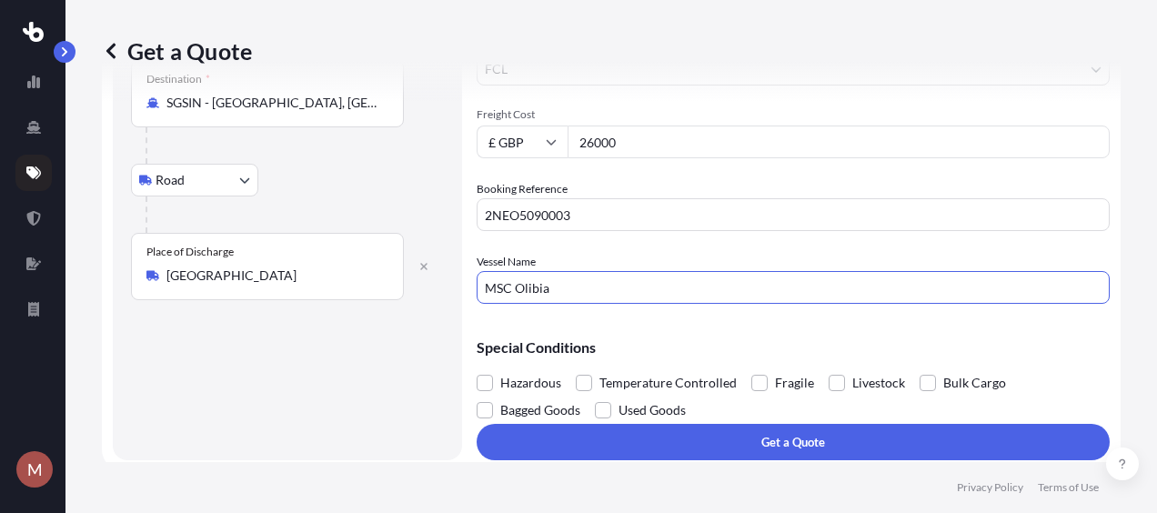
scroll to position [487, 0]
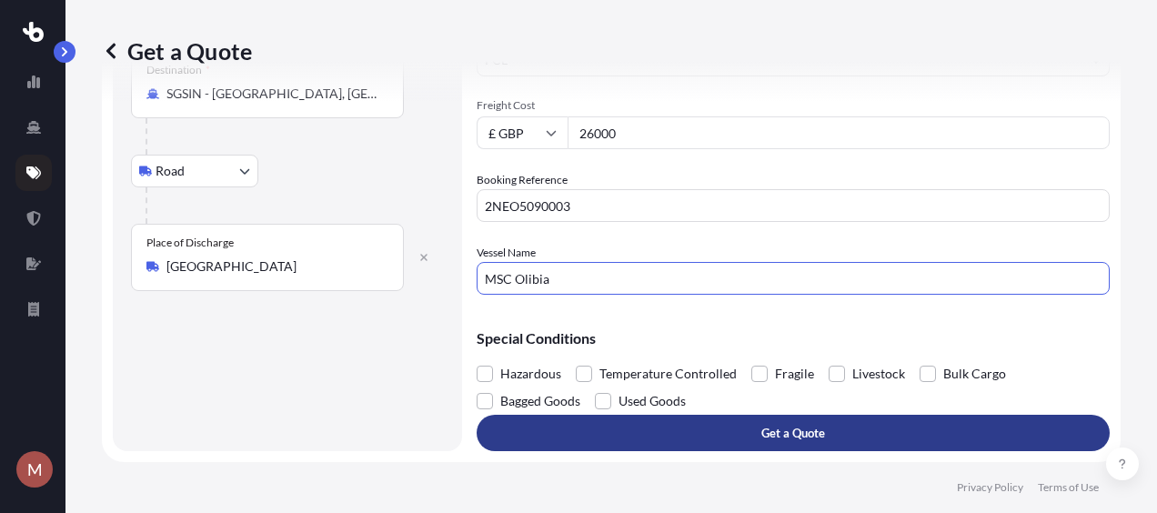
type input "MSC Olibia"
click at [822, 427] on button "Get a Quote" at bounding box center [792, 433] width 633 height 36
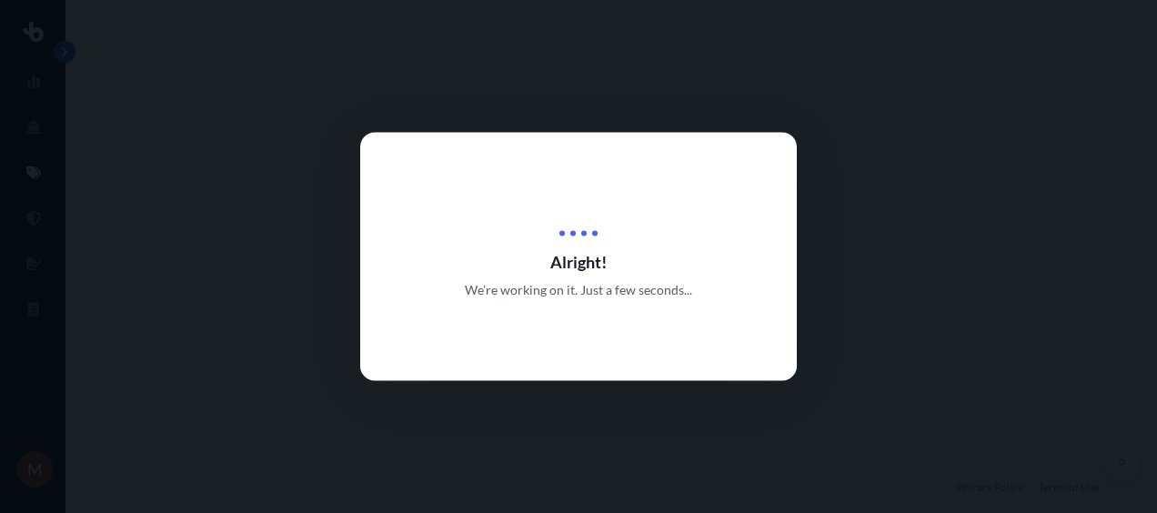
select select "Road"
select select "Sea"
select select "Road"
select select "2"
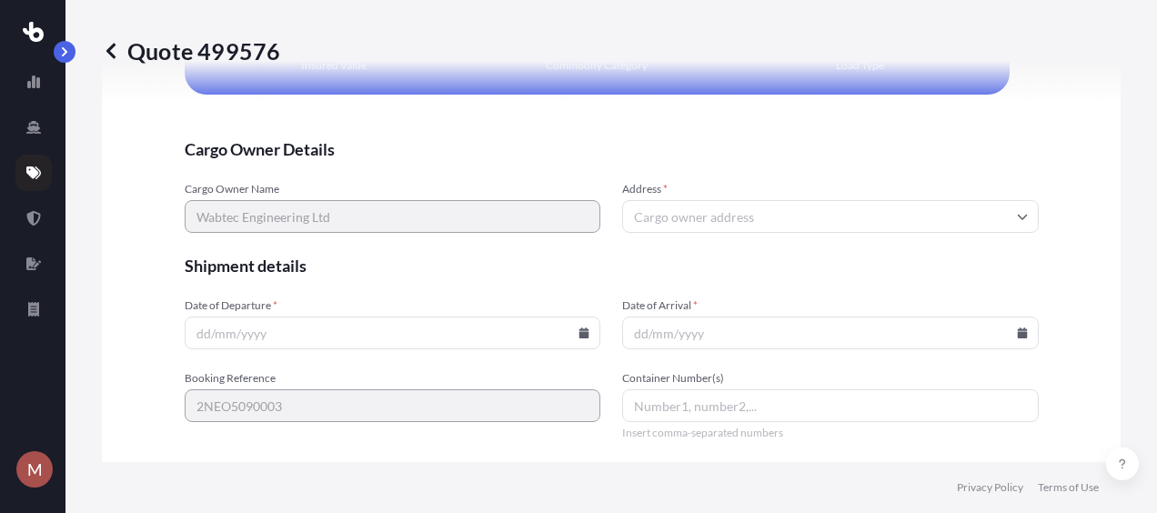
scroll to position [3875, 0]
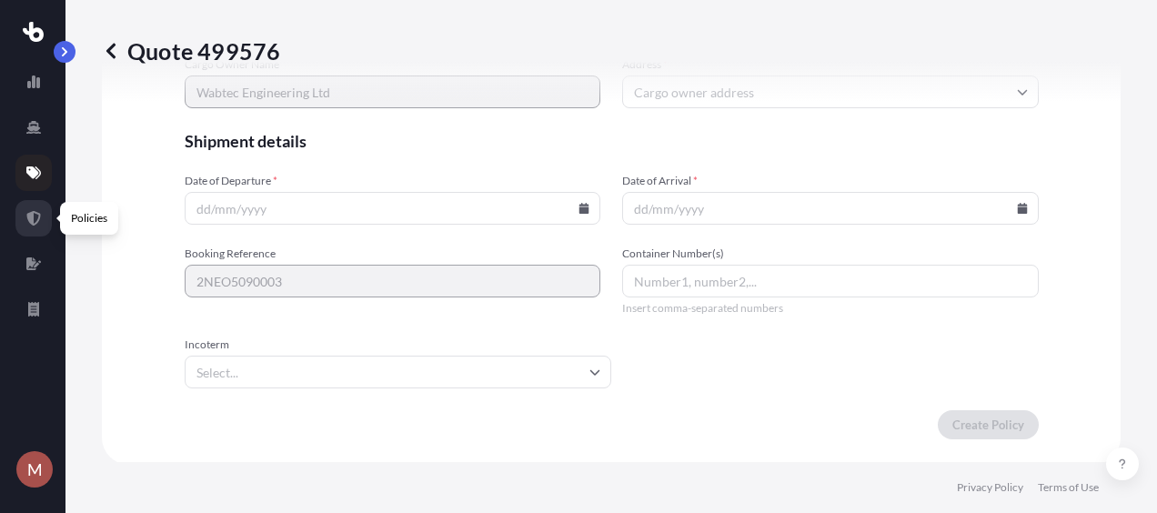
click at [31, 219] on icon at bounding box center [34, 218] width 14 height 15
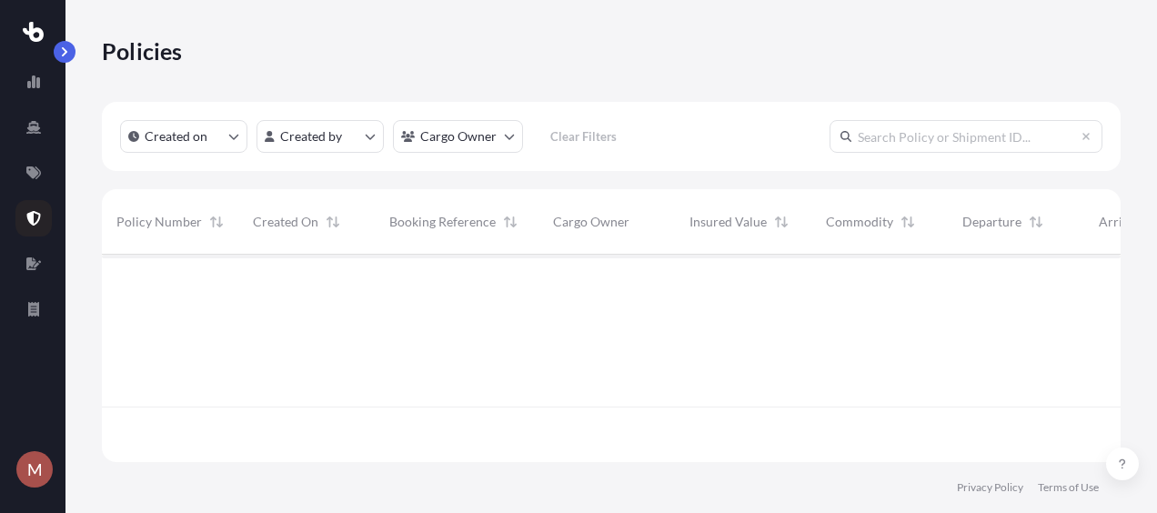
scroll to position [204, 1004]
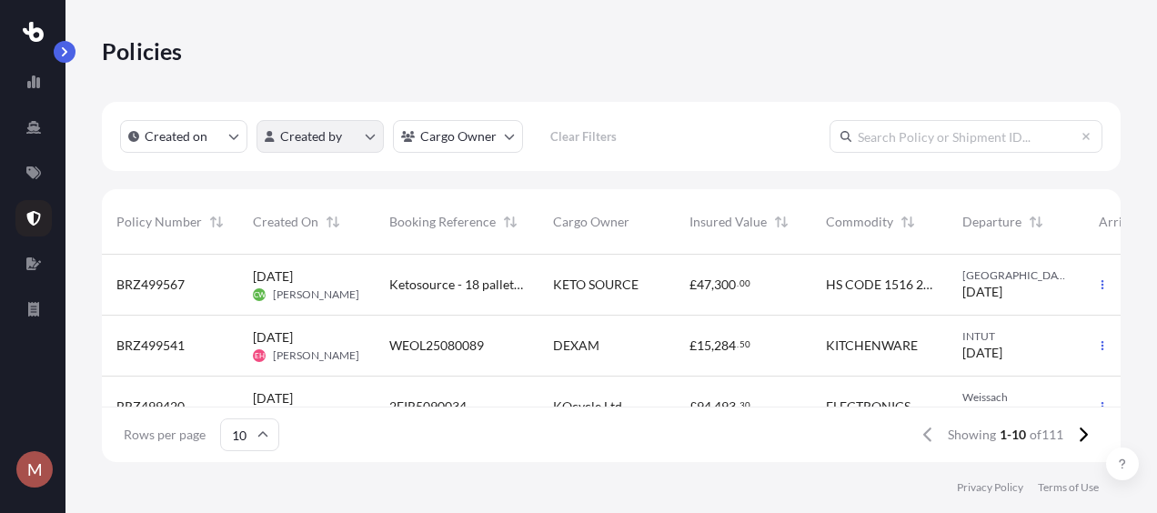
click at [381, 133] on html "M Policies Created on Created by Cargo Owner Clear Filters Policy Number Create…" at bounding box center [578, 256] width 1157 height 513
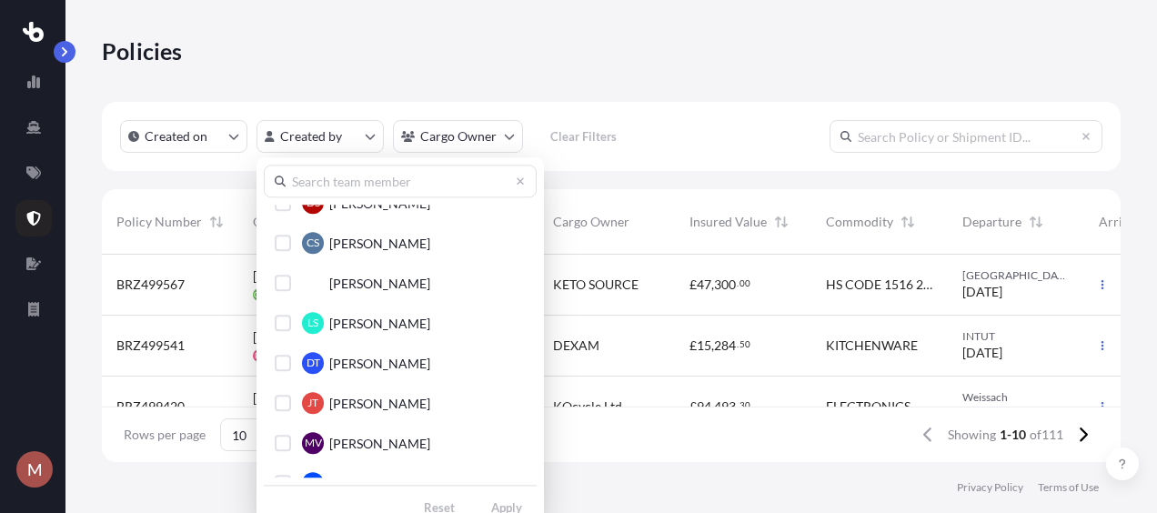
scroll to position [893, 0]
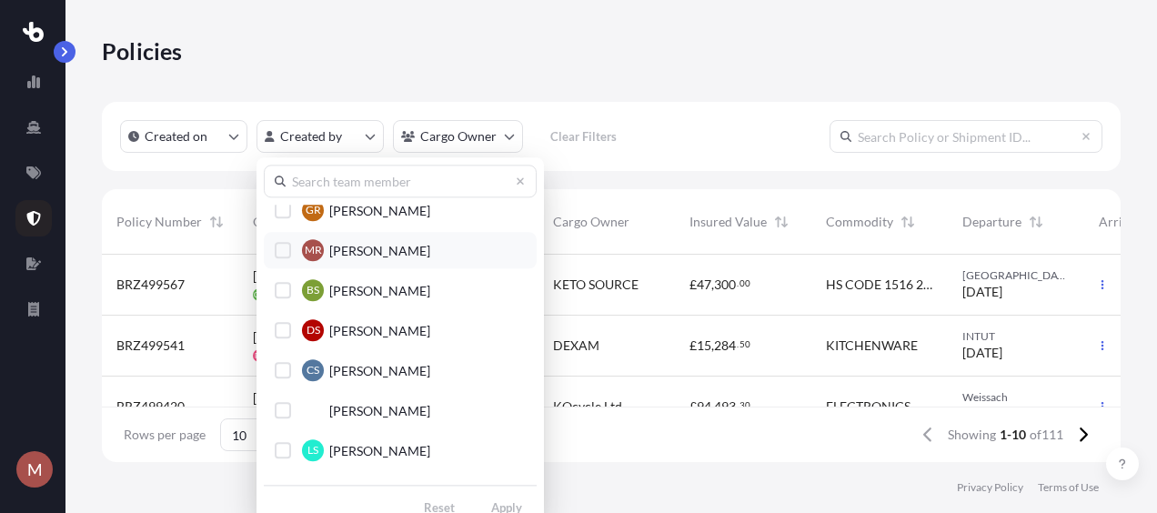
click at [291, 249] on button "[PERSON_NAME]" at bounding box center [400, 250] width 273 height 36
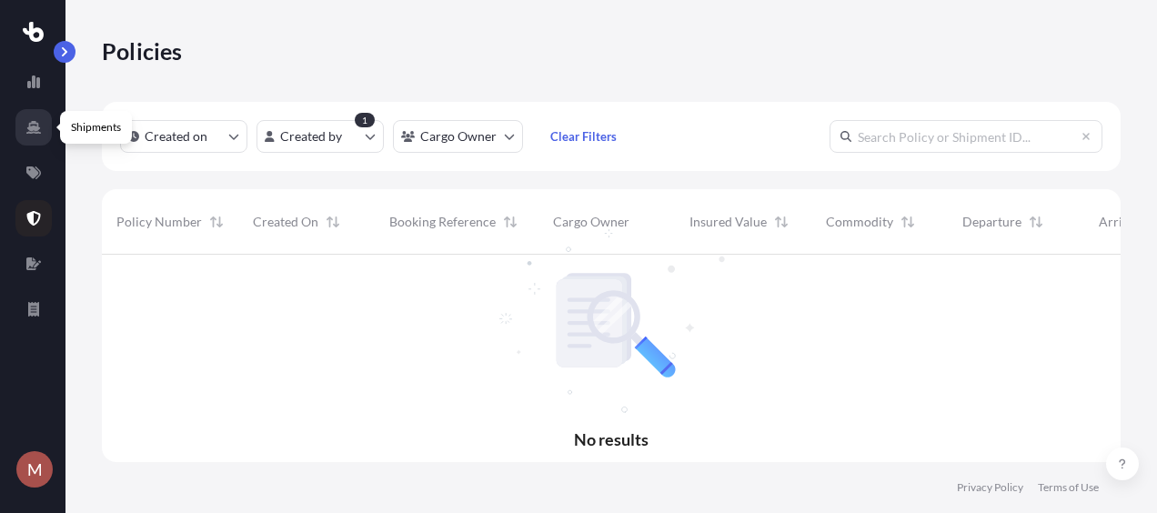
scroll to position [258, 1004]
click at [35, 167] on icon at bounding box center [33, 172] width 15 height 13
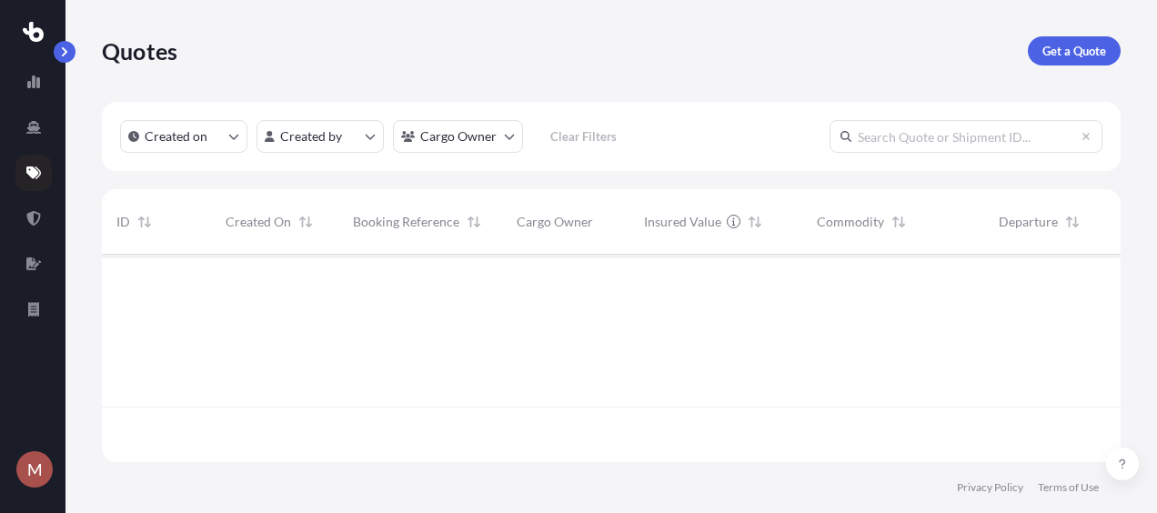
scroll to position [204, 1004]
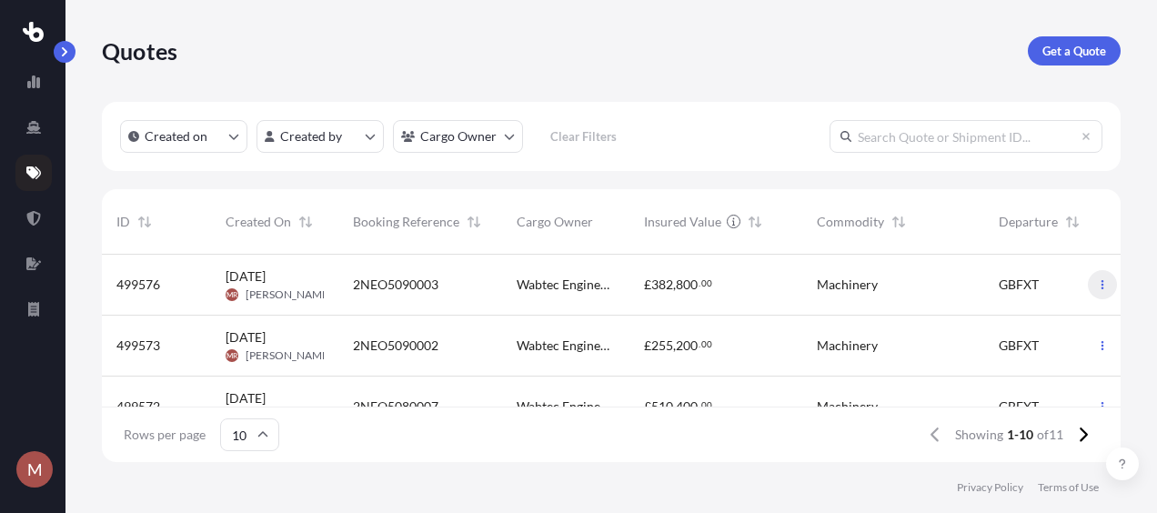
click at [1095, 284] on button "button" at bounding box center [1102, 284] width 29 height 29
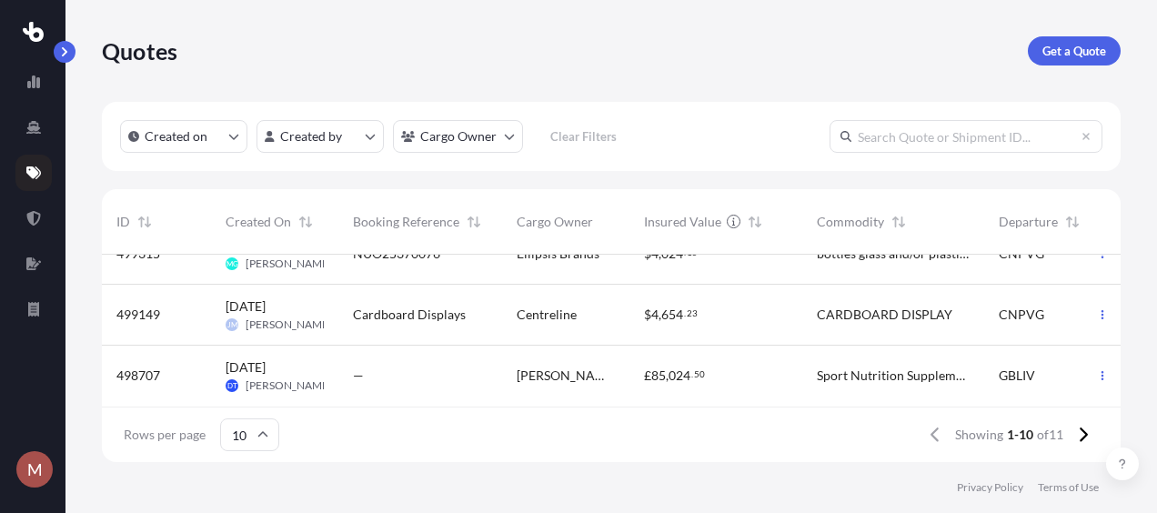
scroll to position [0, 0]
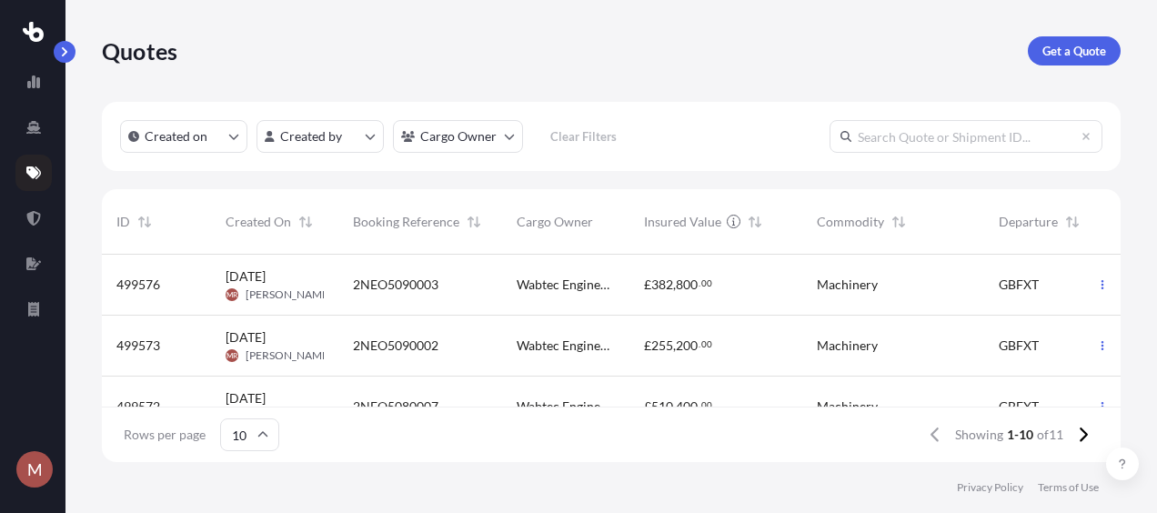
click at [398, 349] on span "2NEO5090002" at bounding box center [395, 345] width 85 height 18
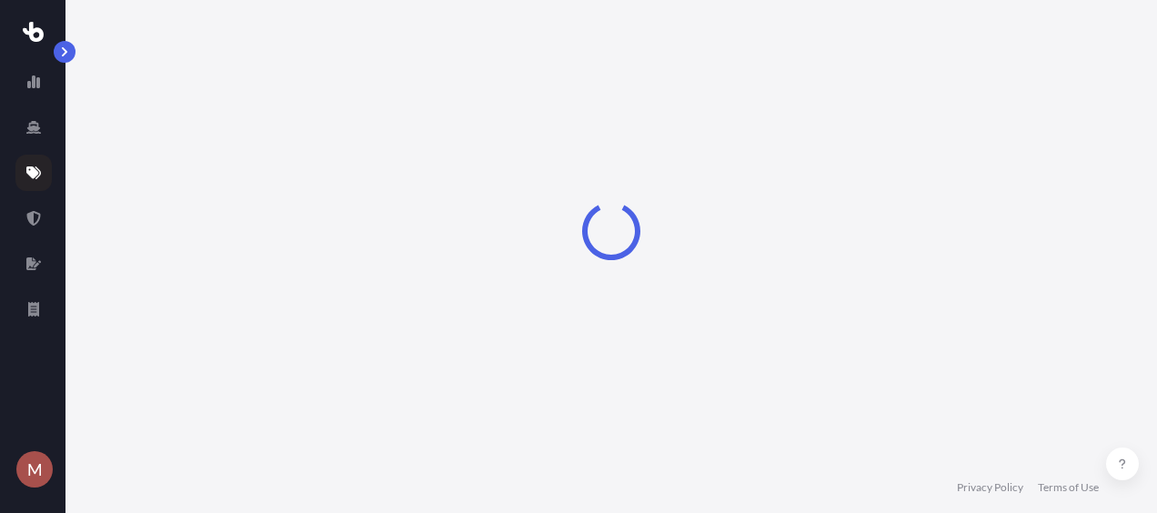
select select "Road"
select select "Sea"
select select "Road"
select select "2"
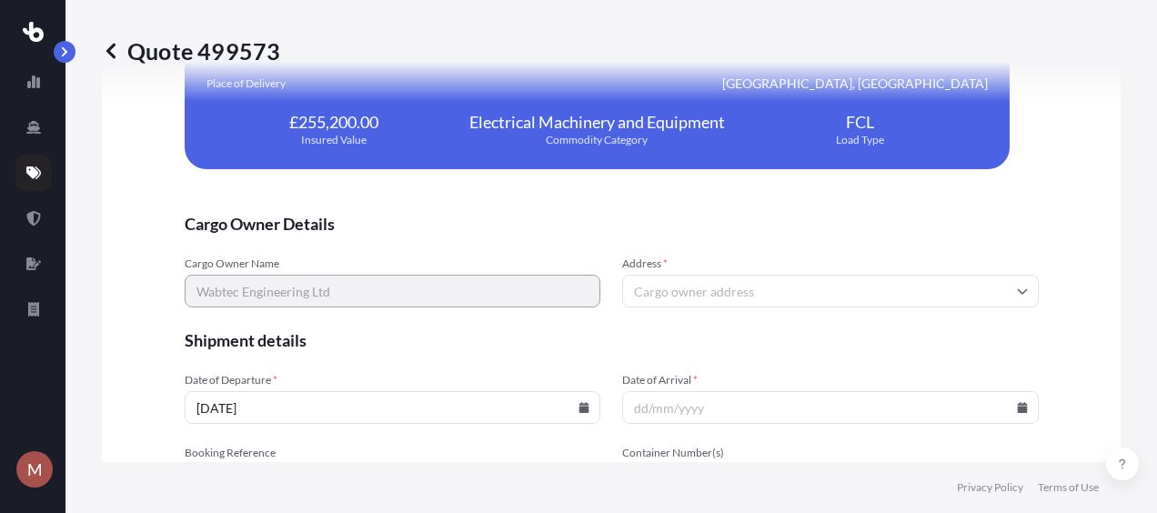
scroll to position [3713, 0]
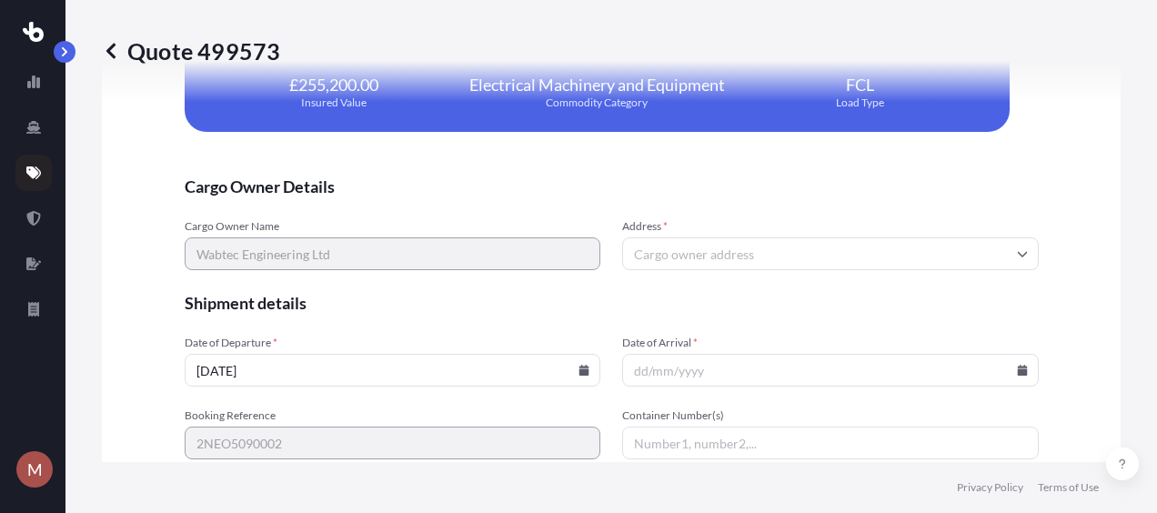
click at [940, 249] on input "Address *" at bounding box center [830, 253] width 416 height 33
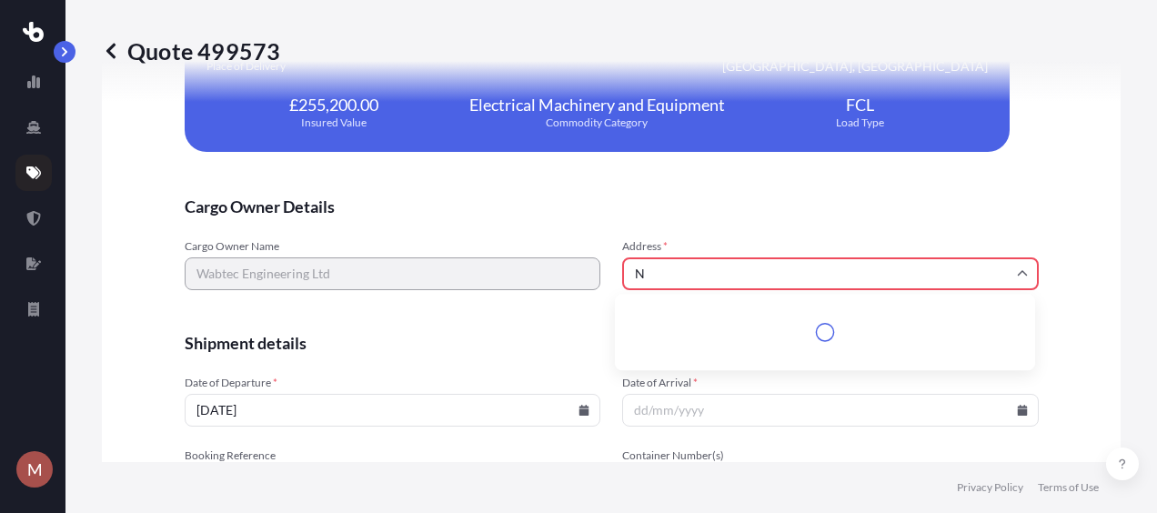
scroll to position [3733, 0]
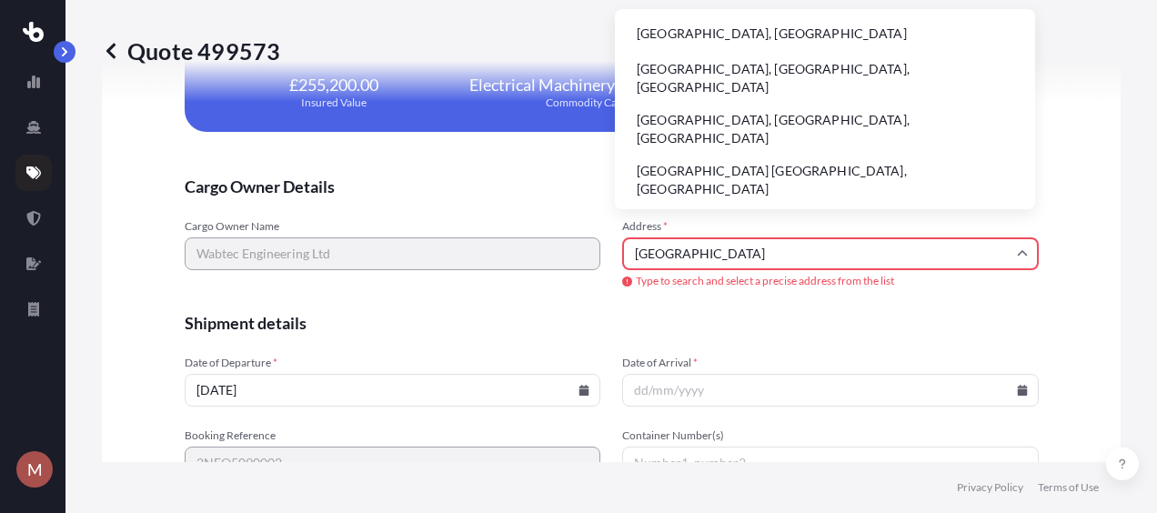
click at [891, 27] on li "[GEOGRAPHIC_DATA], [GEOGRAPHIC_DATA]" at bounding box center [825, 33] width 406 height 35
type input "[GEOGRAPHIC_DATA], [GEOGRAPHIC_DATA]"
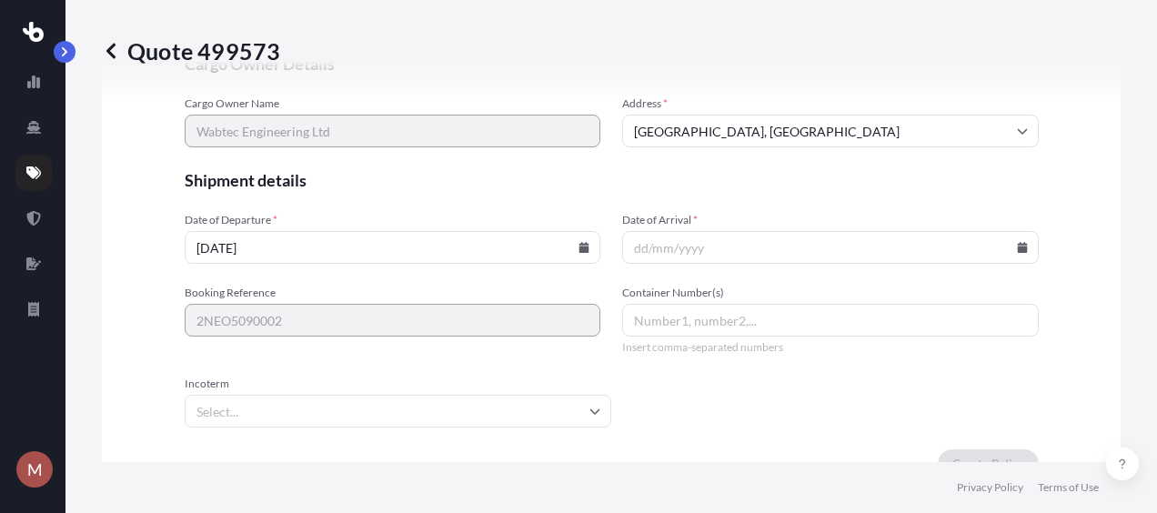
scroll to position [3858, 0]
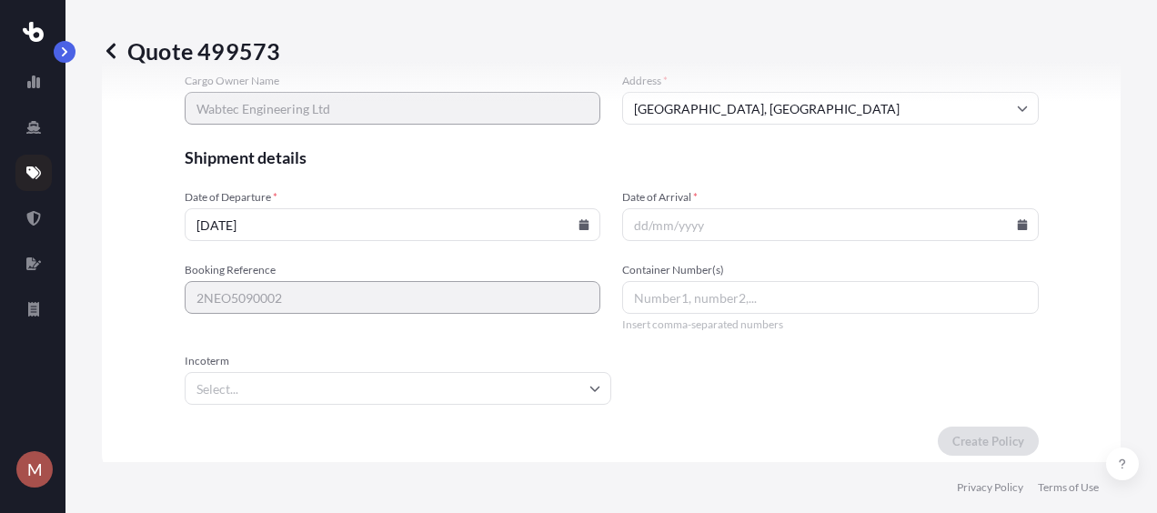
click at [577, 228] on input "[DATE]" at bounding box center [393, 224] width 416 height 33
click at [579, 222] on icon at bounding box center [584, 224] width 10 height 11
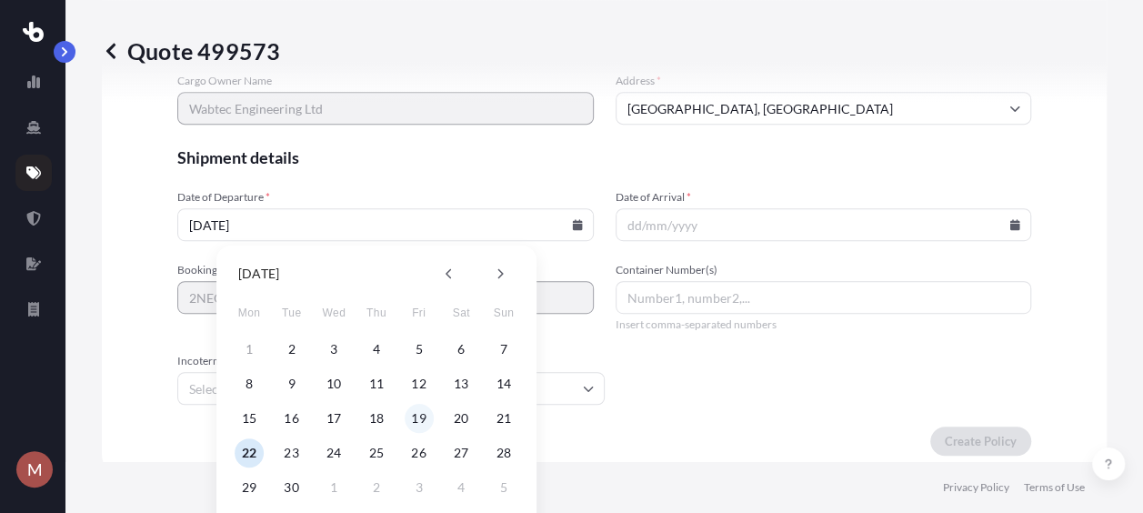
click at [414, 414] on button "19" at bounding box center [419, 418] width 29 height 29
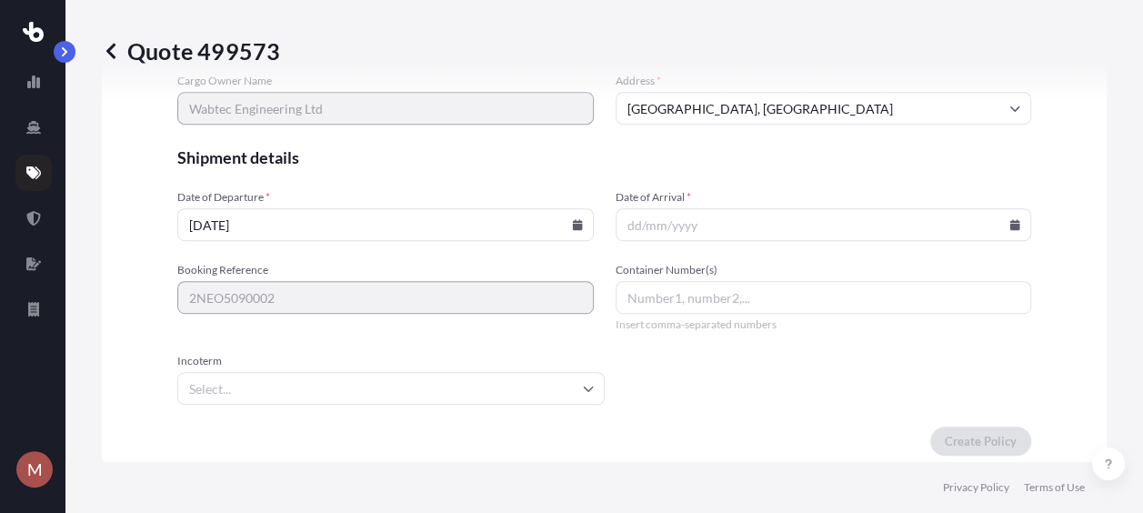
type input "[DATE]"
click at [631, 220] on input "Date of Arrival *" at bounding box center [830, 224] width 416 height 33
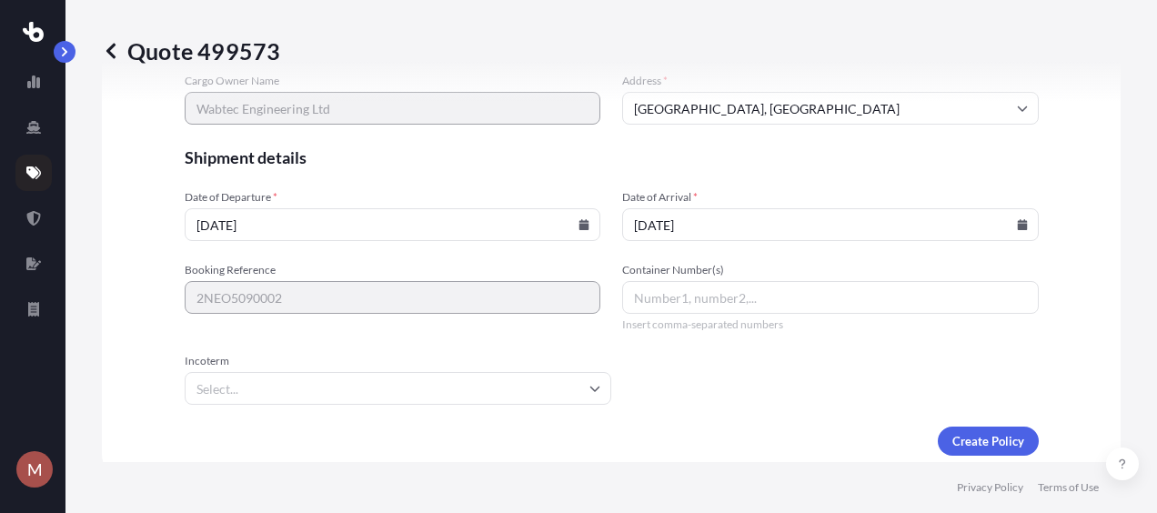
type input "[DATE]"
click at [767, 298] on input "Container Number(s)" at bounding box center [830, 297] width 416 height 33
click at [591, 388] on icon at bounding box center [594, 388] width 11 height 11
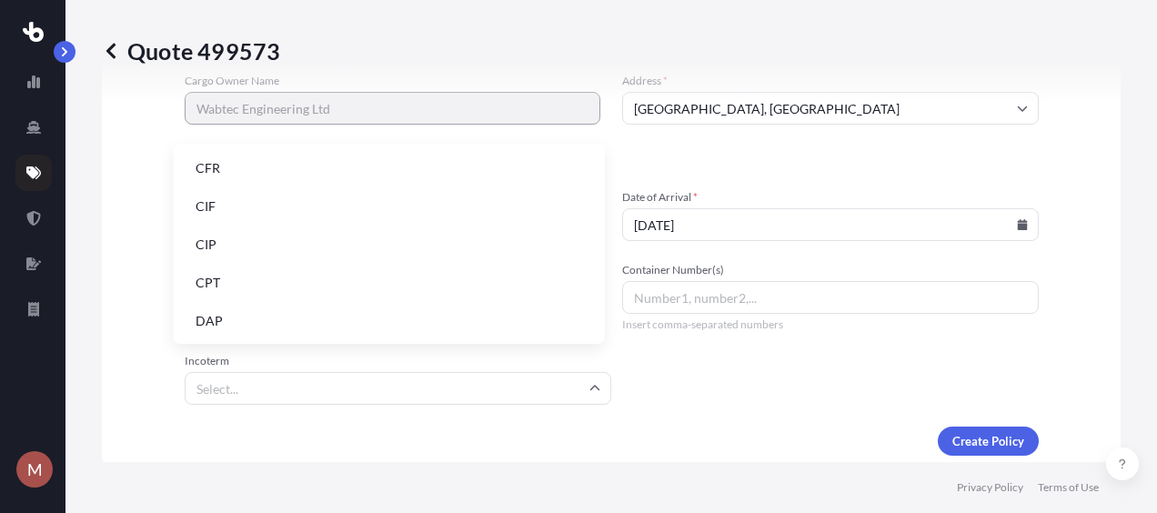
click at [513, 322] on li "DAP" at bounding box center [389, 321] width 416 height 35
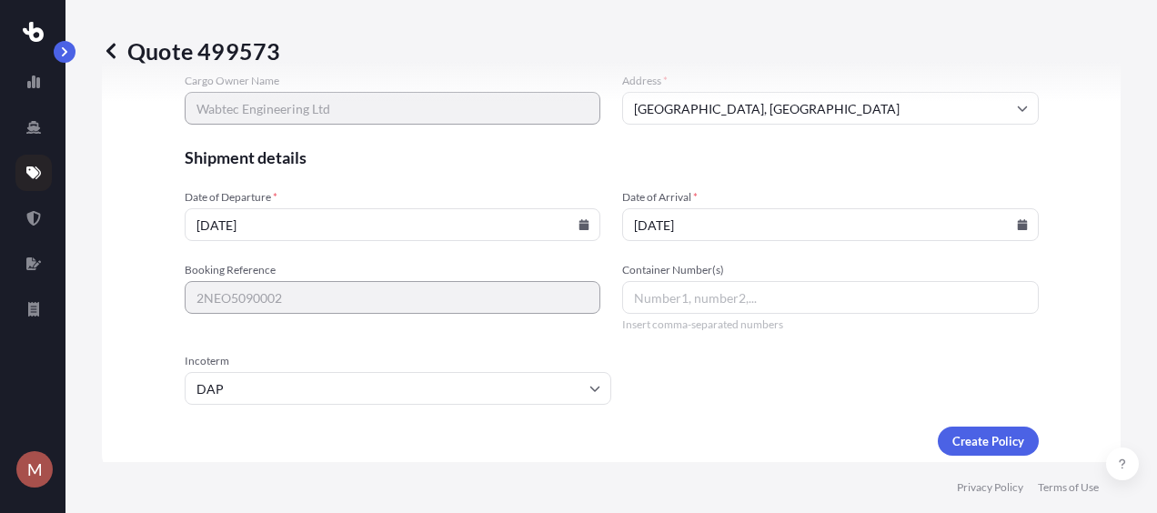
click at [706, 297] on input "Container Number(s)" at bounding box center [830, 297] width 416 height 33
click at [653, 286] on input "Container Number(s)" at bounding box center [830, 297] width 416 height 33
paste input "FBIU4829404 FBIU4018691"
click at [707, 296] on input "FBIU4829404 FBIU4018691" at bounding box center [830, 297] width 416 height 33
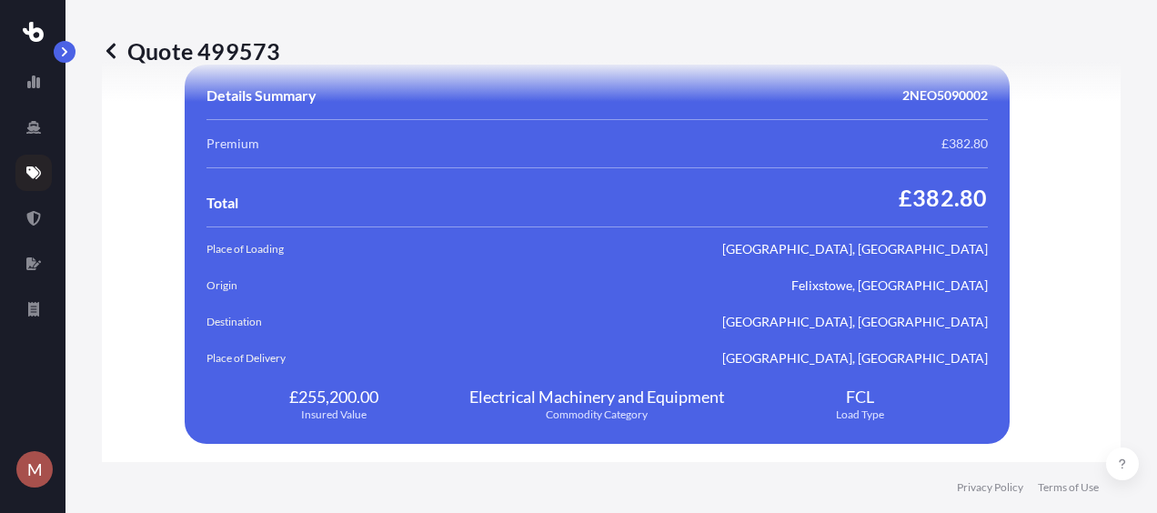
scroll to position [3382, 0]
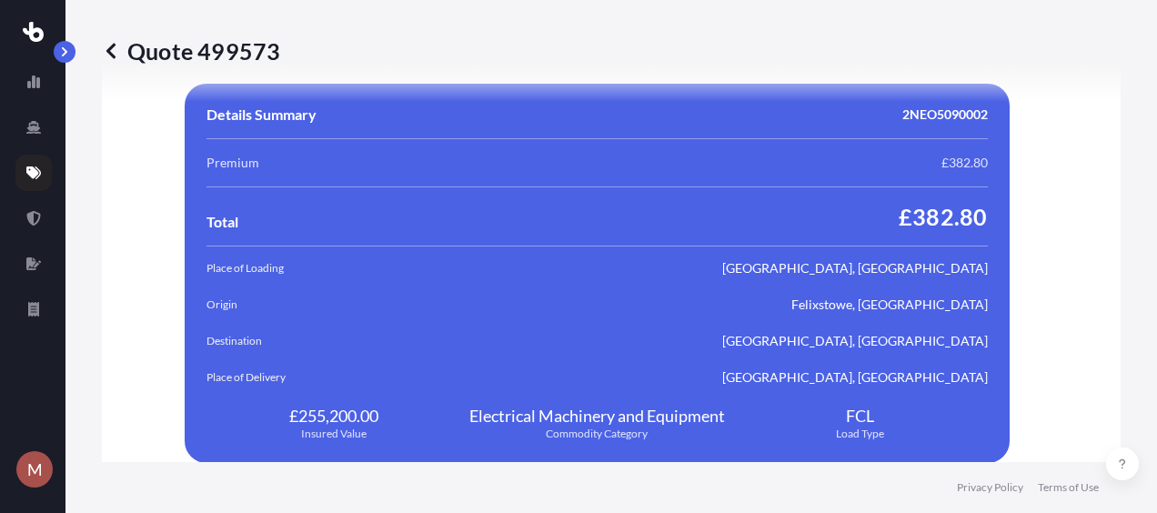
type input "FBIU4829404, FBIU4018691"
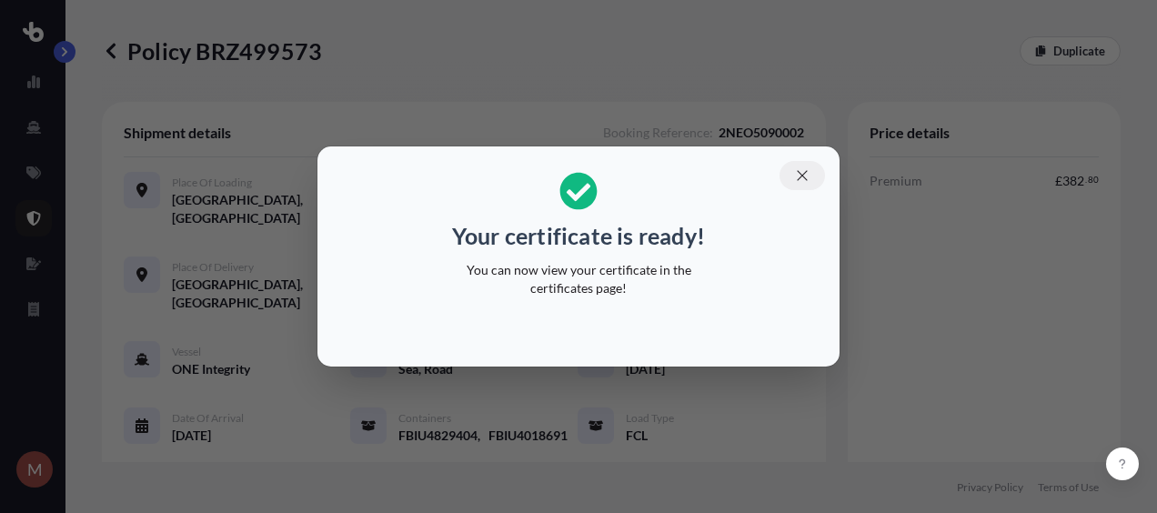
click at [800, 169] on icon "button" at bounding box center [802, 175] width 16 height 16
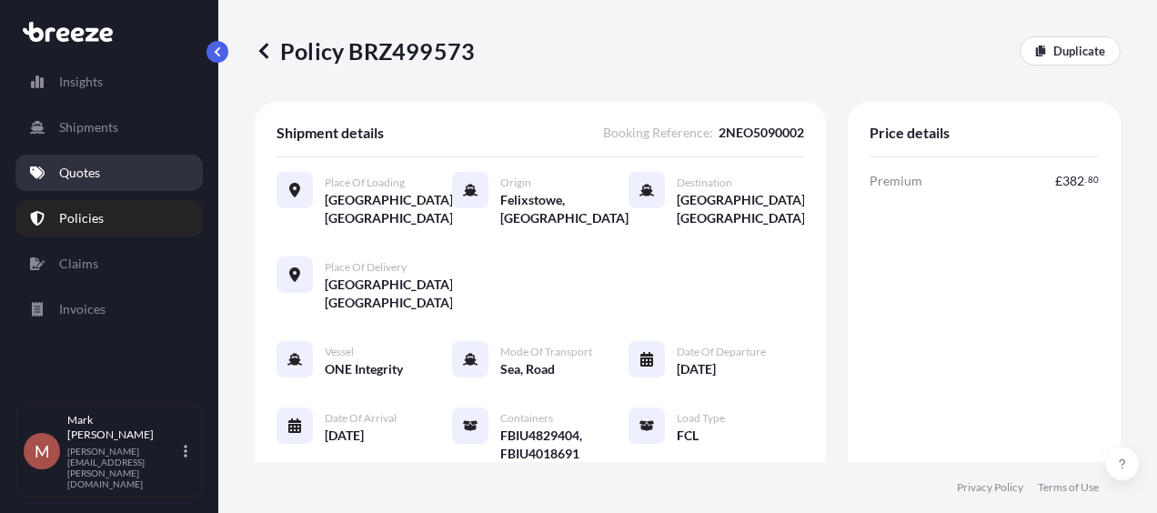
click at [99, 173] on p "Quotes" at bounding box center [79, 173] width 41 height 18
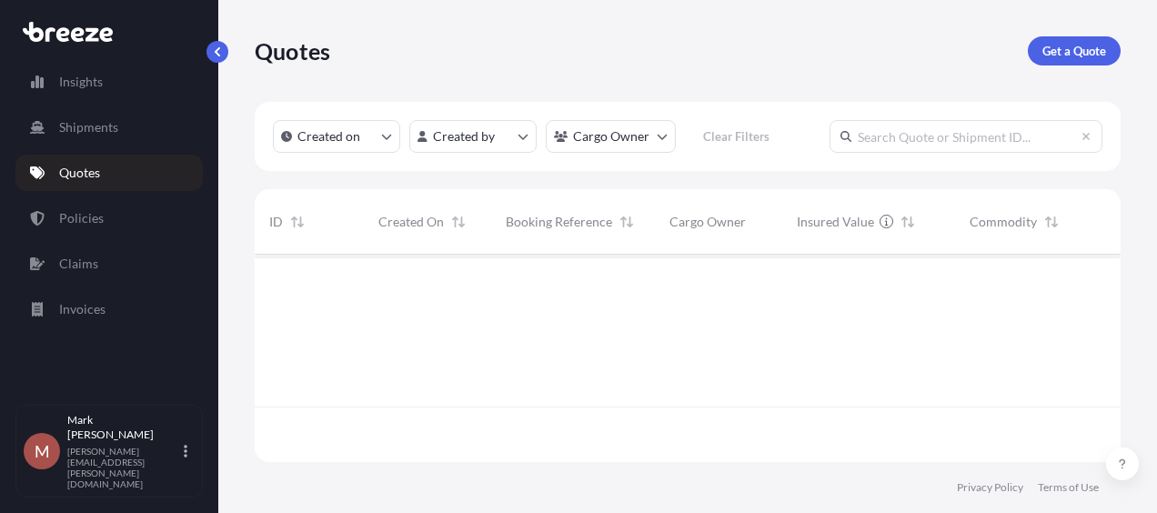
scroll to position [204, 851]
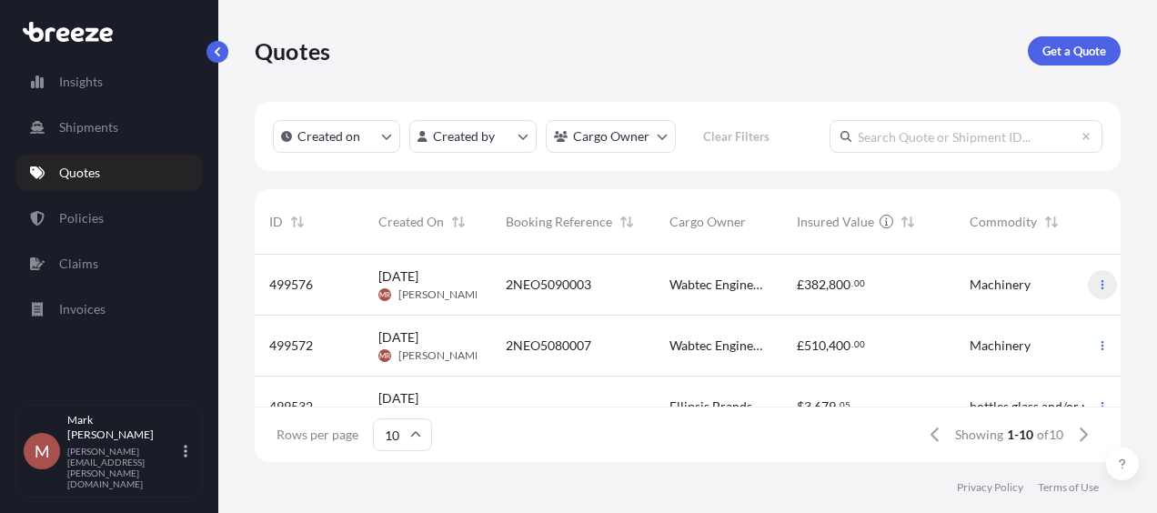
click at [1097, 281] on icon "button" at bounding box center [1102, 284] width 11 height 11
click at [810, 284] on span "382" at bounding box center [815, 284] width 22 height 13
select select "Road"
select select "Sea"
select select "Road"
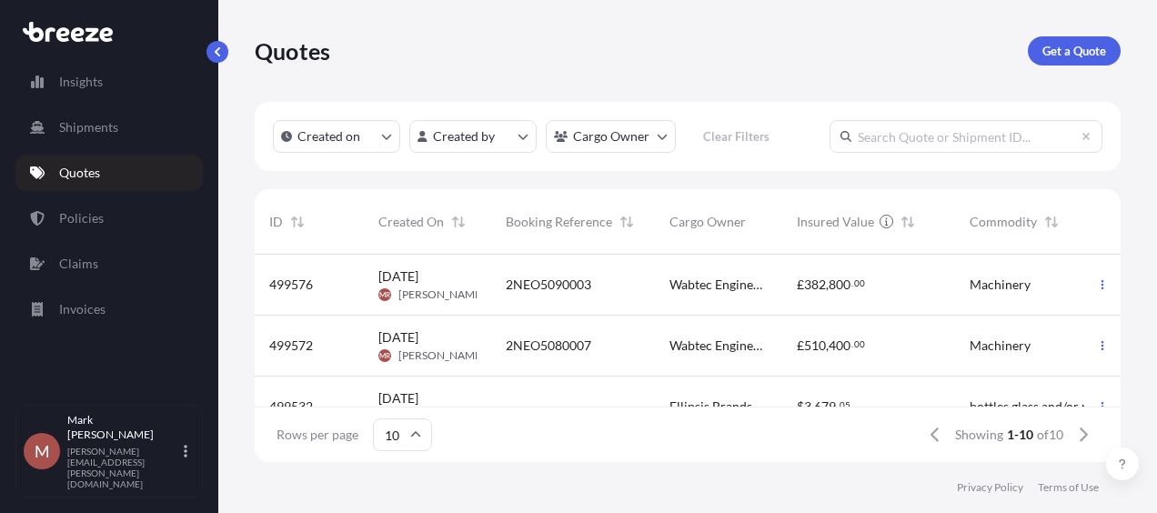
select select "2"
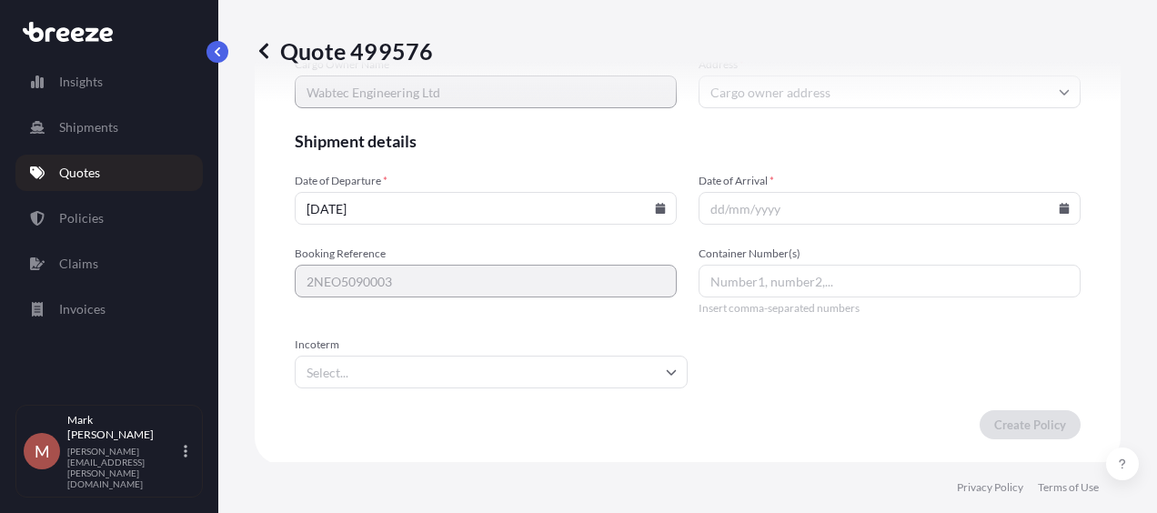
scroll to position [3716, 0]
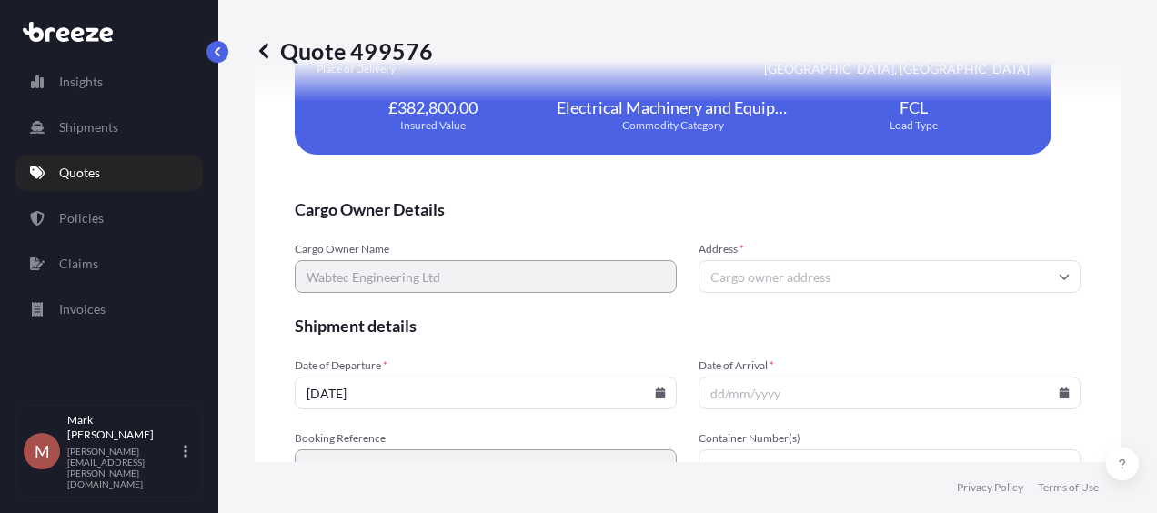
click at [321, 389] on input "[DATE]" at bounding box center [486, 392] width 382 height 33
type input "[DATE]"
click at [787, 394] on input "Date of Arrival *" at bounding box center [889, 392] width 382 height 33
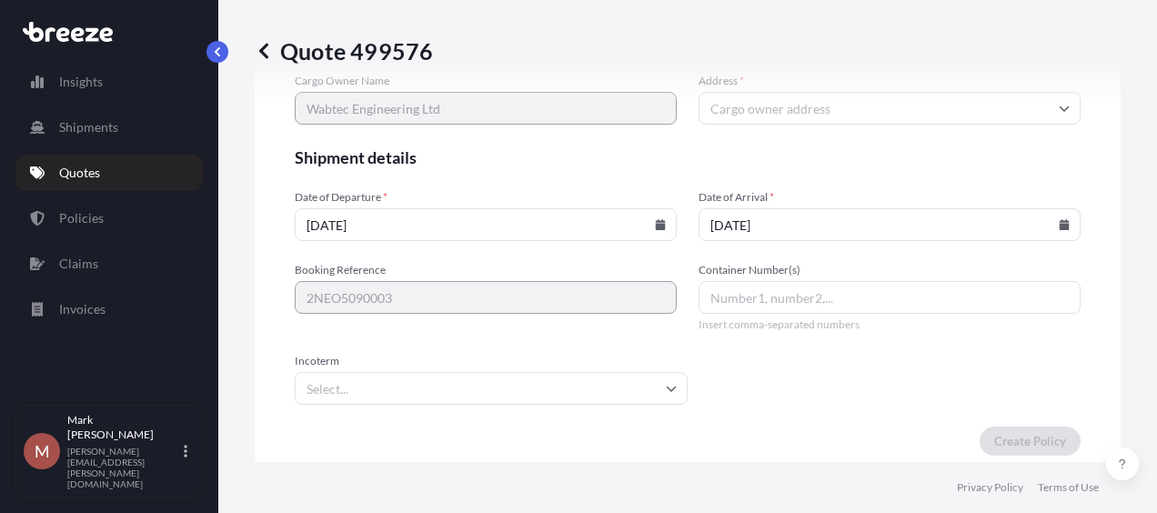
scroll to position [3897, 0]
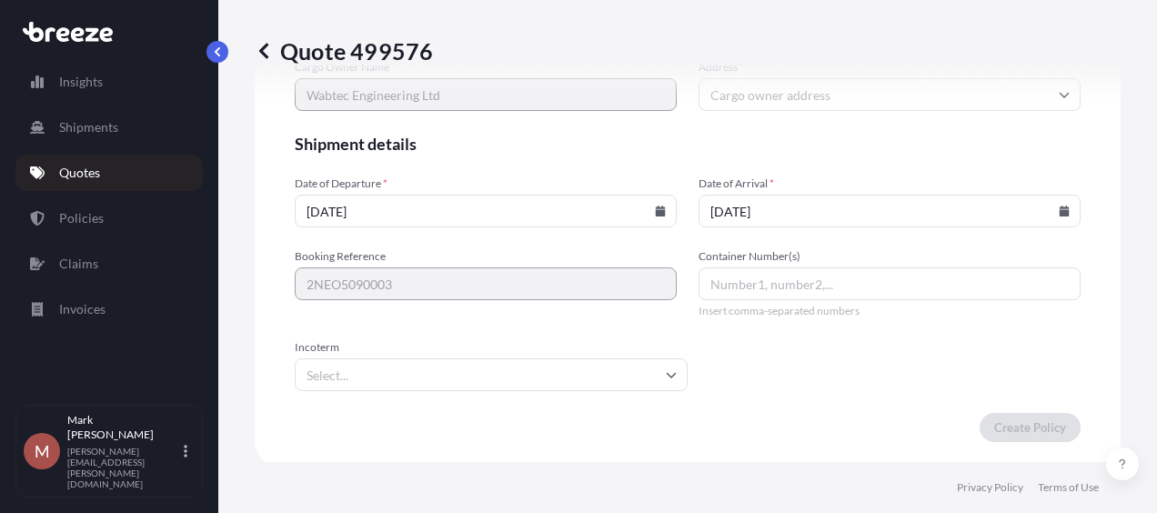
type input "[DATE]"
click at [673, 375] on input "Incoterm" at bounding box center [491, 374] width 393 height 33
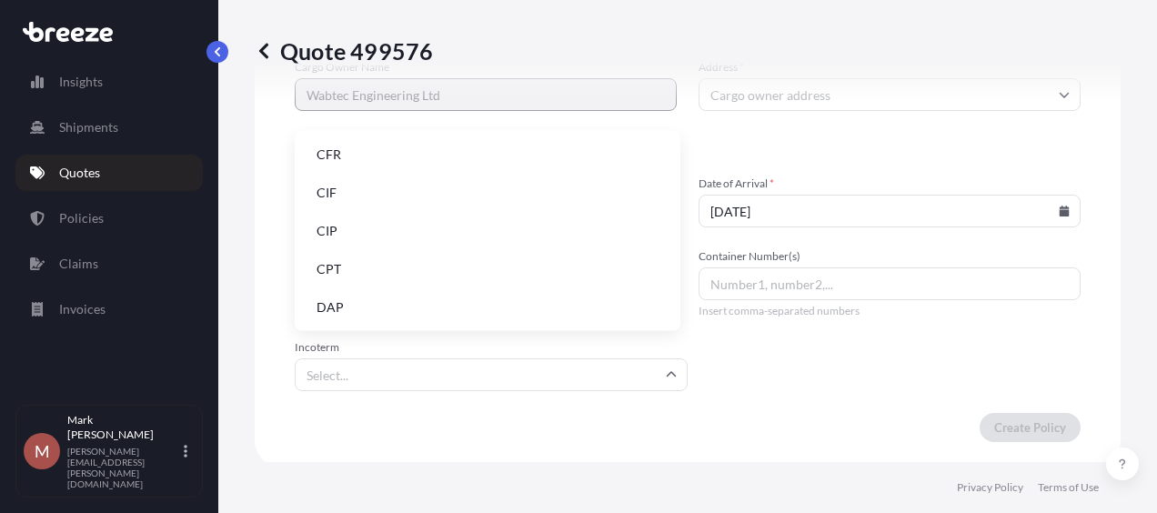
click at [640, 308] on li "DAP" at bounding box center [487, 307] width 371 height 35
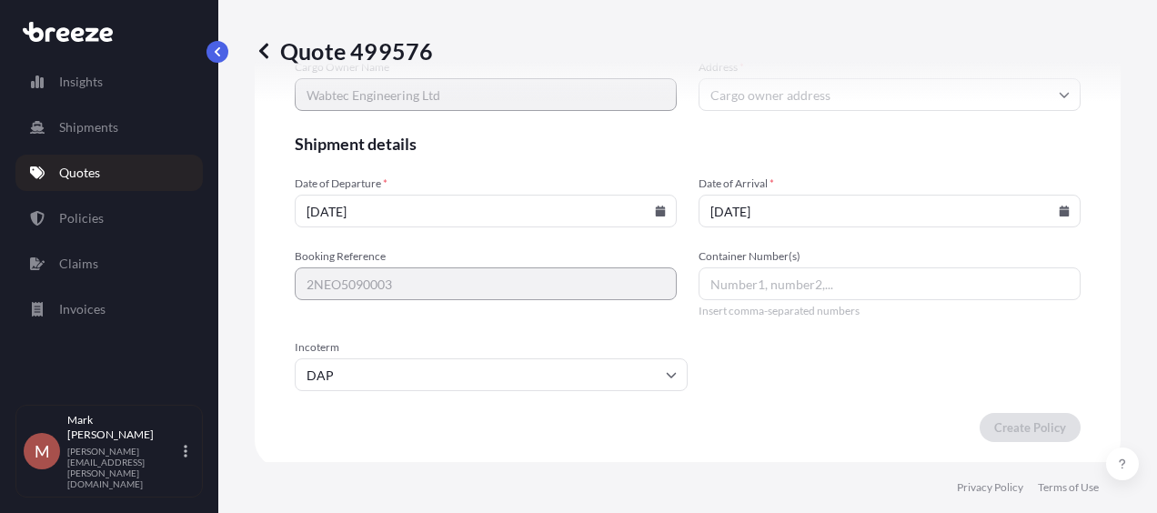
click at [730, 284] on input "Container Number(s)" at bounding box center [889, 283] width 382 height 33
paste input "TRIU0830870 NYKU0364064 CAXU5735115"
click at [787, 288] on input "TRIU0830870 NYKU0364064 CAXU5735115" at bounding box center [889, 283] width 382 height 33
type input "TRIU0830870, NYKU0364064, CAXU5735115"
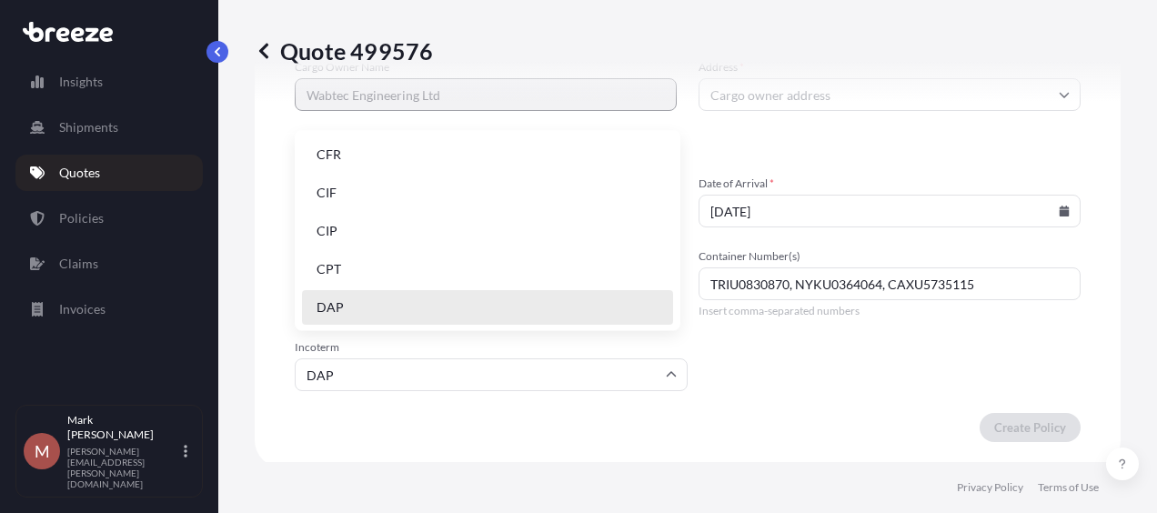
click at [593, 368] on input "DAP" at bounding box center [491, 374] width 393 height 33
click at [1006, 285] on input "TRIU0830870, NYKU0364064, CAXU5735115" at bounding box center [889, 283] width 382 height 33
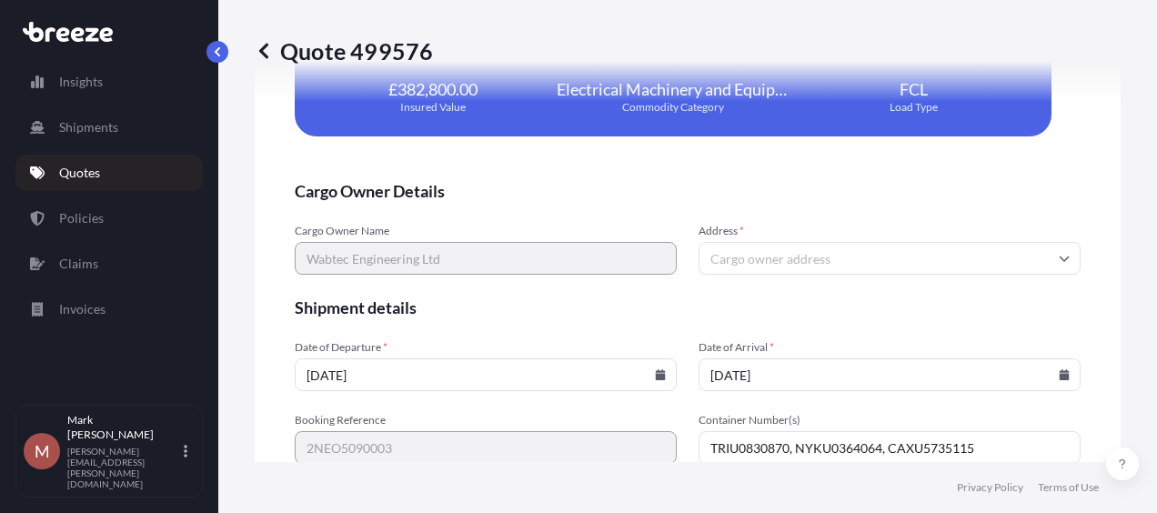
scroll to position [3797, 0]
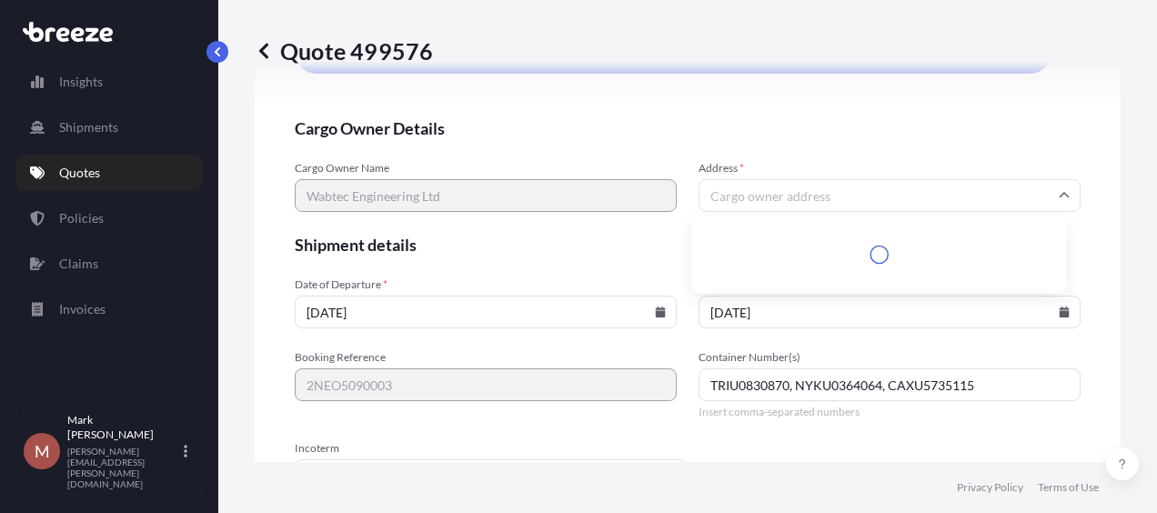
click at [1057, 186] on input "Address *" at bounding box center [889, 195] width 382 height 33
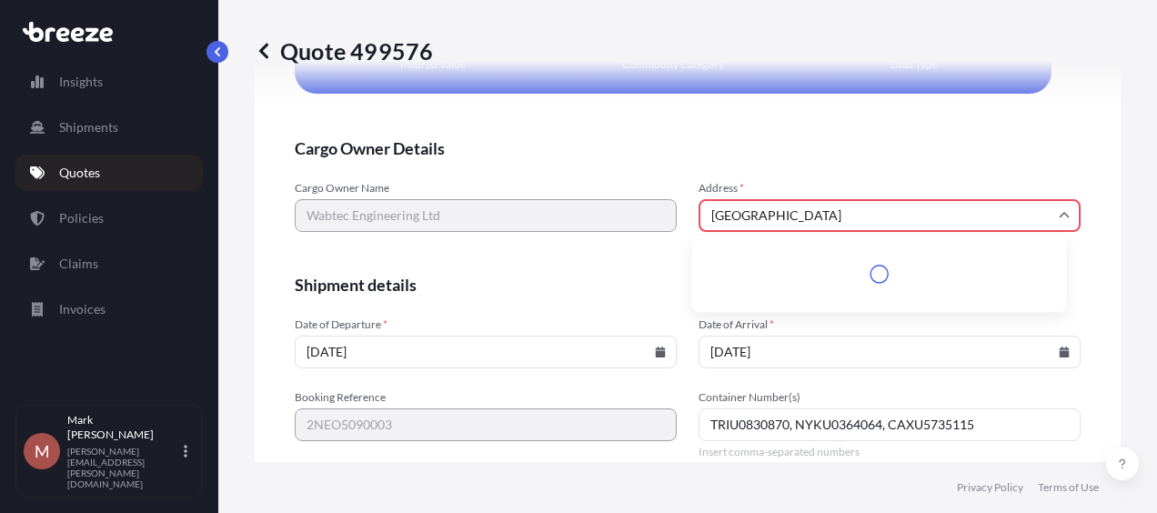
scroll to position [3817, 0]
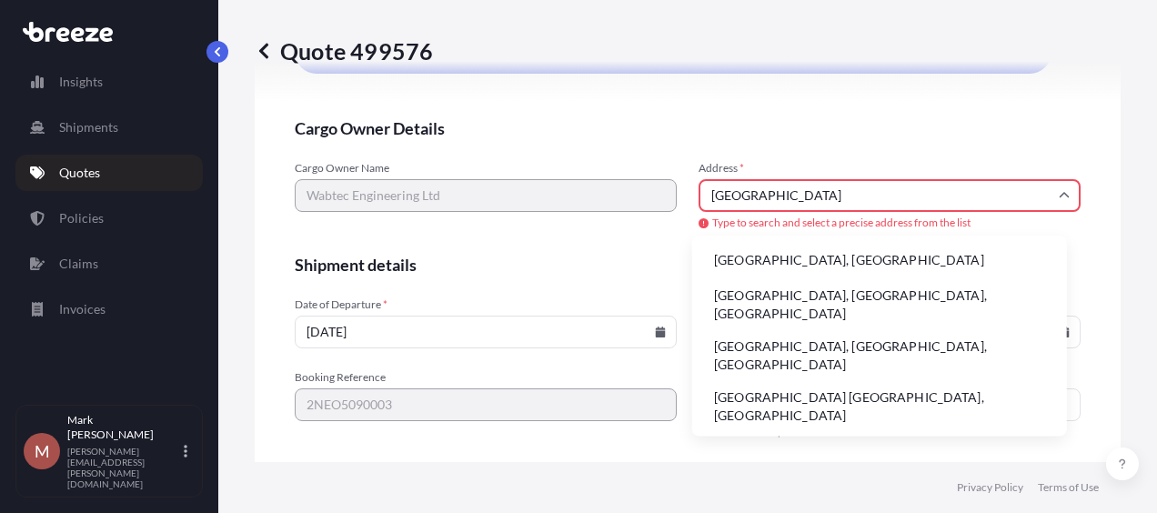
click at [973, 256] on li "[GEOGRAPHIC_DATA], [GEOGRAPHIC_DATA]" at bounding box center [879, 260] width 360 height 35
type input "[GEOGRAPHIC_DATA], [GEOGRAPHIC_DATA]"
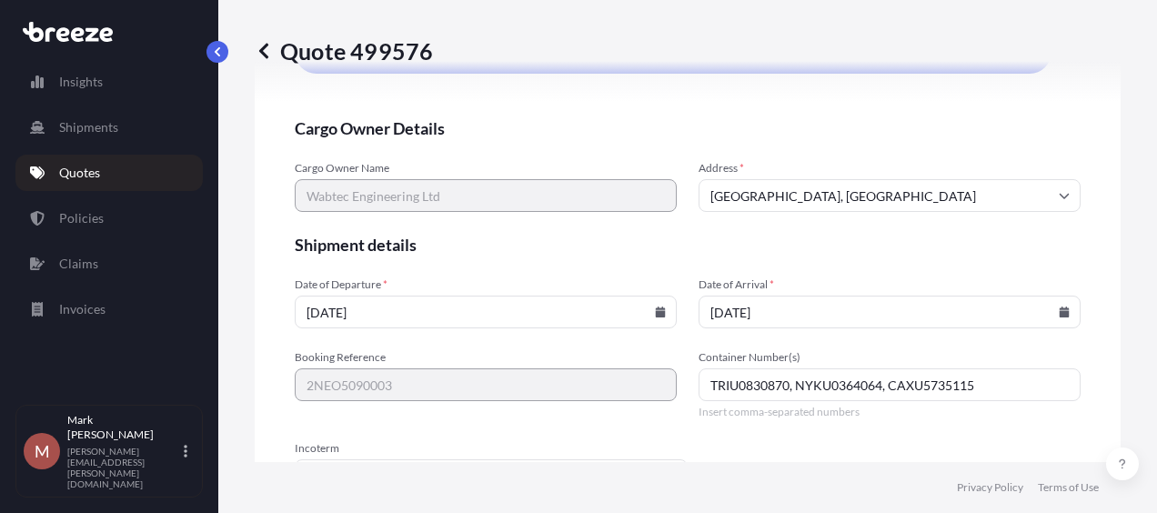
scroll to position [3900, 0]
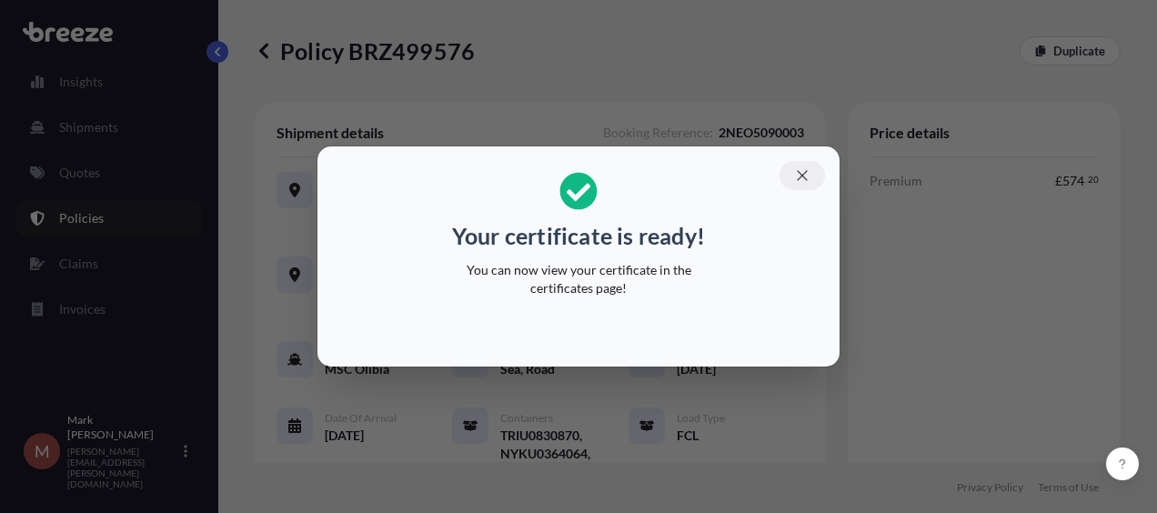
click at [807, 175] on icon "button" at bounding box center [802, 175] width 16 height 16
